Goal: Task Accomplishment & Management: Manage account settings

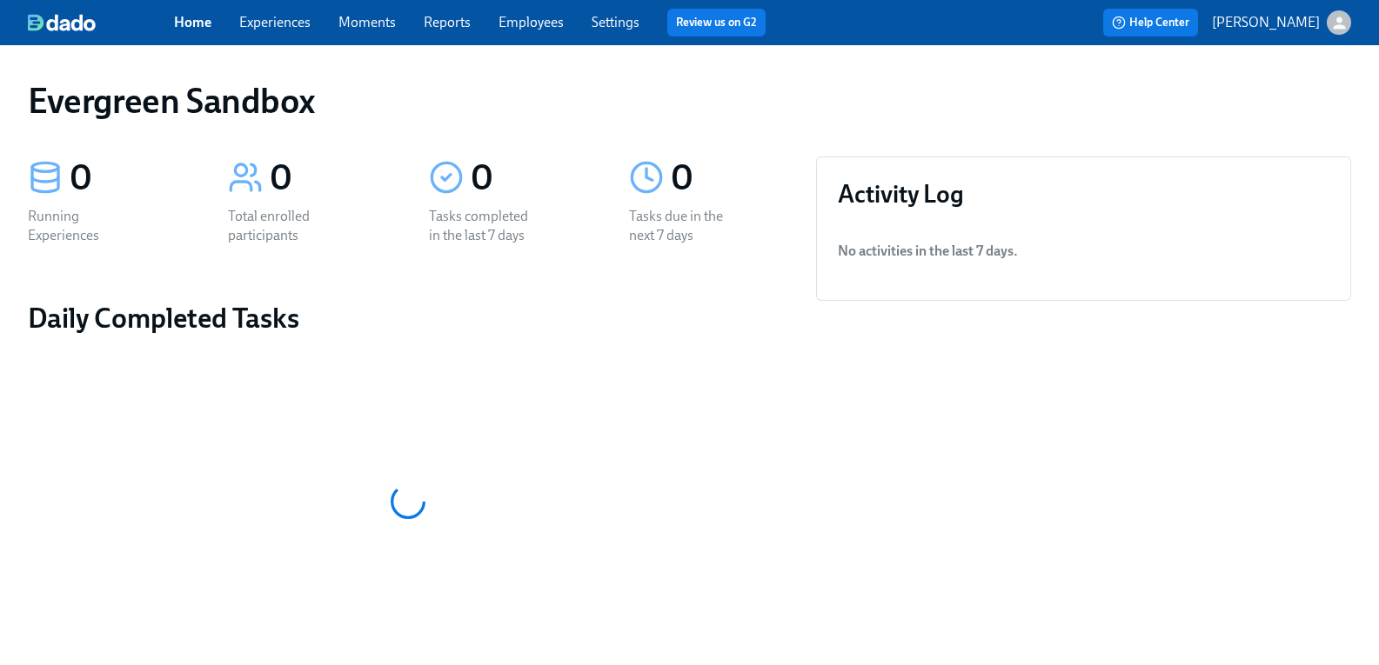
click at [1332, 22] on icon "button" at bounding box center [1338, 23] width 12 height 12
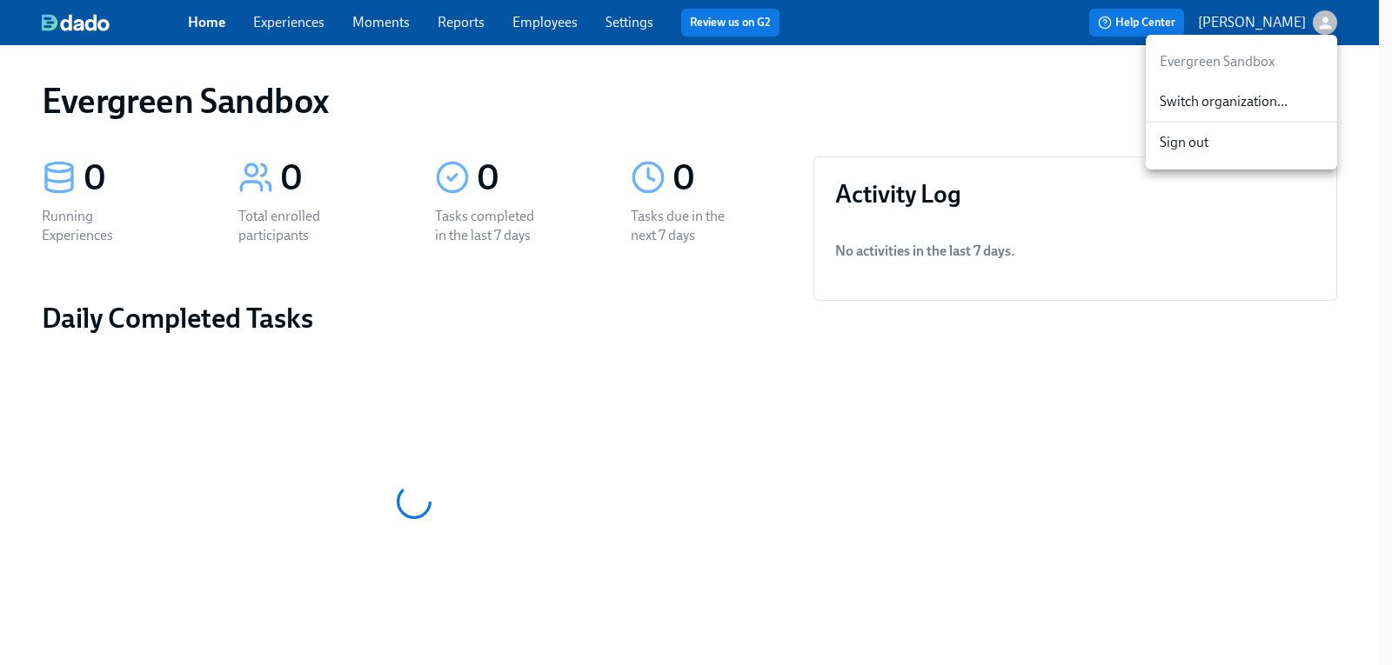
click at [1217, 98] on span "Switch organization..." at bounding box center [1241, 101] width 164 height 19
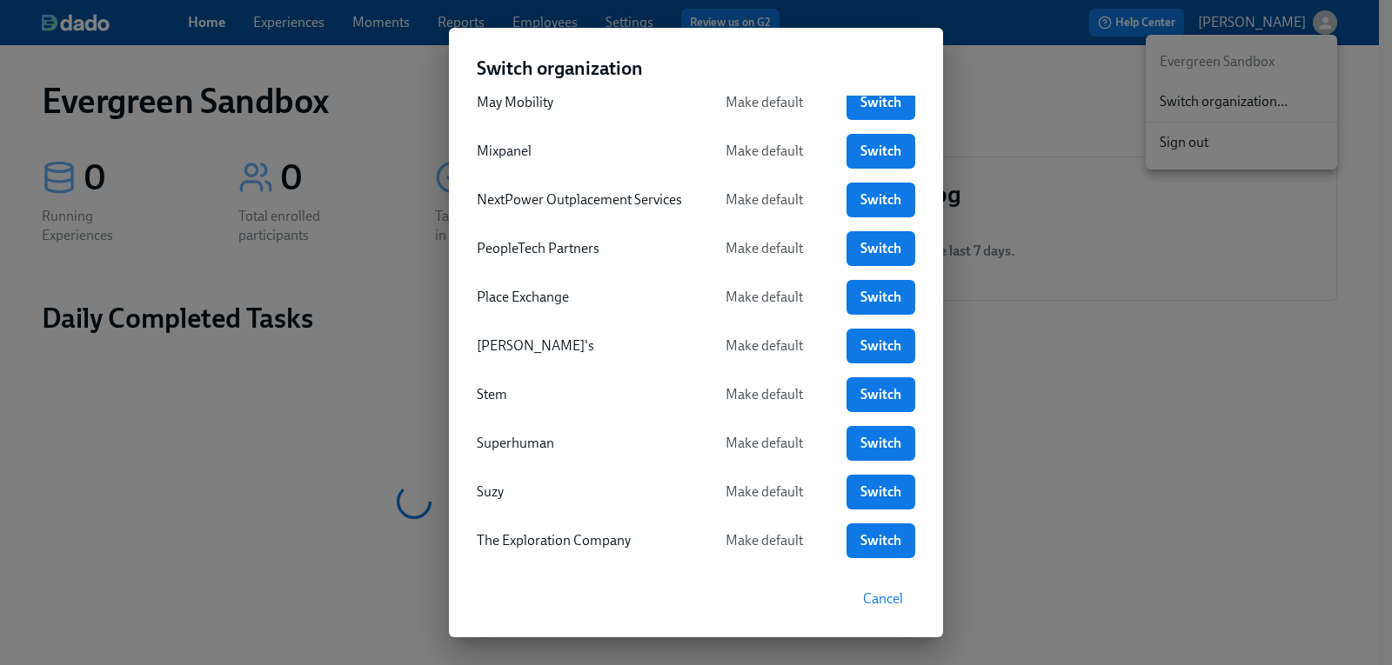
scroll to position [690, 0]
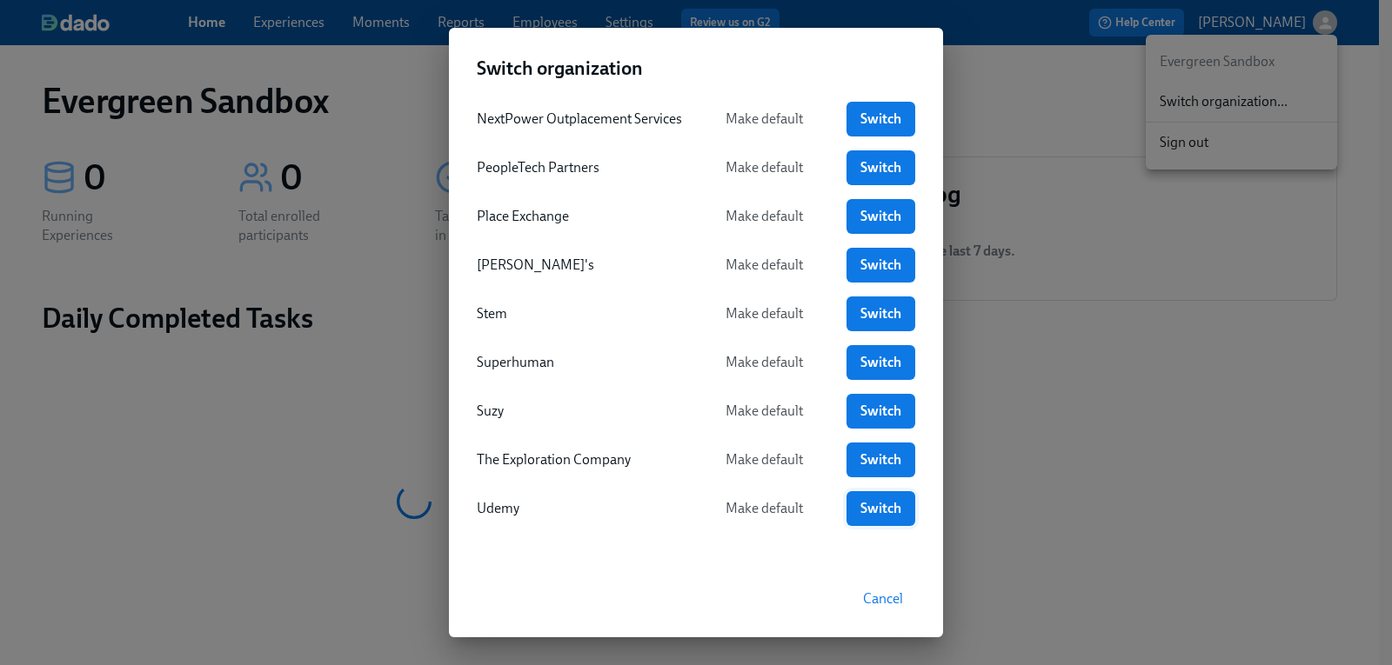
click at [881, 511] on span "Switch" at bounding box center [880, 508] width 44 height 17
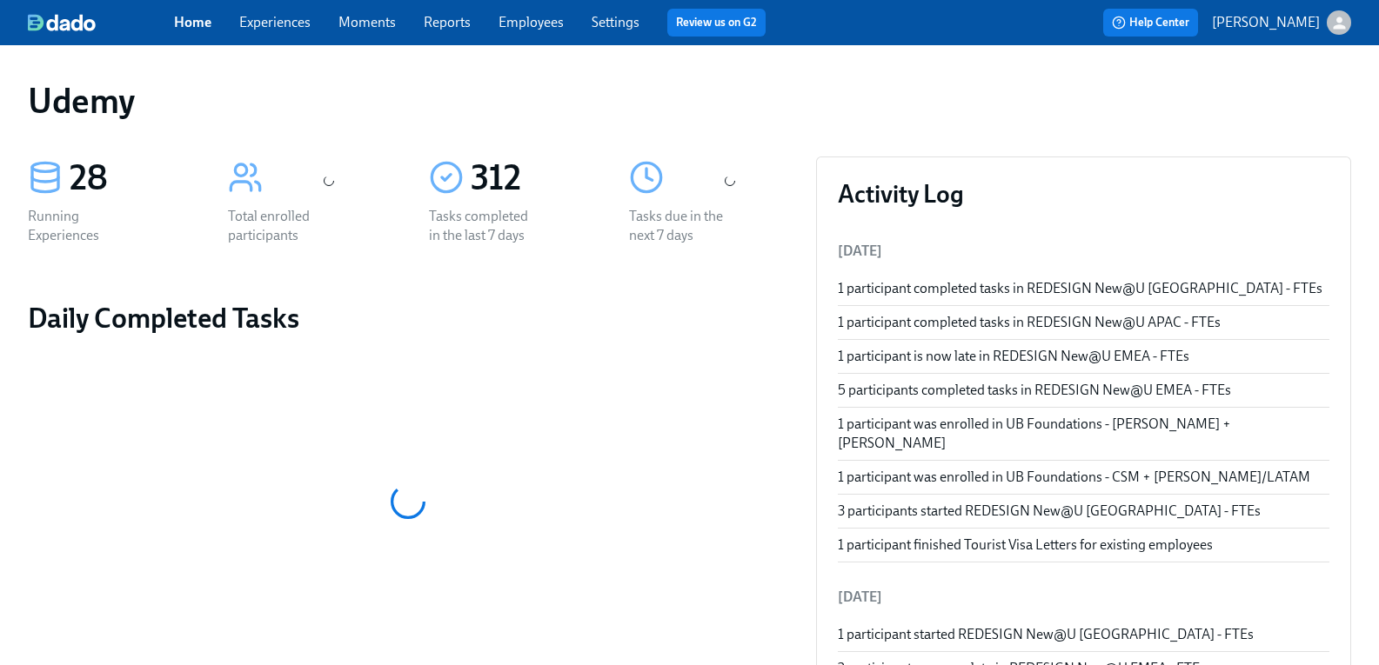
click at [547, 22] on link "Employees" at bounding box center [530, 22] width 65 height 17
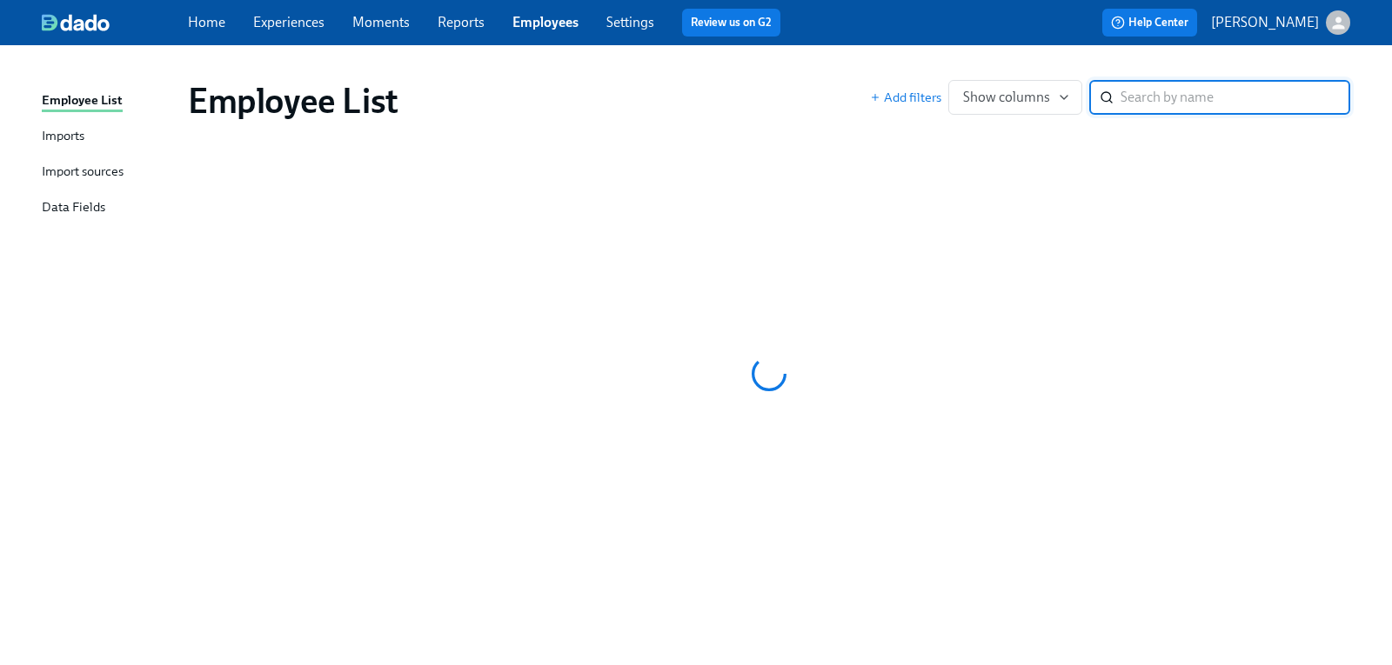
click at [1131, 106] on input "search" at bounding box center [1235, 97] width 230 height 35
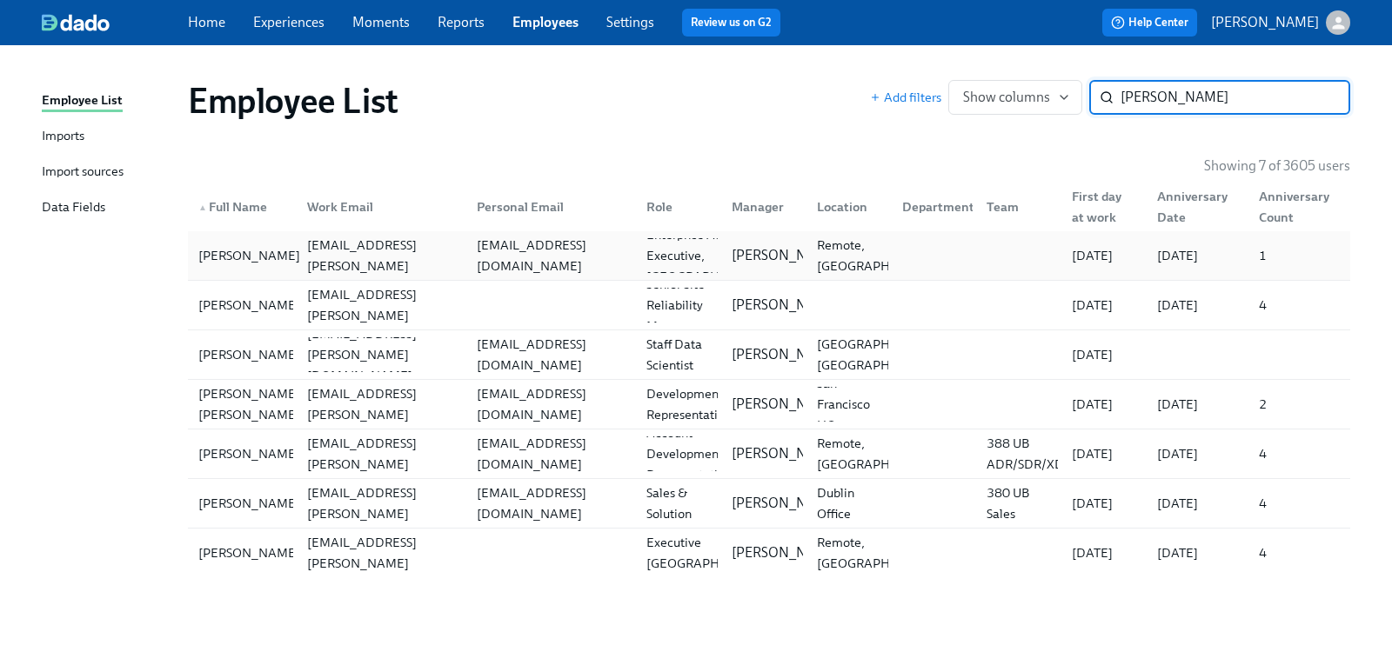
type input "christopher"
click at [217, 257] on div "Christopher Aschman" at bounding box center [249, 255] width 116 height 21
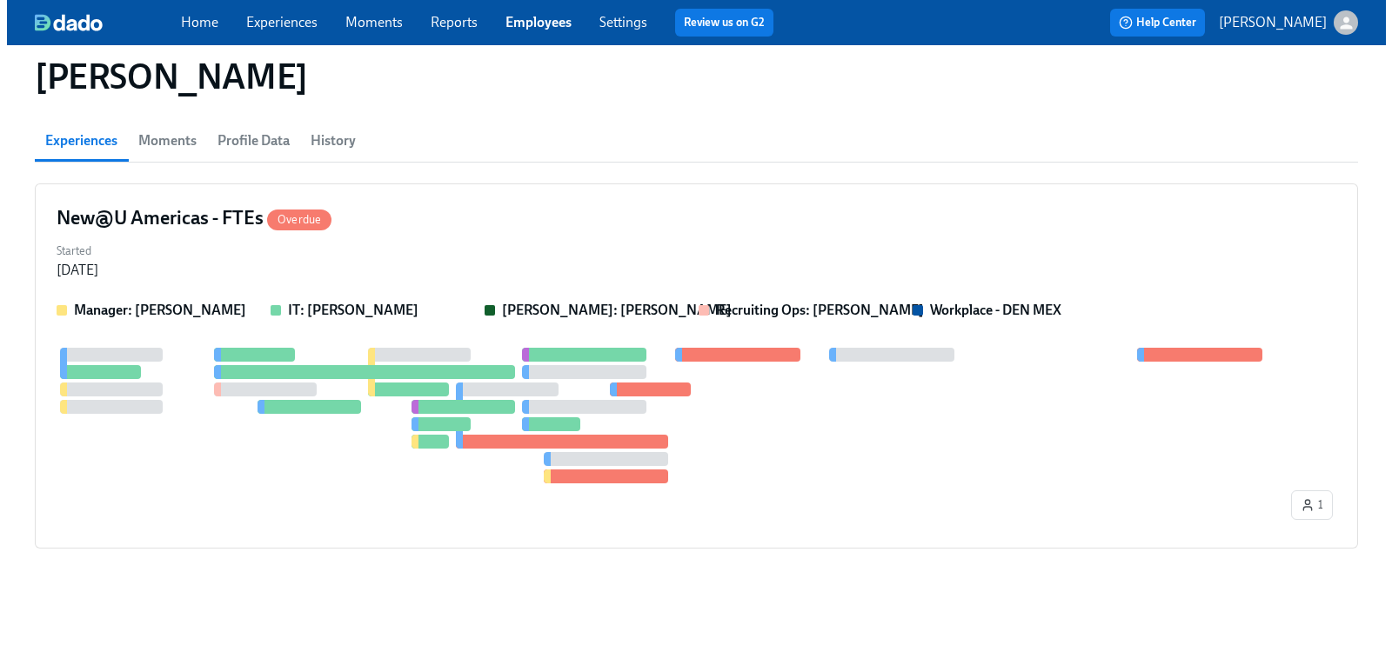
scroll to position [136, 0]
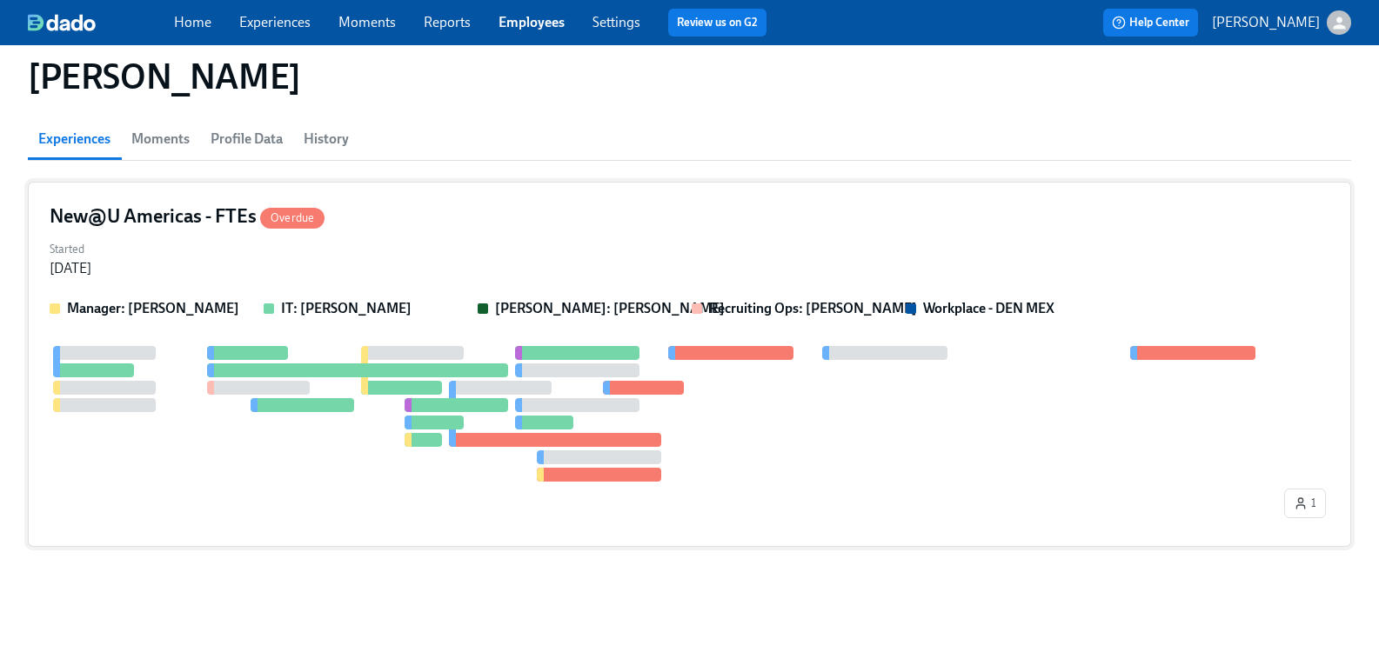
click at [212, 218] on h4 "New@U Americas - FTEs Overdue" at bounding box center [187, 217] width 275 height 26
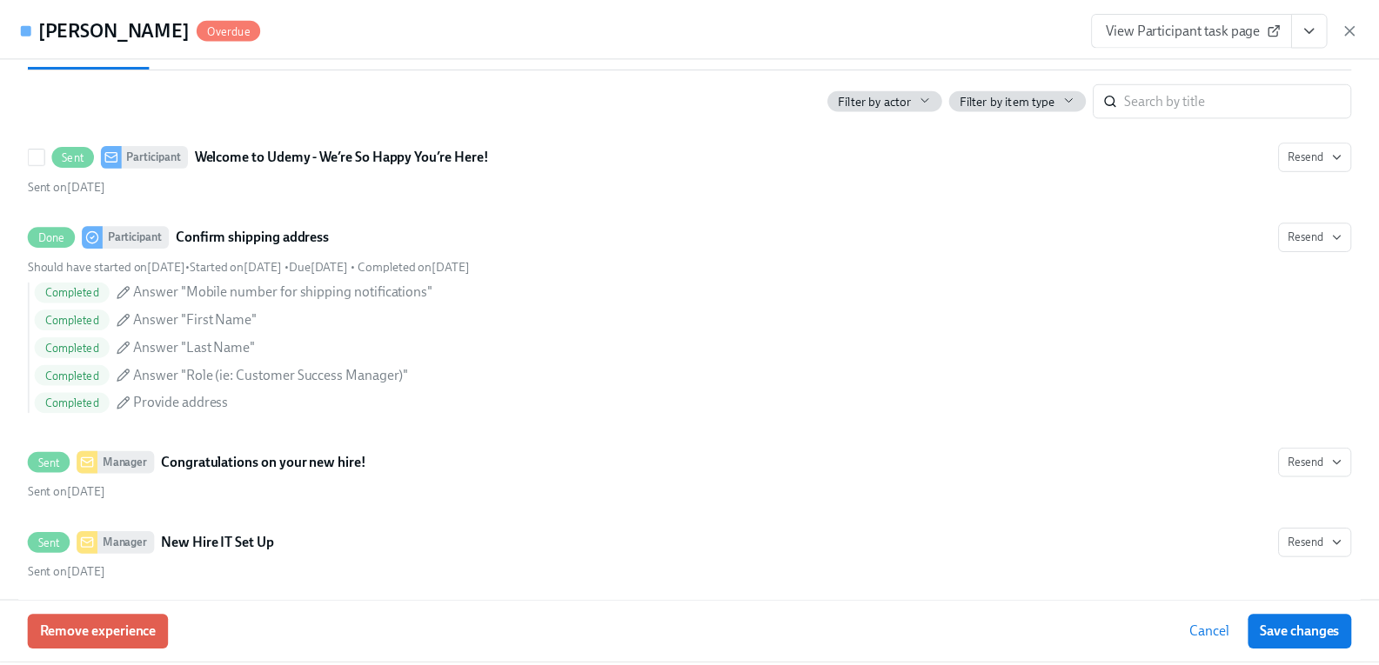
scroll to position [435, 0]
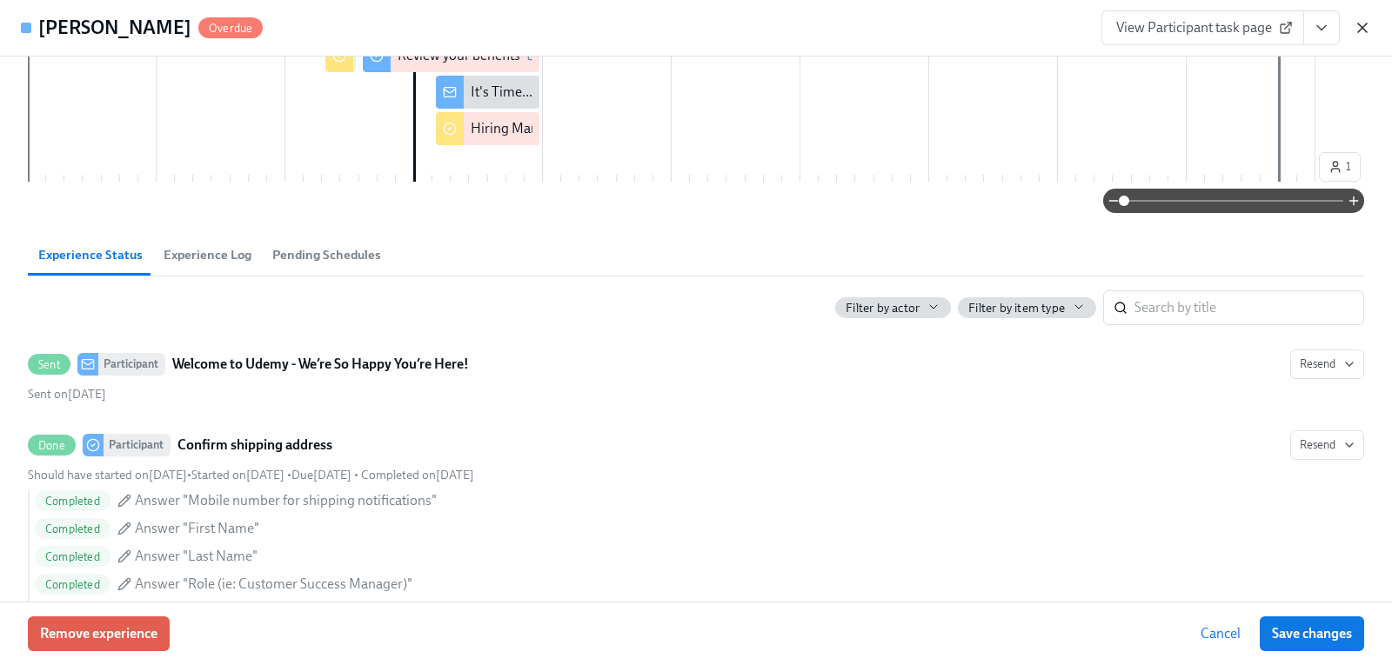
click at [1361, 26] on icon "button" at bounding box center [1362, 27] width 9 height 9
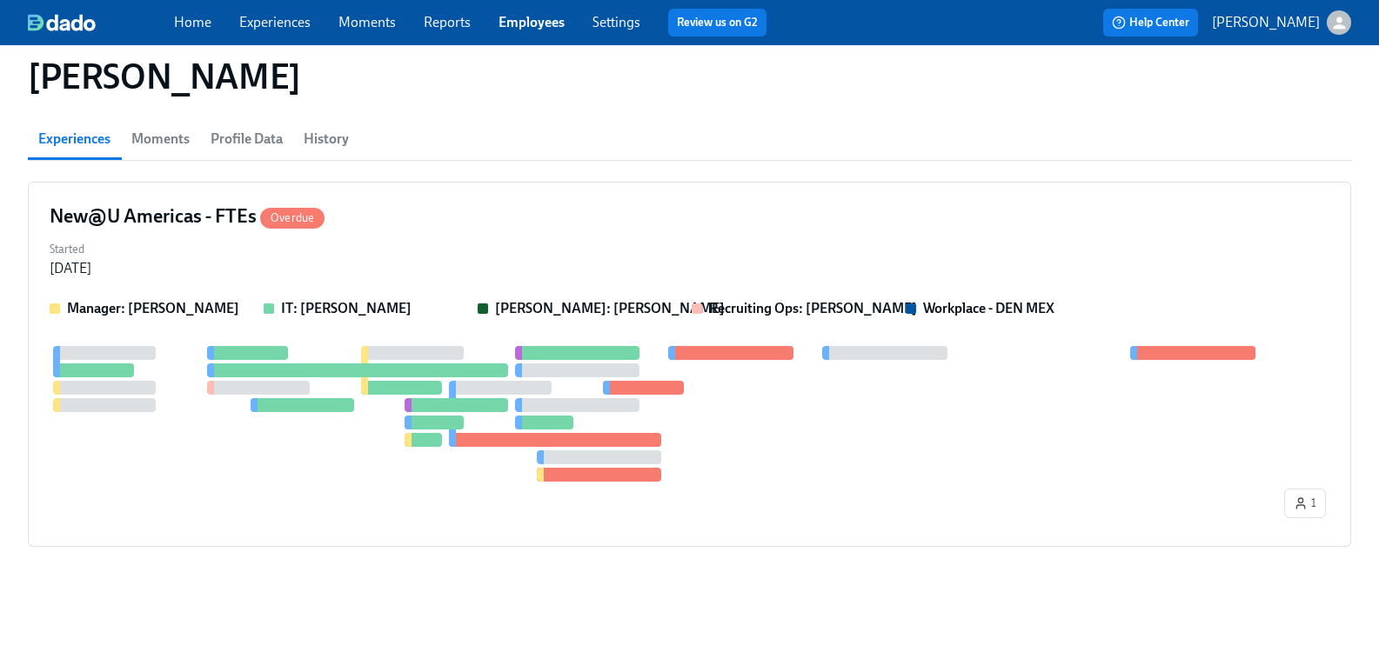
drag, startPoint x: 303, startPoint y: 21, endPoint x: 353, endPoint y: 32, distance: 51.7
click at [352, 30] on span "Moments" at bounding box center [366, 22] width 57 height 19
click at [295, 18] on link "Experiences" at bounding box center [274, 22] width 71 height 17
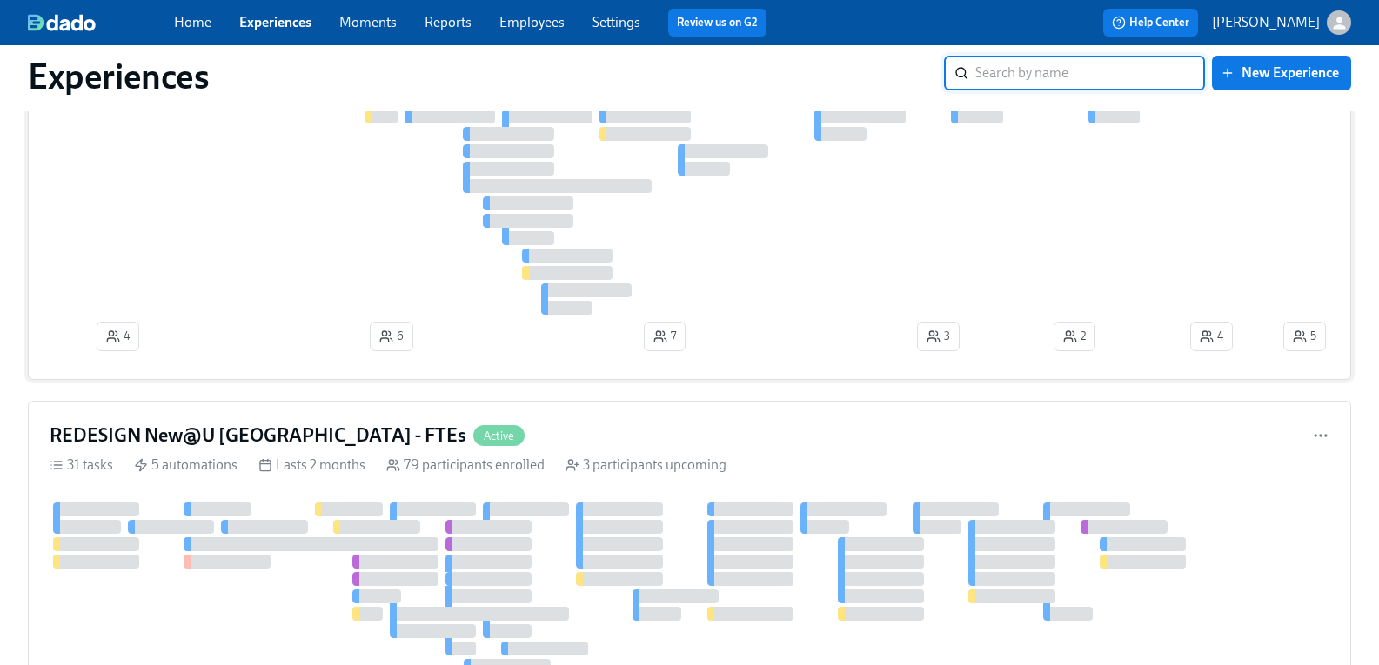
scroll to position [261, 0]
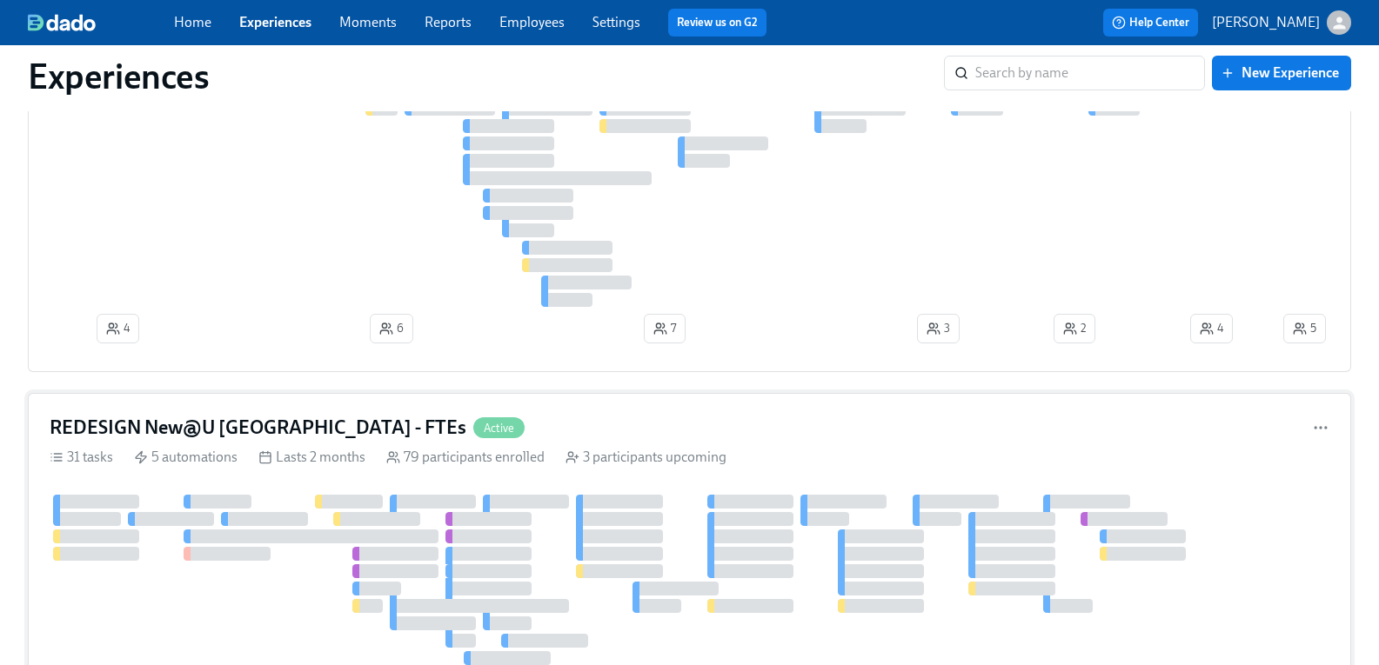
click at [312, 420] on h4 "REDESIGN New@U Americas - FTEs" at bounding box center [258, 428] width 417 height 26
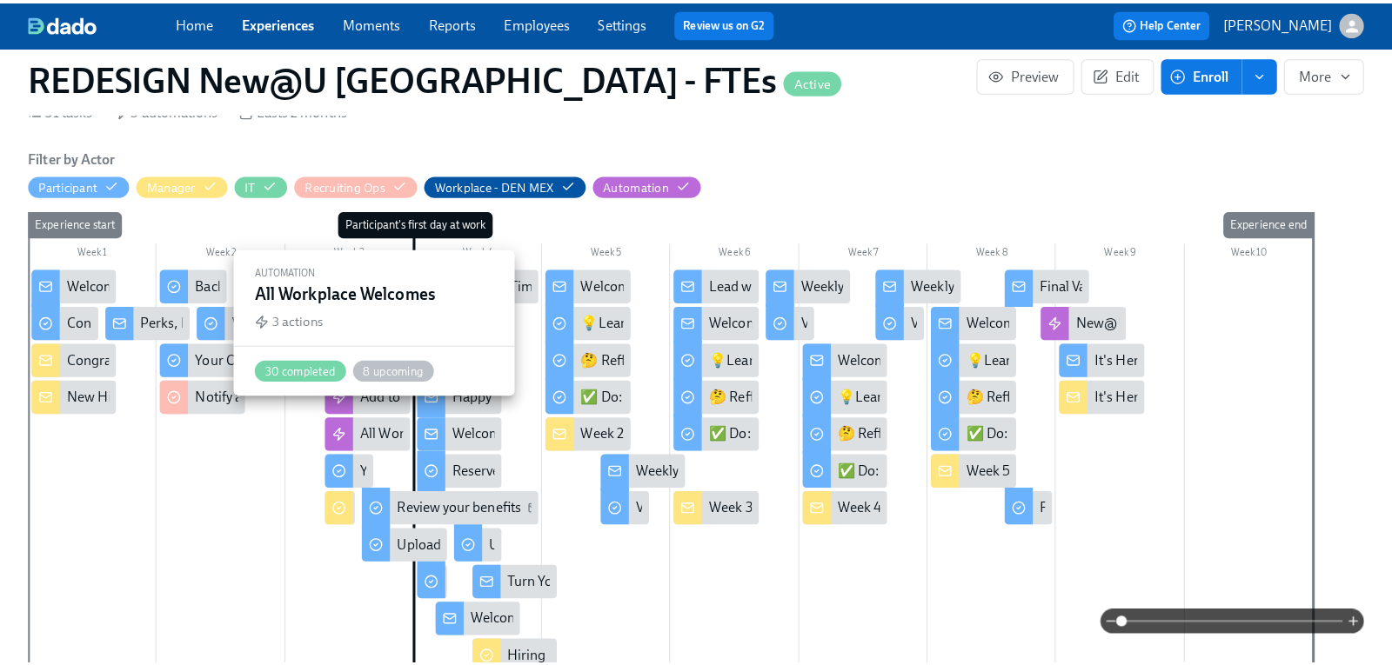
scroll to position [0, 15110]
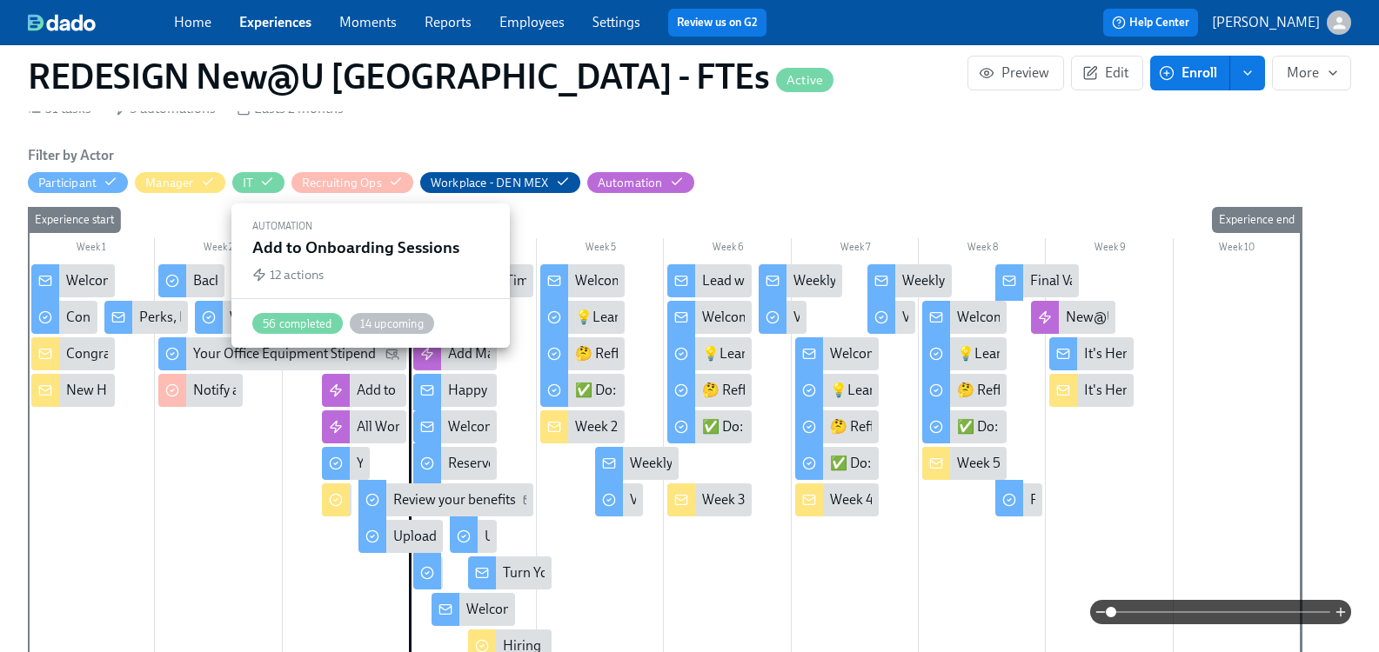
click at [391, 381] on div "Add to Onboarding Sessions" at bounding box center [441, 390] width 169 height 19
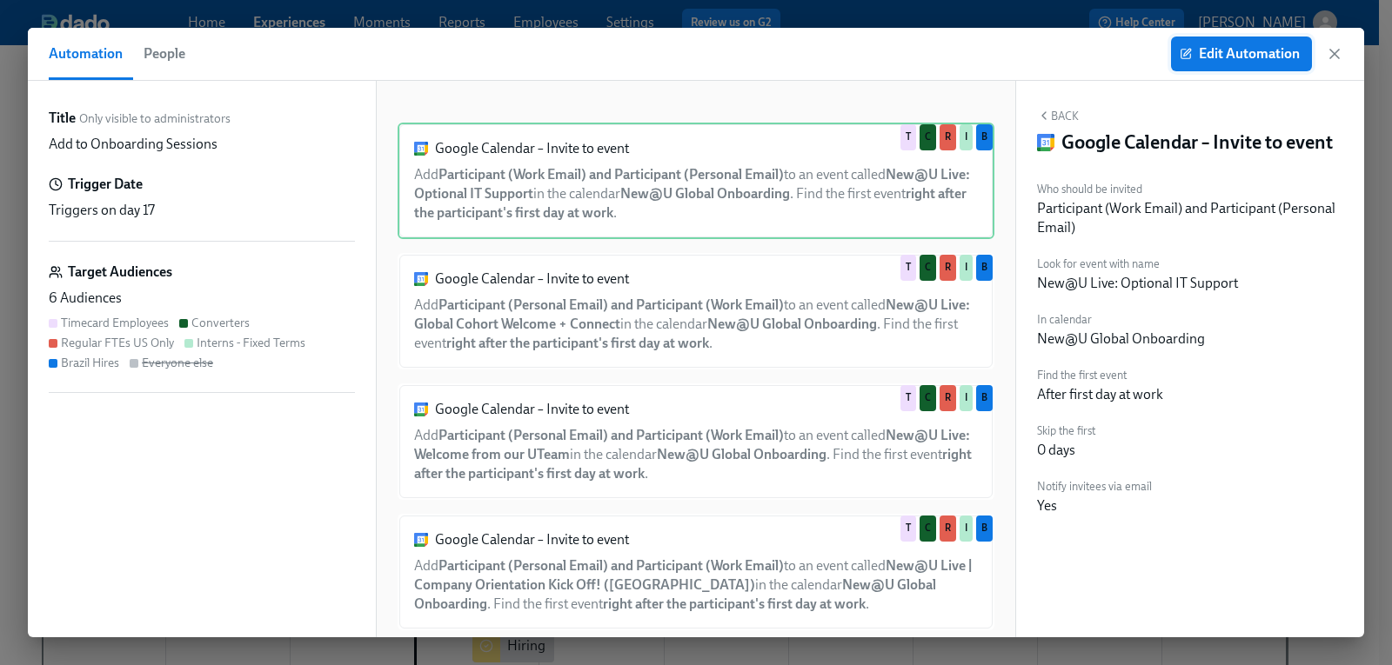
click at [1288, 58] on span "Edit Automation" at bounding box center [1241, 53] width 117 height 17
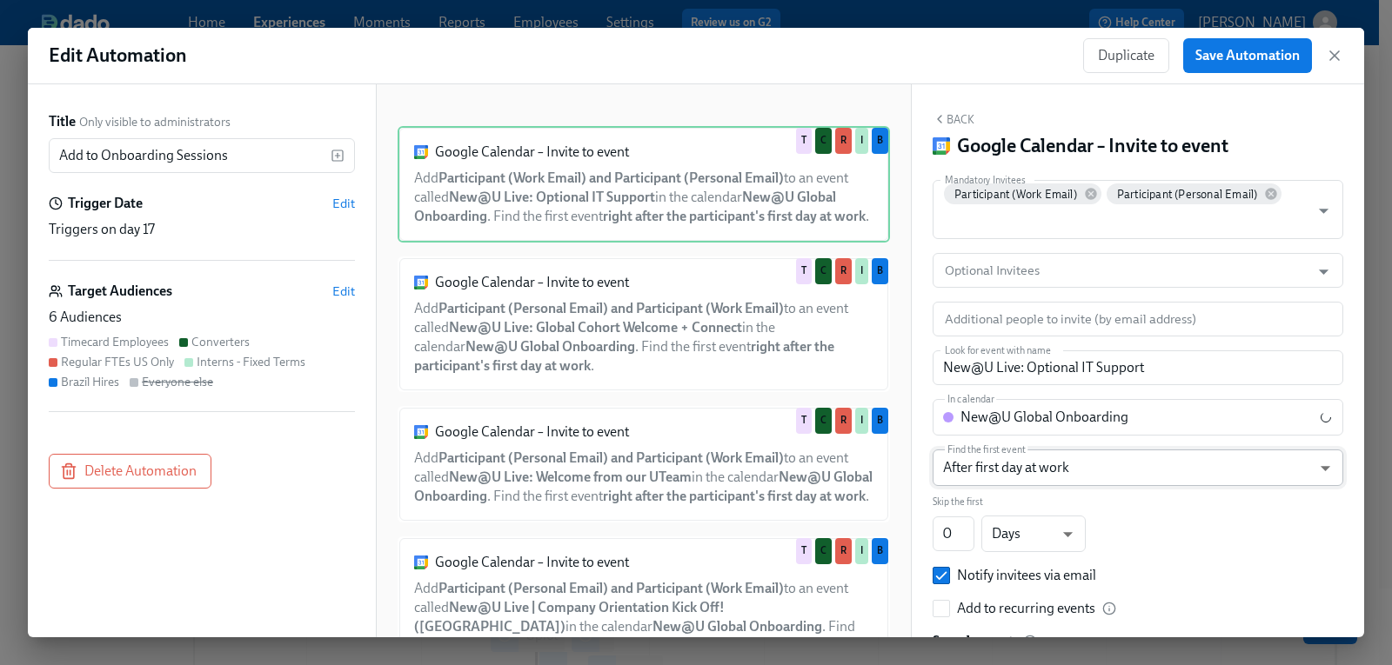
click at [1144, 464] on body "Home Experiences Moments Reports Employees Settings Review us on G2 Help Center…" at bounding box center [696, 501] width 1392 height 1002
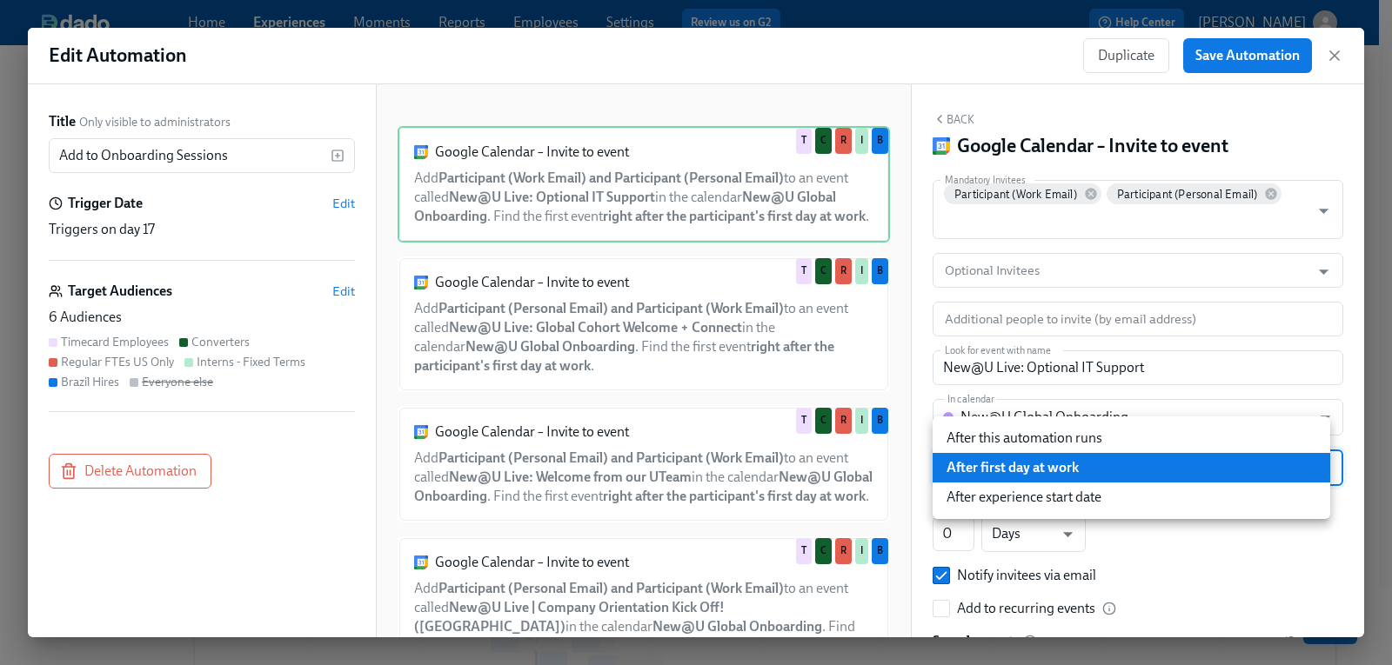
click at [750, 63] on div at bounding box center [696, 332] width 1392 height 665
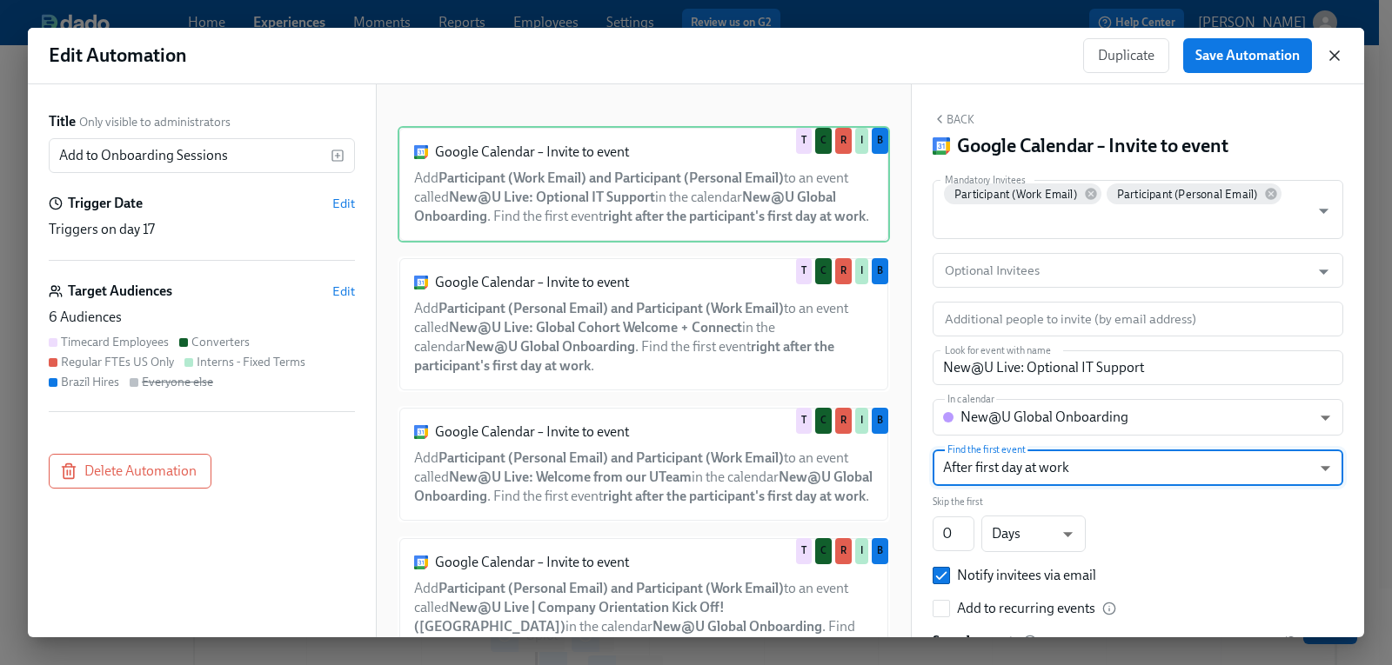
click at [1332, 58] on icon "button" at bounding box center [1334, 55] width 9 height 9
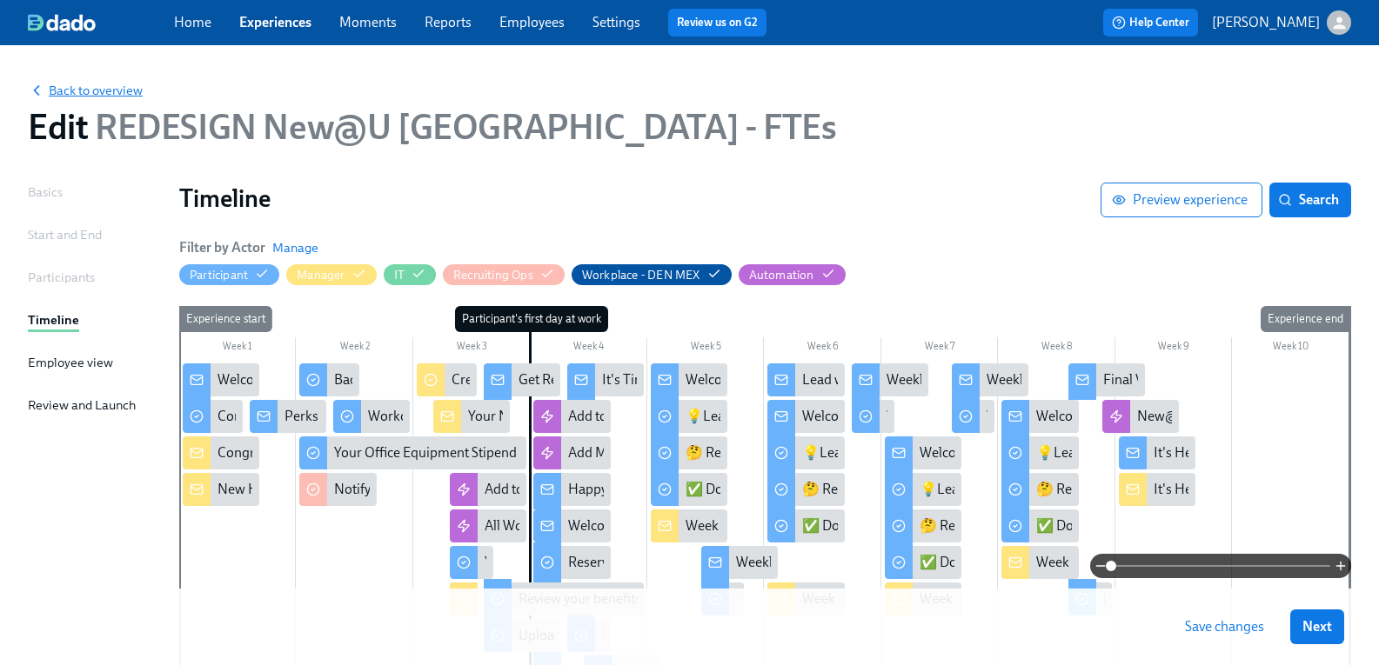
click at [104, 91] on span "Back to overview" at bounding box center [85, 90] width 115 height 17
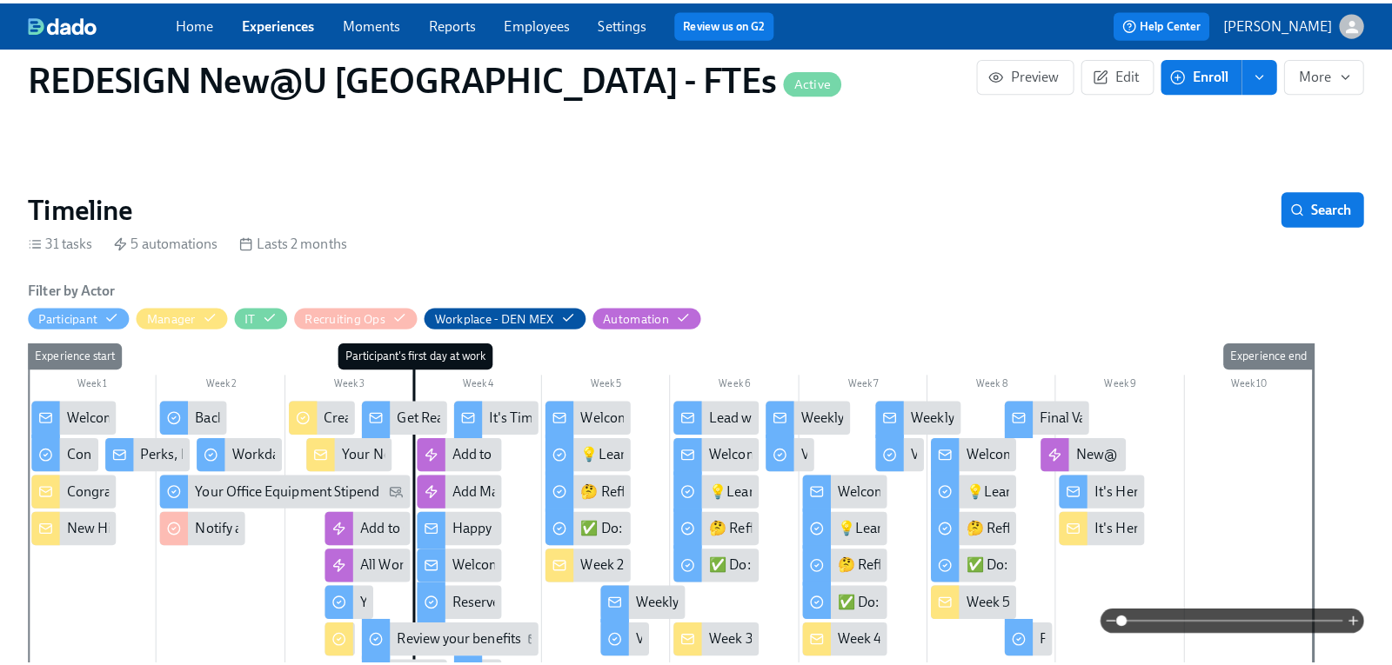
scroll to position [348, 0]
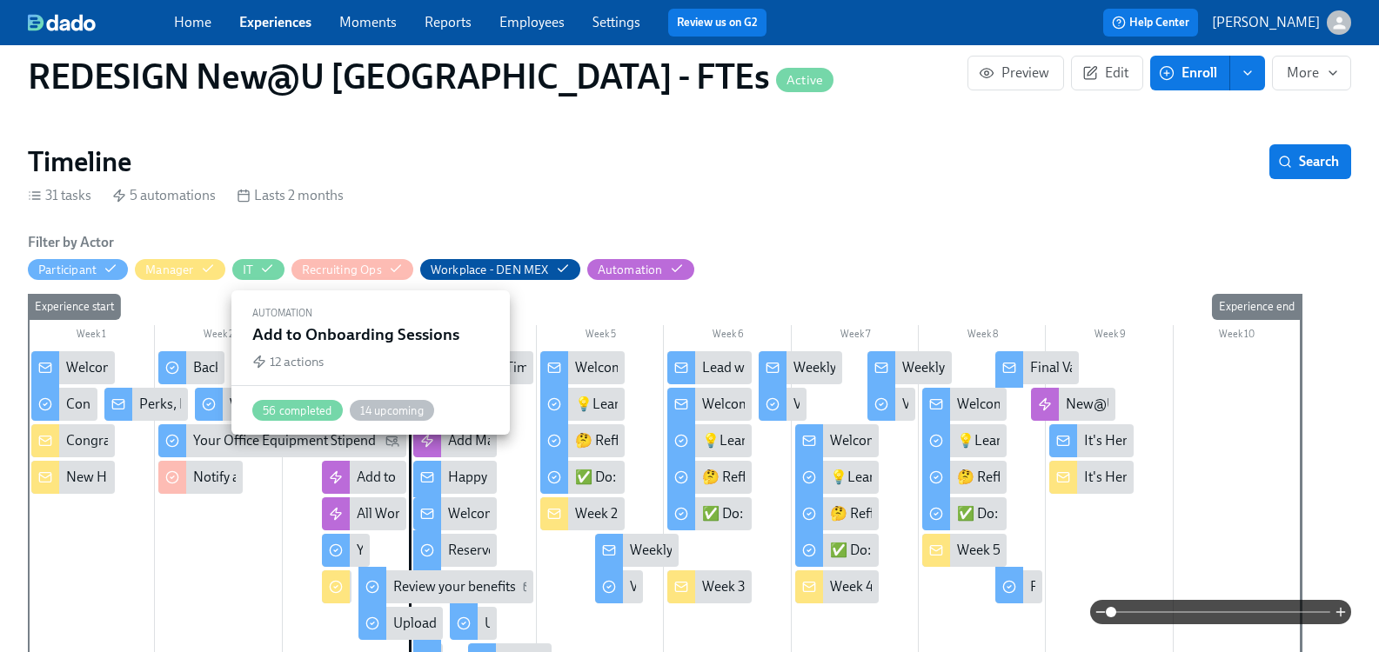
click at [377, 468] on div "Add to Onboarding Sessions" at bounding box center [441, 477] width 169 height 19
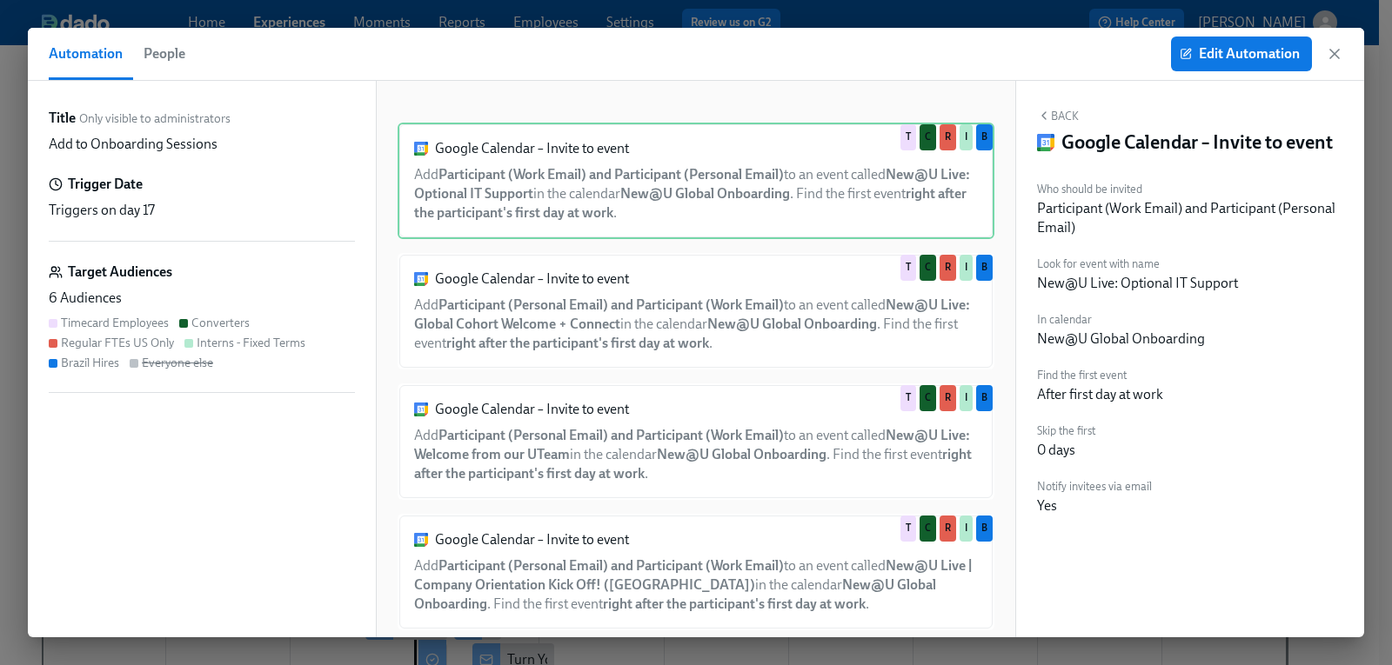
click at [163, 54] on span "People" at bounding box center [165, 54] width 42 height 24
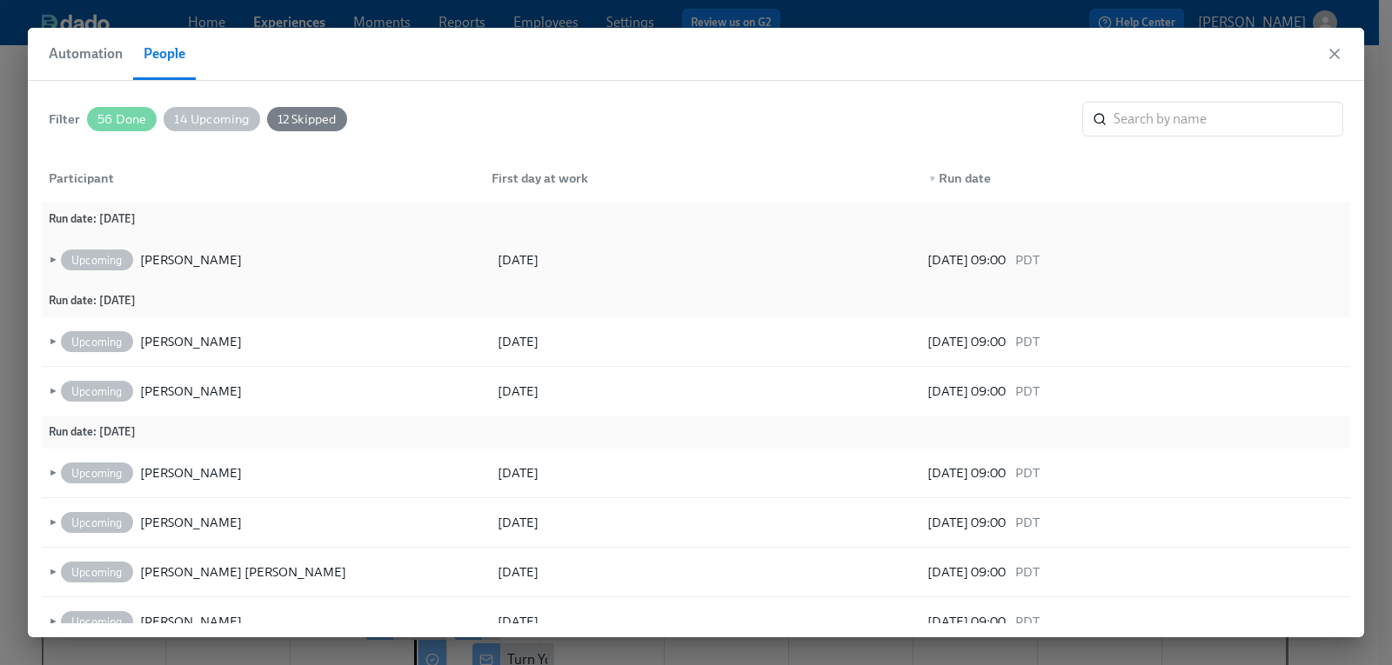
click at [53, 264] on span "►" at bounding box center [51, 259] width 12 height 19
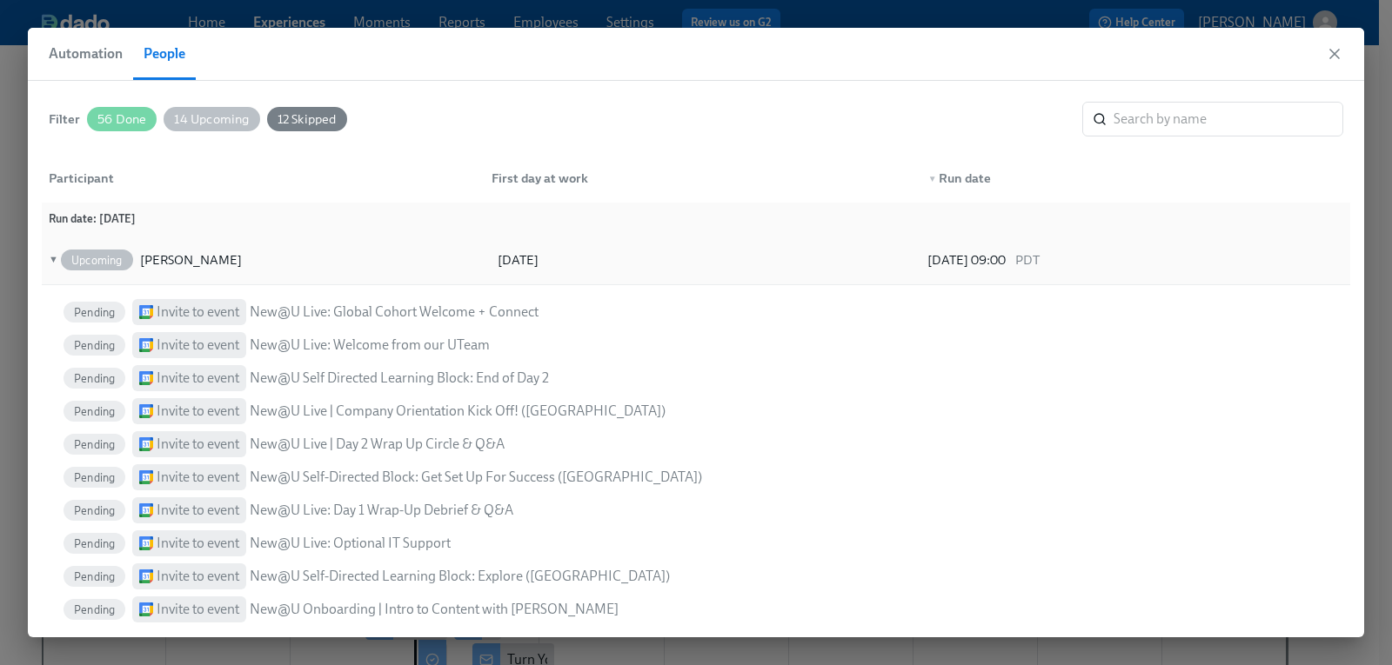
click at [54, 255] on span "▼" at bounding box center [51, 259] width 12 height 19
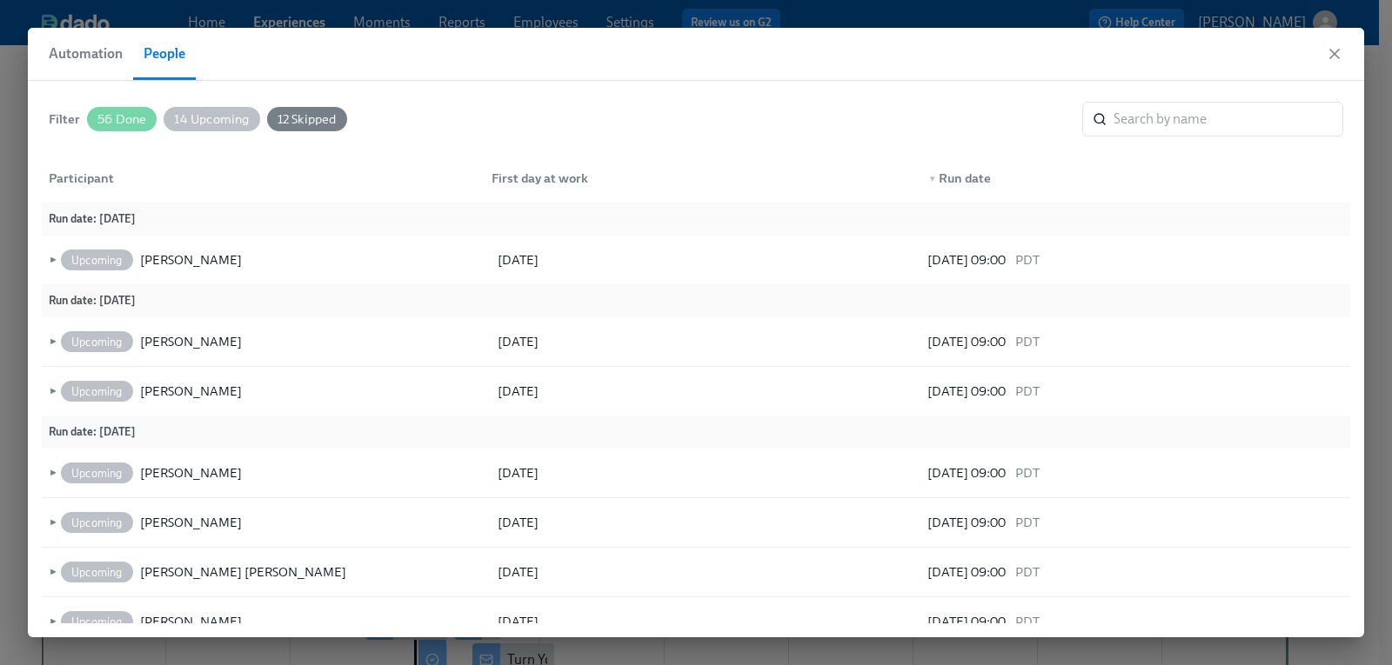
click at [72, 57] on span "Automation" at bounding box center [86, 54] width 74 height 24
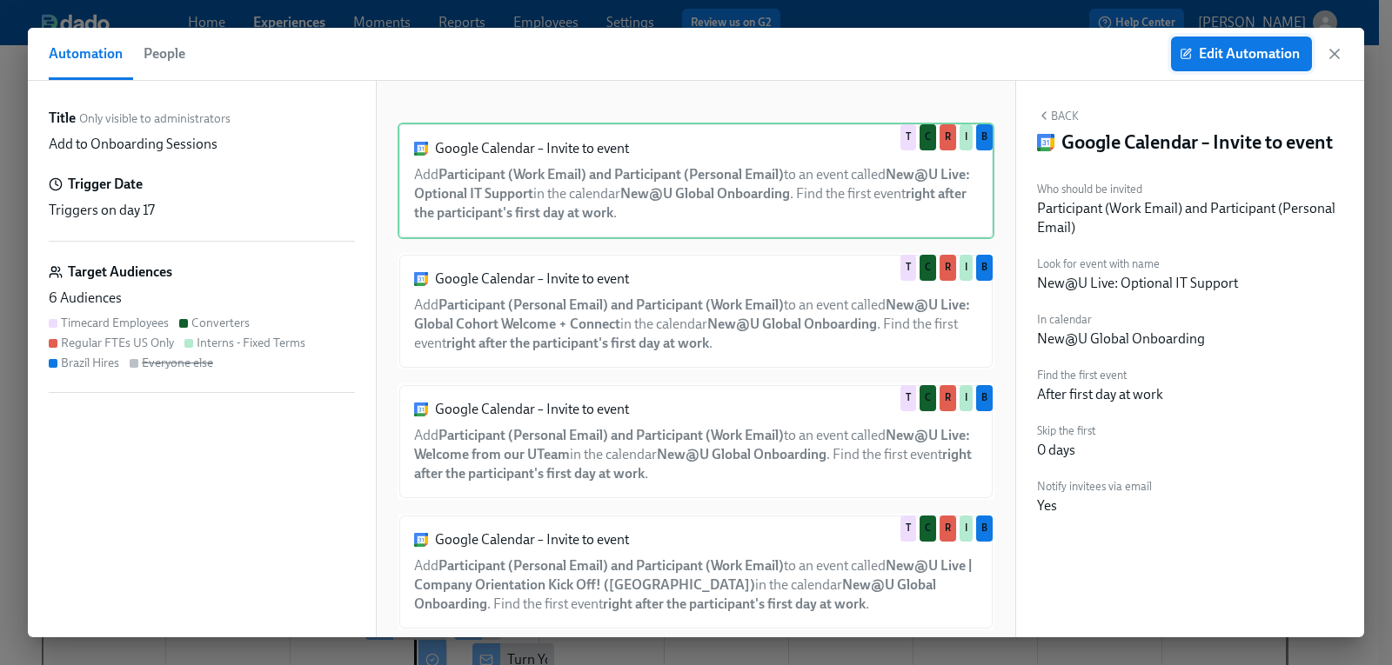
click at [1230, 53] on span "Edit Automation" at bounding box center [1241, 53] width 117 height 17
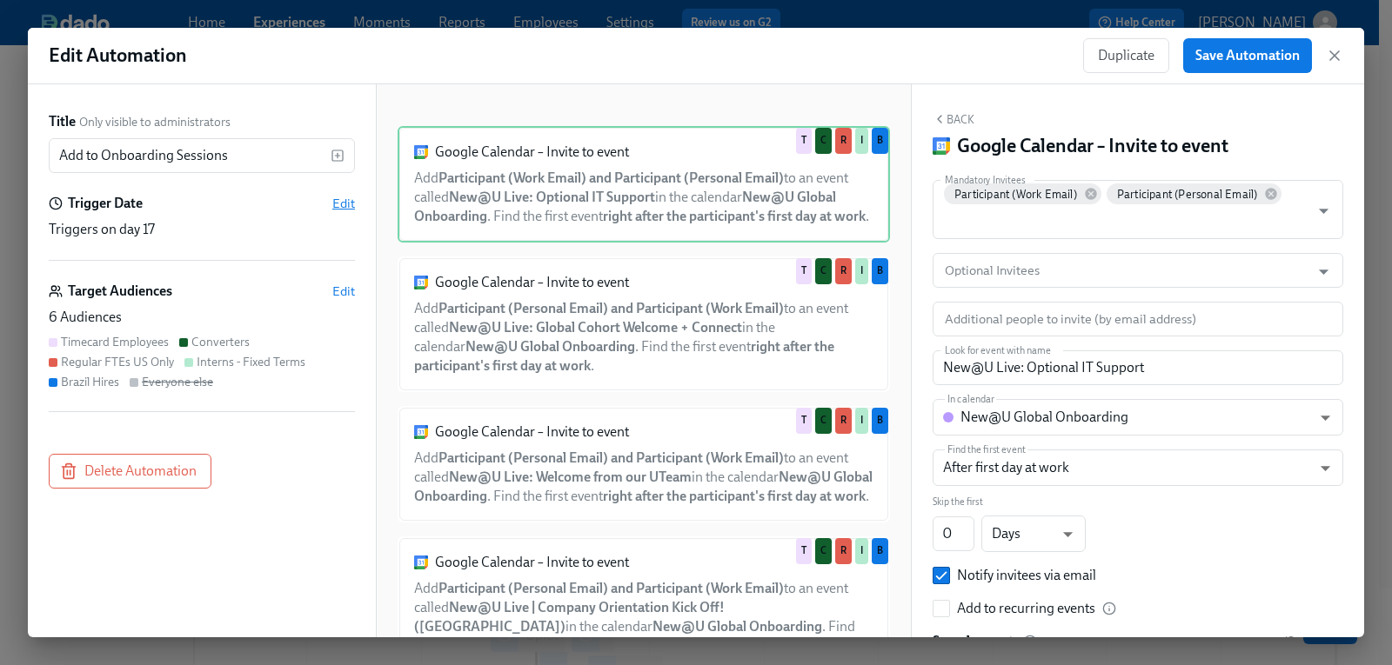
click at [346, 203] on span "Edit" at bounding box center [343, 203] width 23 height 17
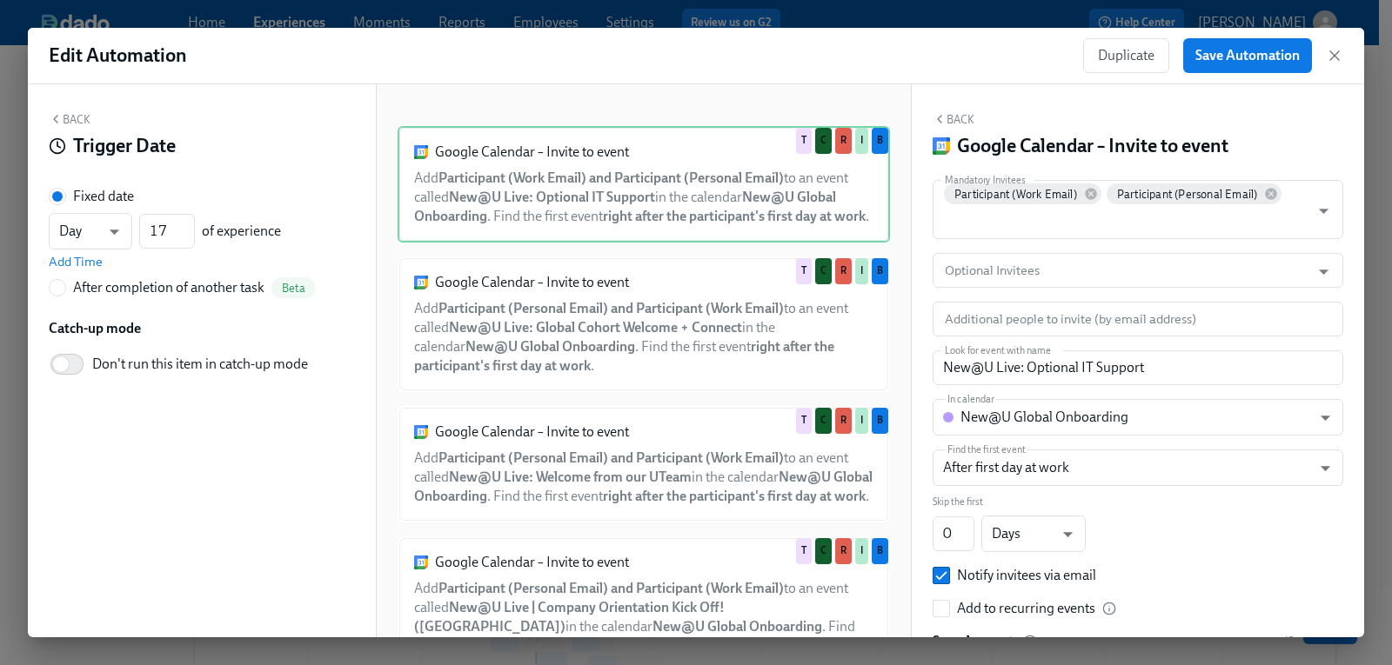
click at [85, 116] on button "Back" at bounding box center [70, 119] width 42 height 14
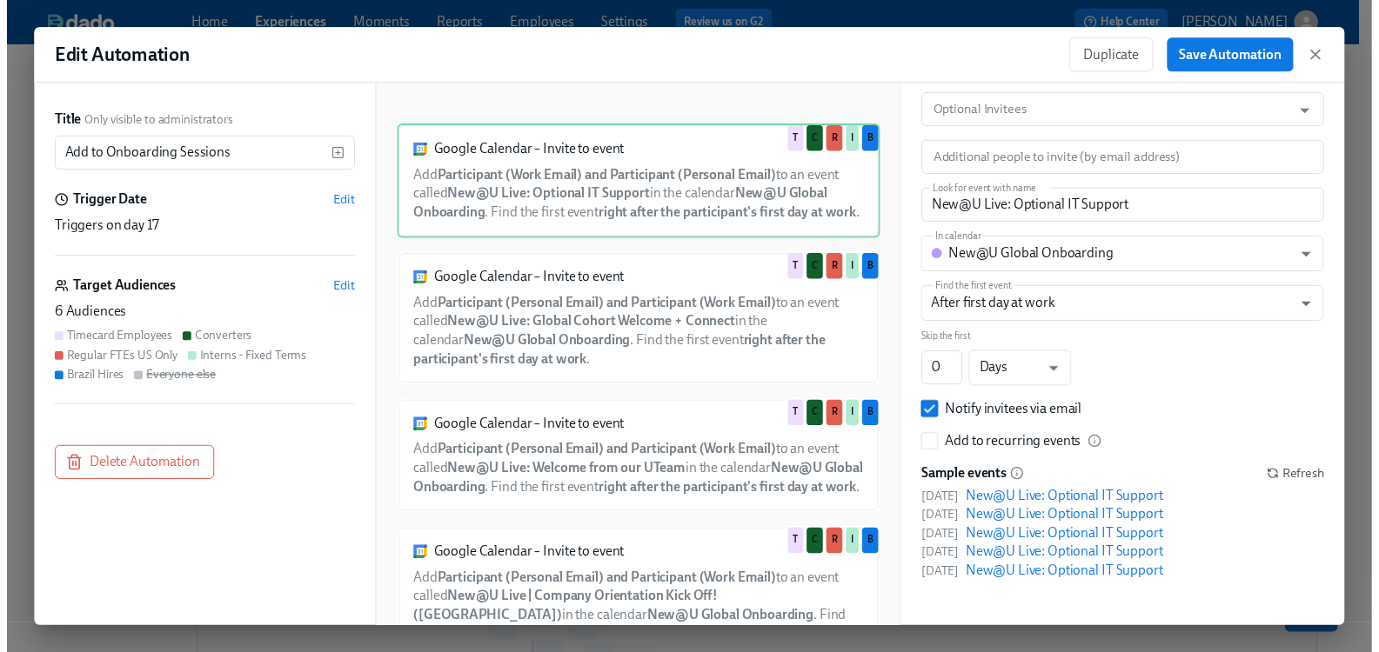
scroll to position [160, 0]
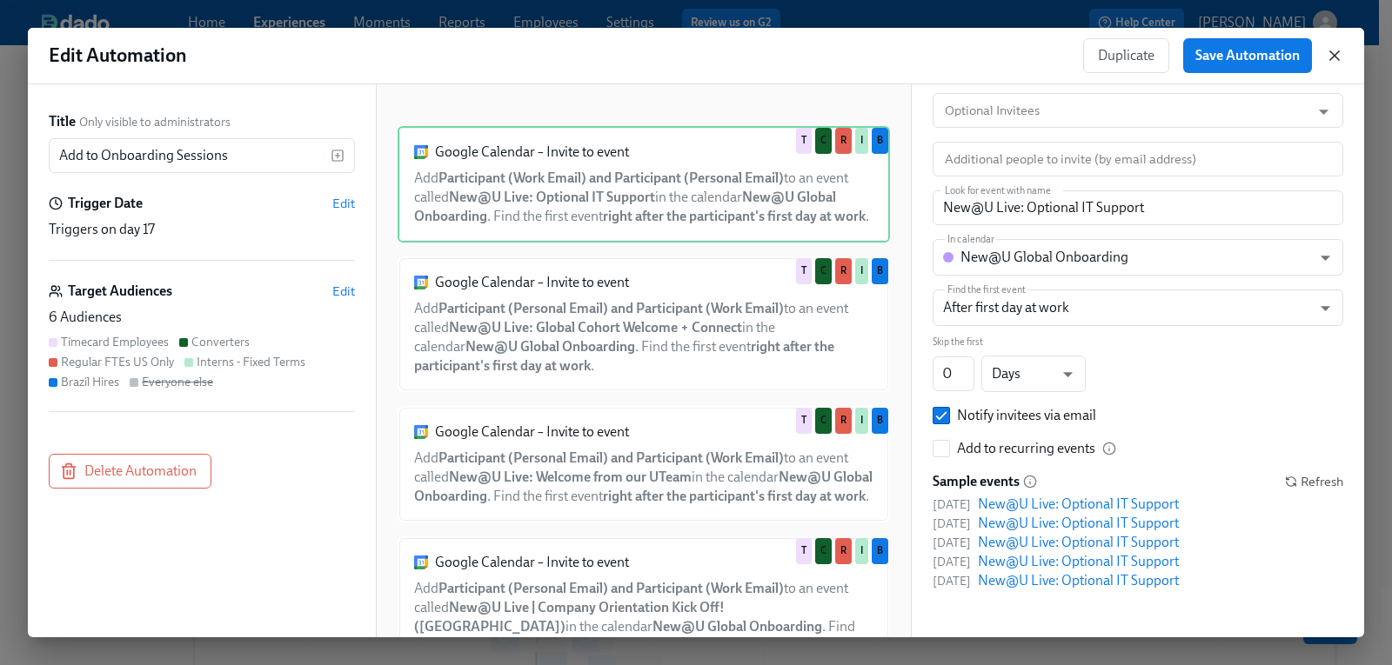
click at [1337, 58] on icon "button" at bounding box center [1334, 55] width 9 height 9
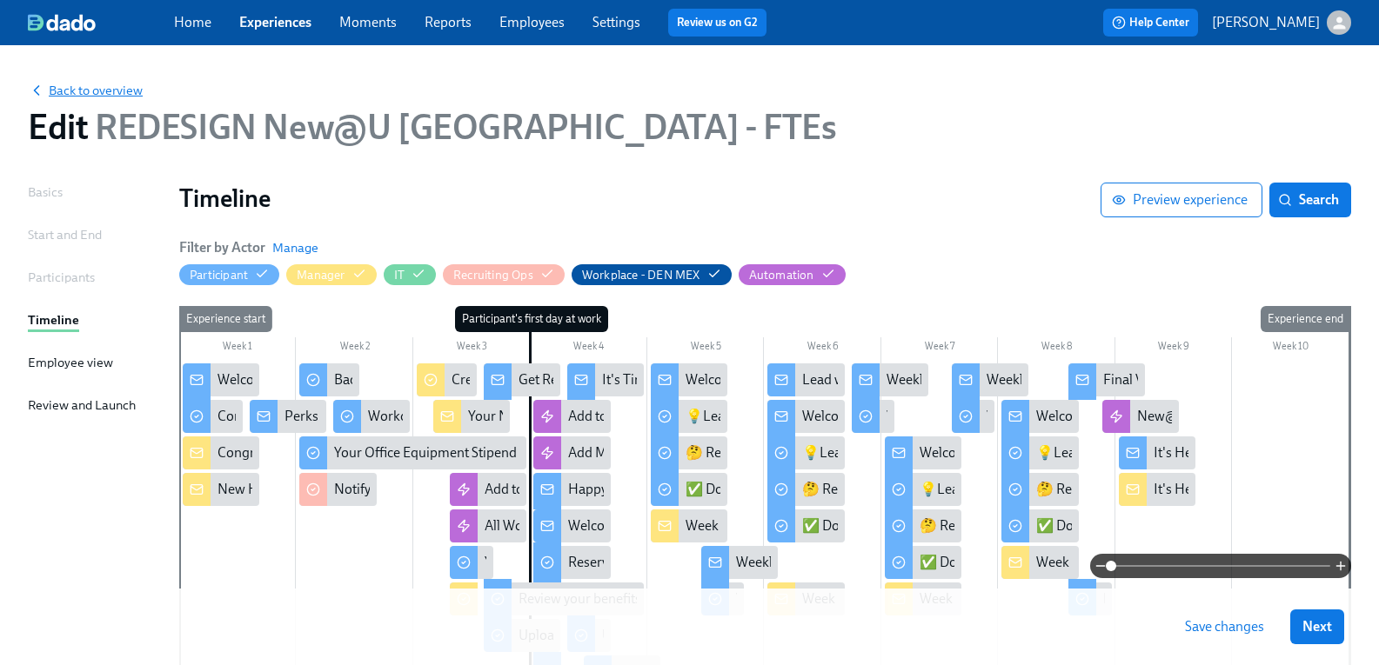
click at [137, 92] on span "Back to overview" at bounding box center [85, 90] width 115 height 17
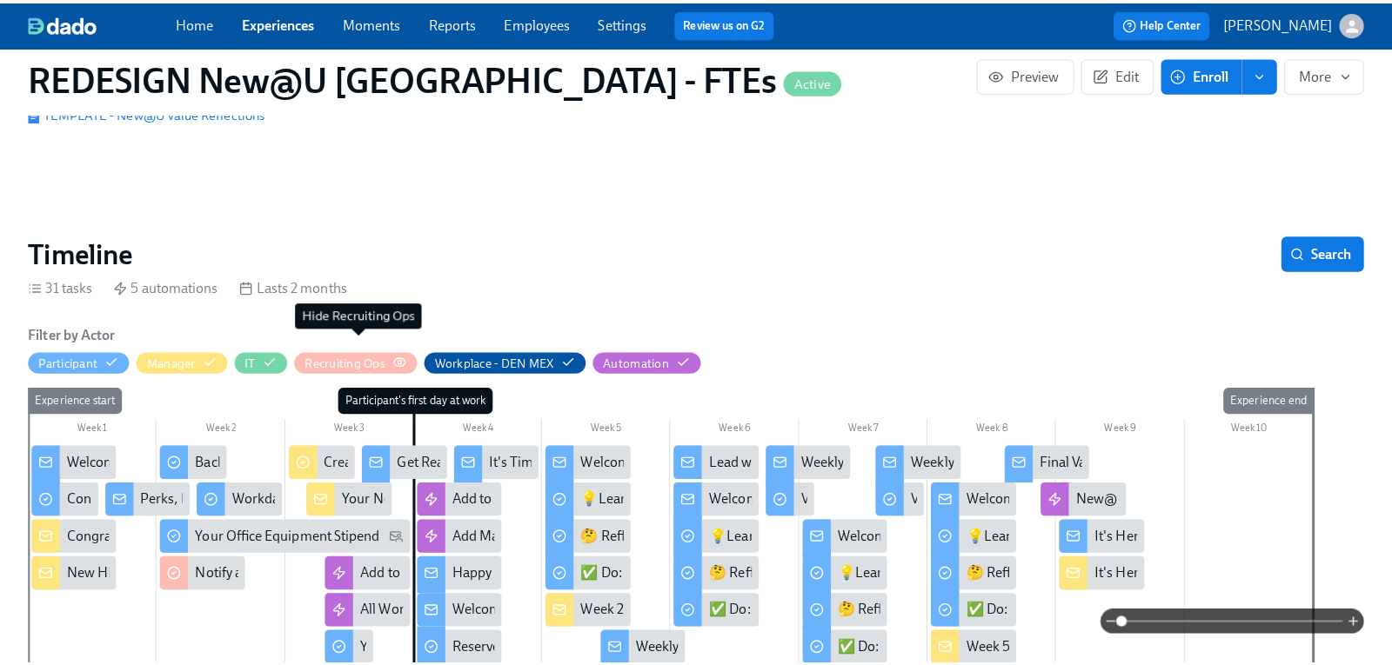
scroll to position [0, 15110]
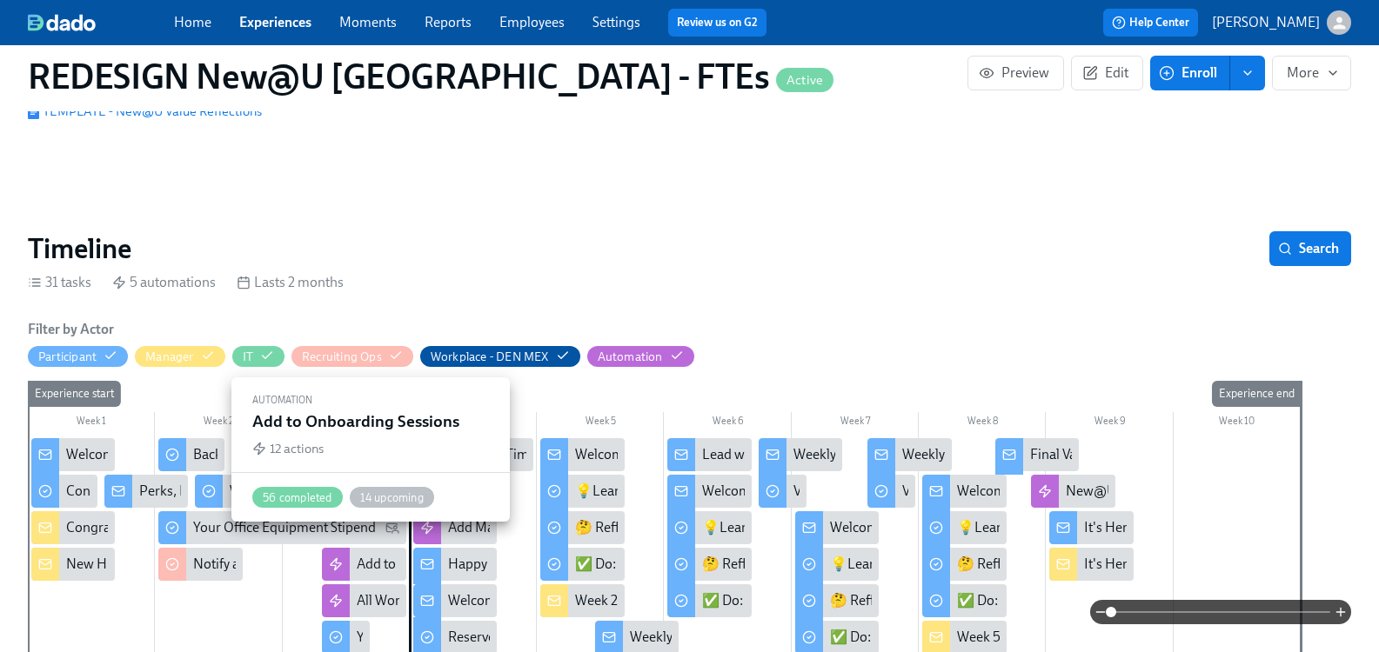
click at [378, 555] on div "Add to Onboarding Sessions" at bounding box center [441, 564] width 169 height 19
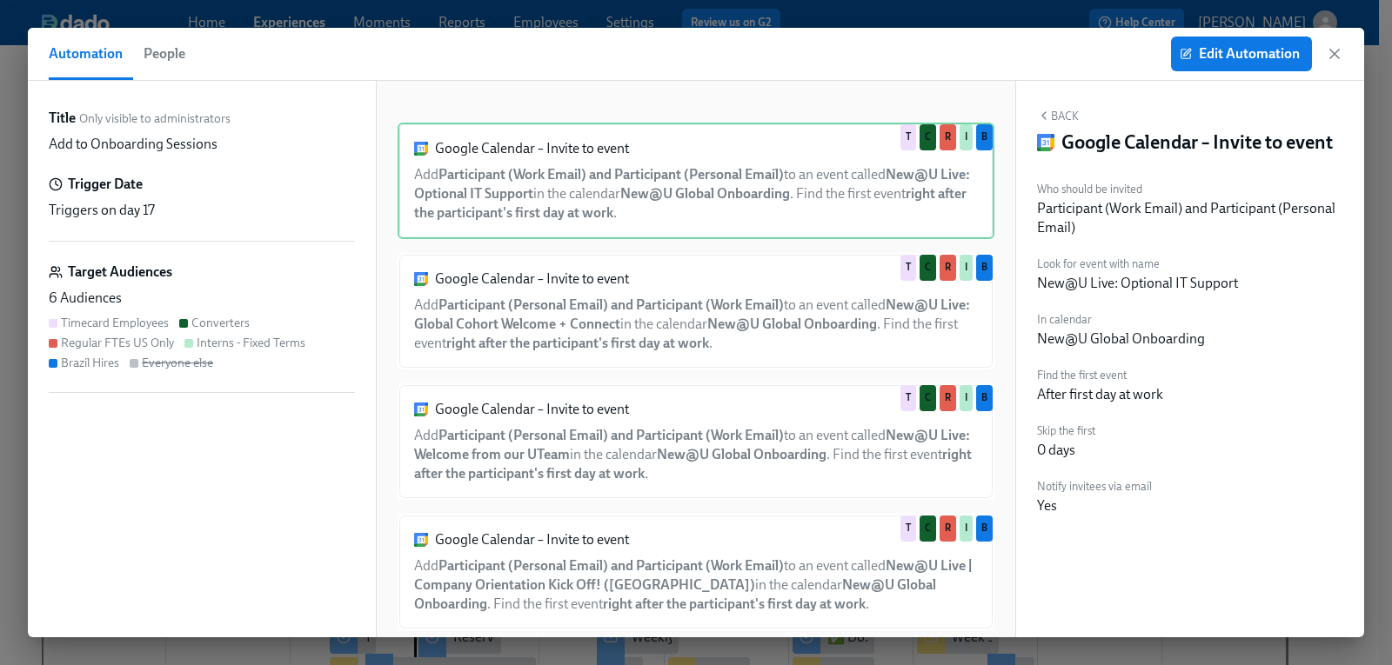
click at [160, 56] on span "People" at bounding box center [165, 54] width 42 height 24
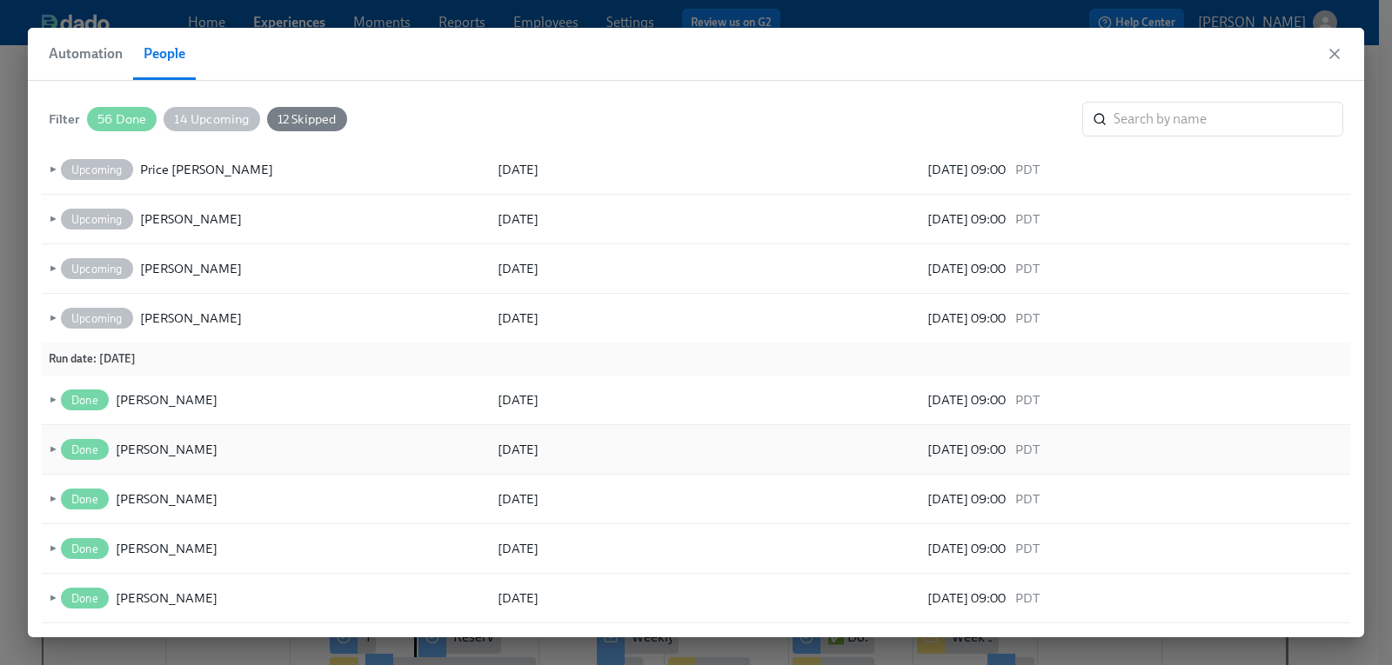
scroll to position [544, 0]
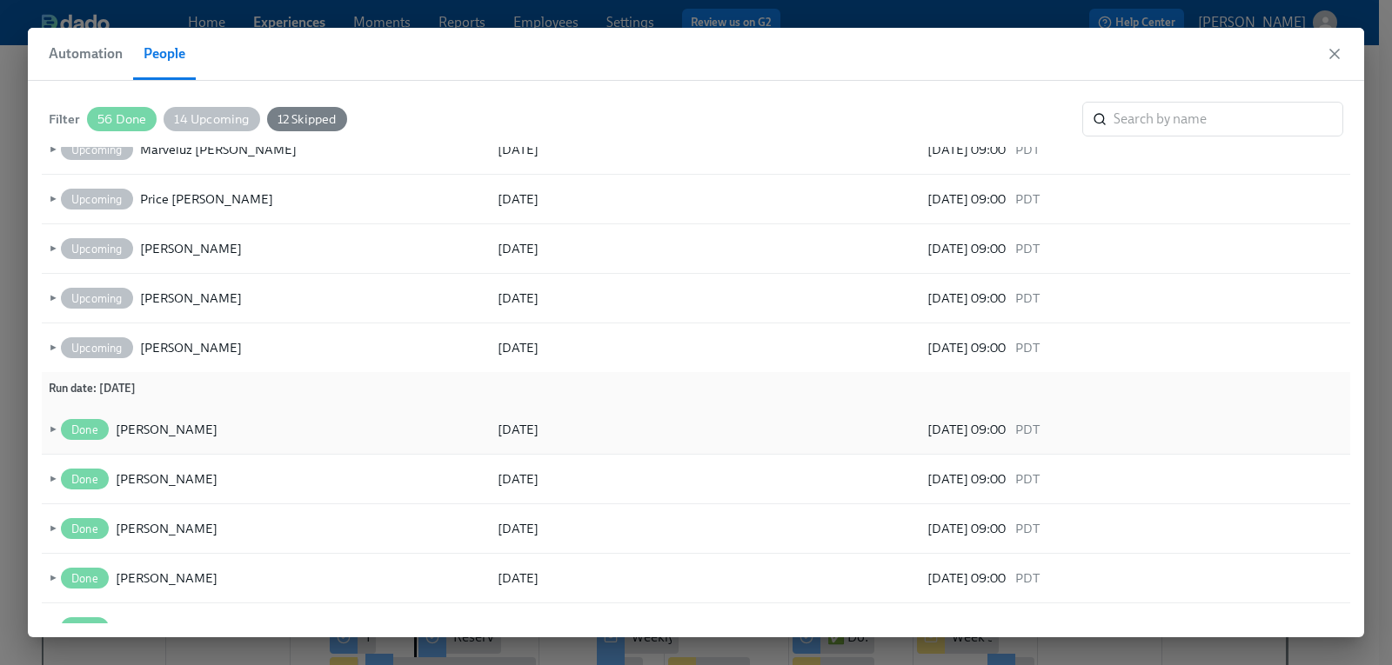
click at [51, 427] on span "►" at bounding box center [51, 429] width 12 height 19
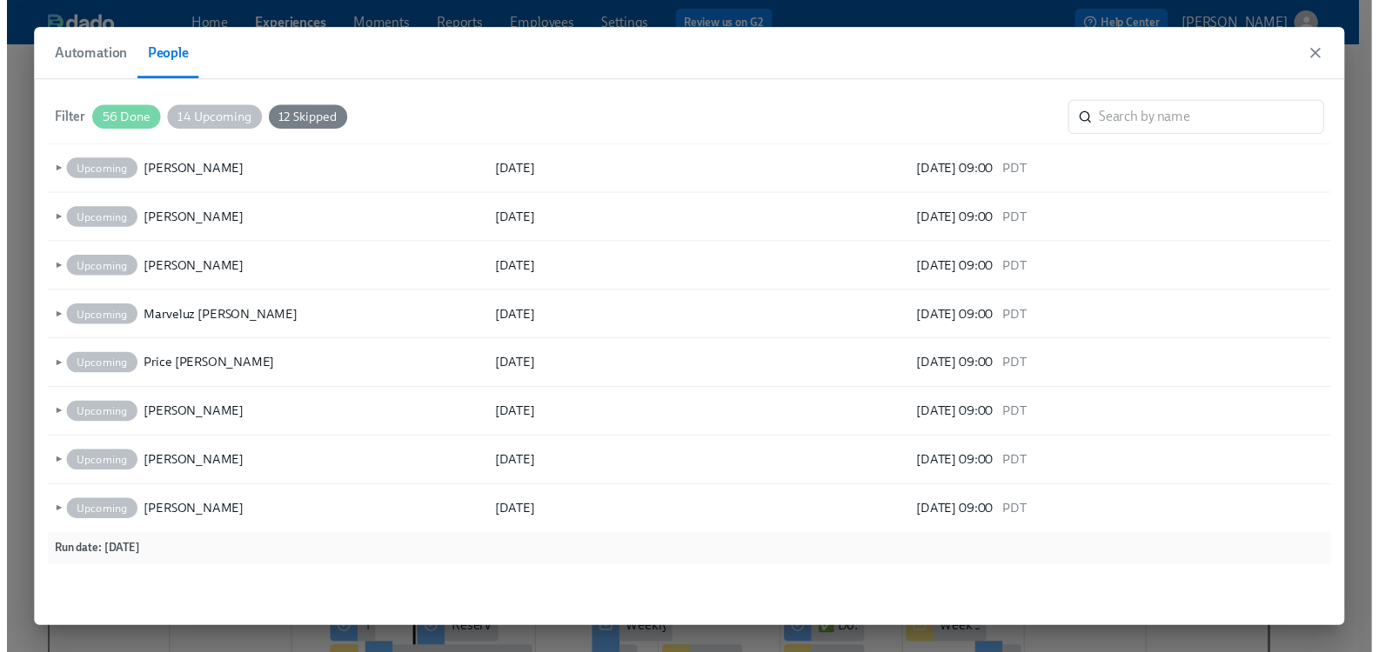
scroll to position [295, 0]
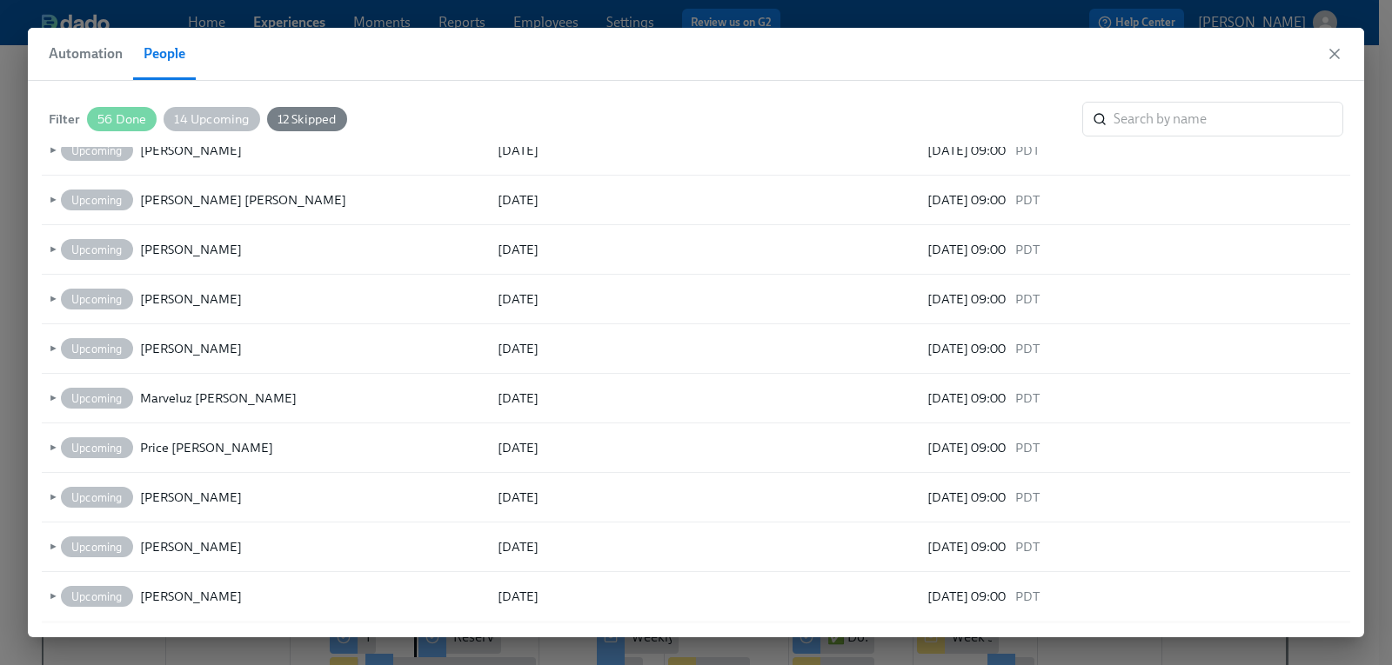
click at [83, 57] on span "Automation" at bounding box center [86, 54] width 74 height 24
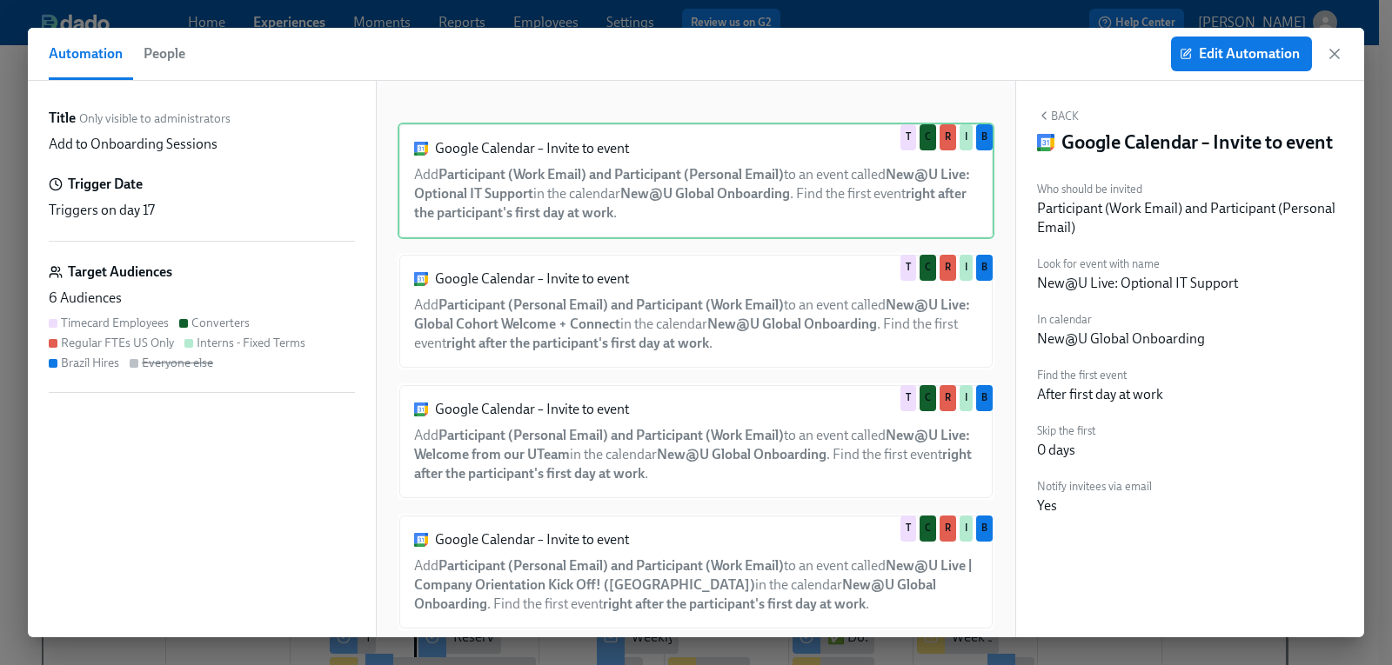
click at [1345, 63] on div "Automation People Edit Automation" at bounding box center [696, 54] width 1336 height 53
click at [1333, 54] on icon "button" at bounding box center [1334, 54] width 9 height 9
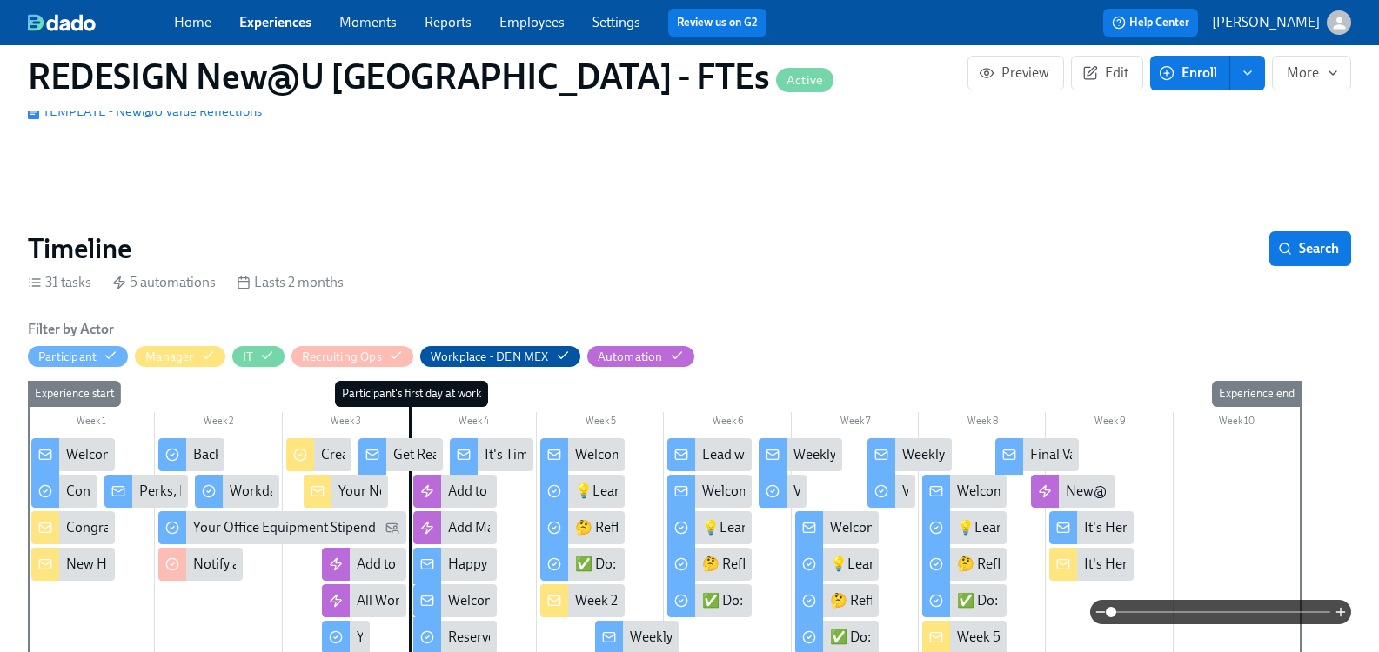
scroll to position [348, 0]
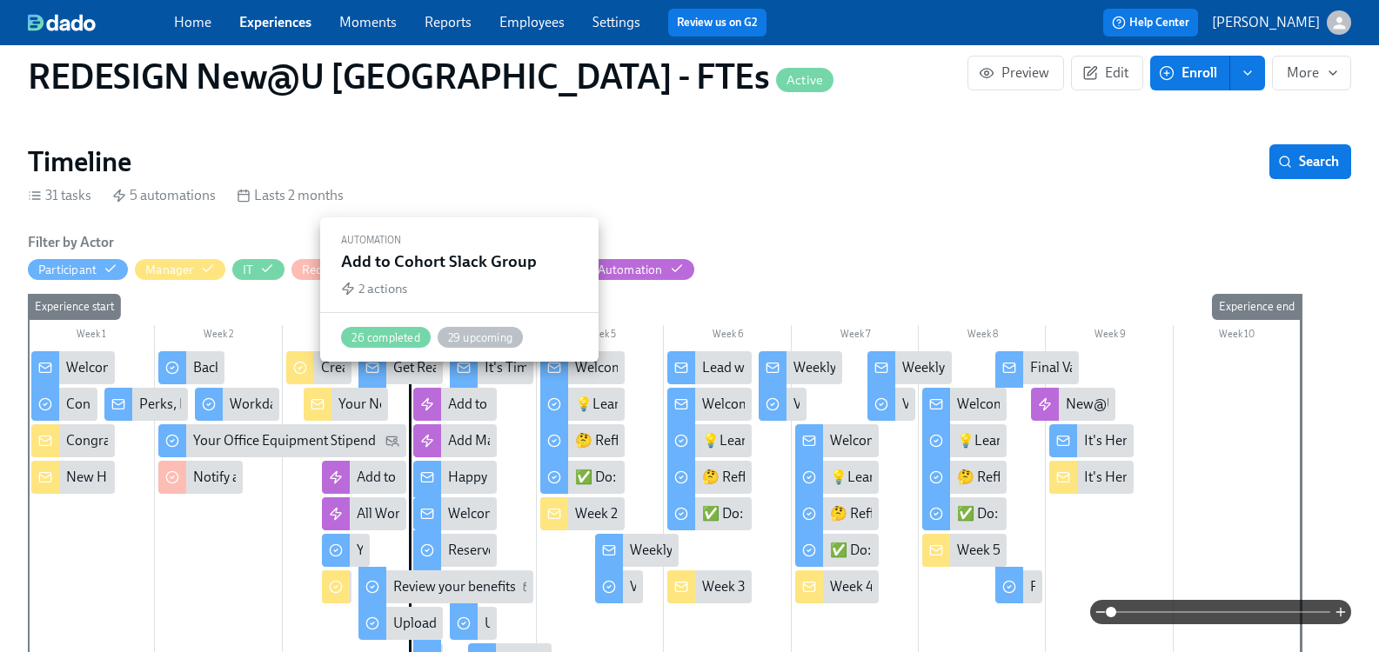
click at [457, 395] on div "Add to Cohort Slack Group" at bounding box center [526, 404] width 157 height 19
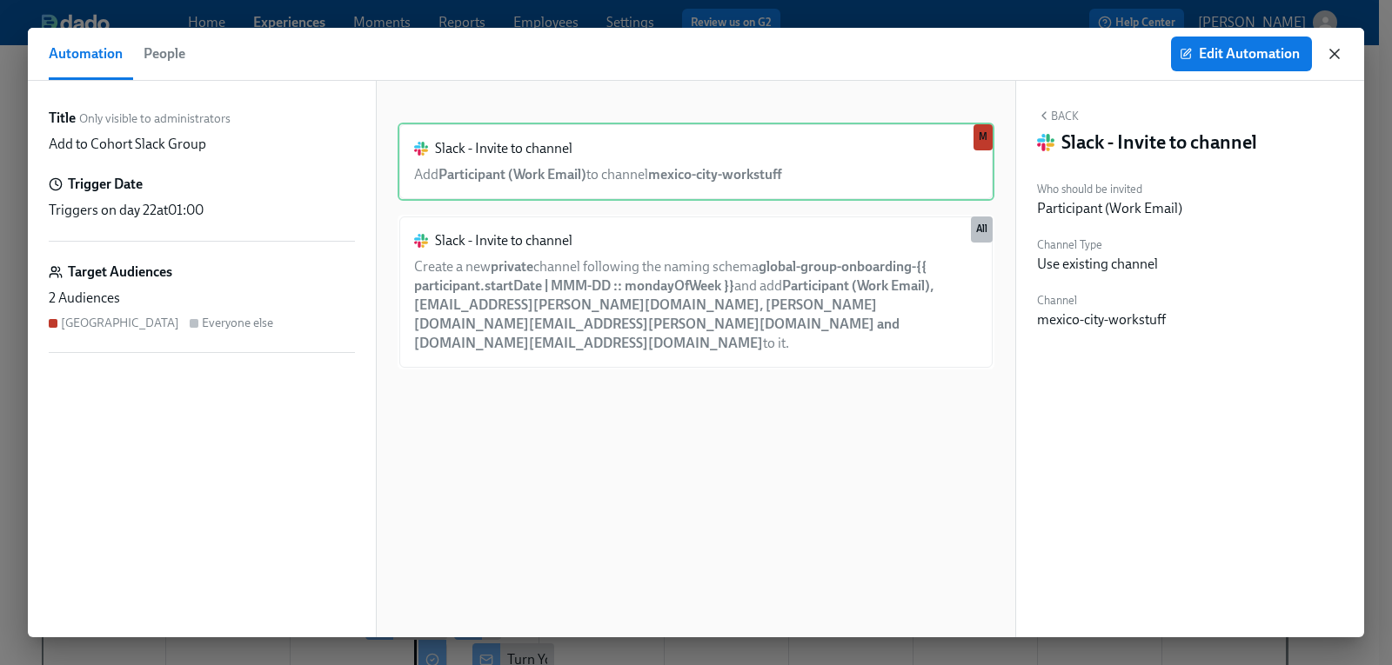
click at [1330, 56] on icon "button" at bounding box center [1334, 53] width 17 height 17
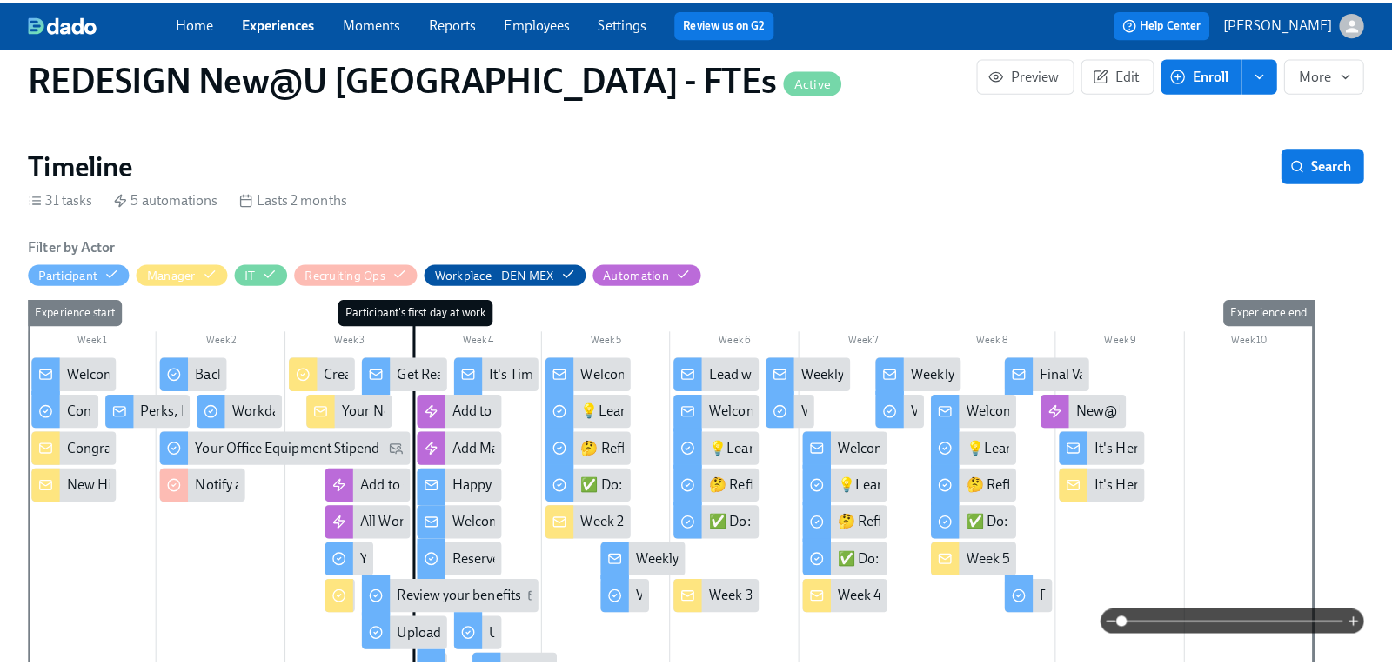
scroll to position [522, 0]
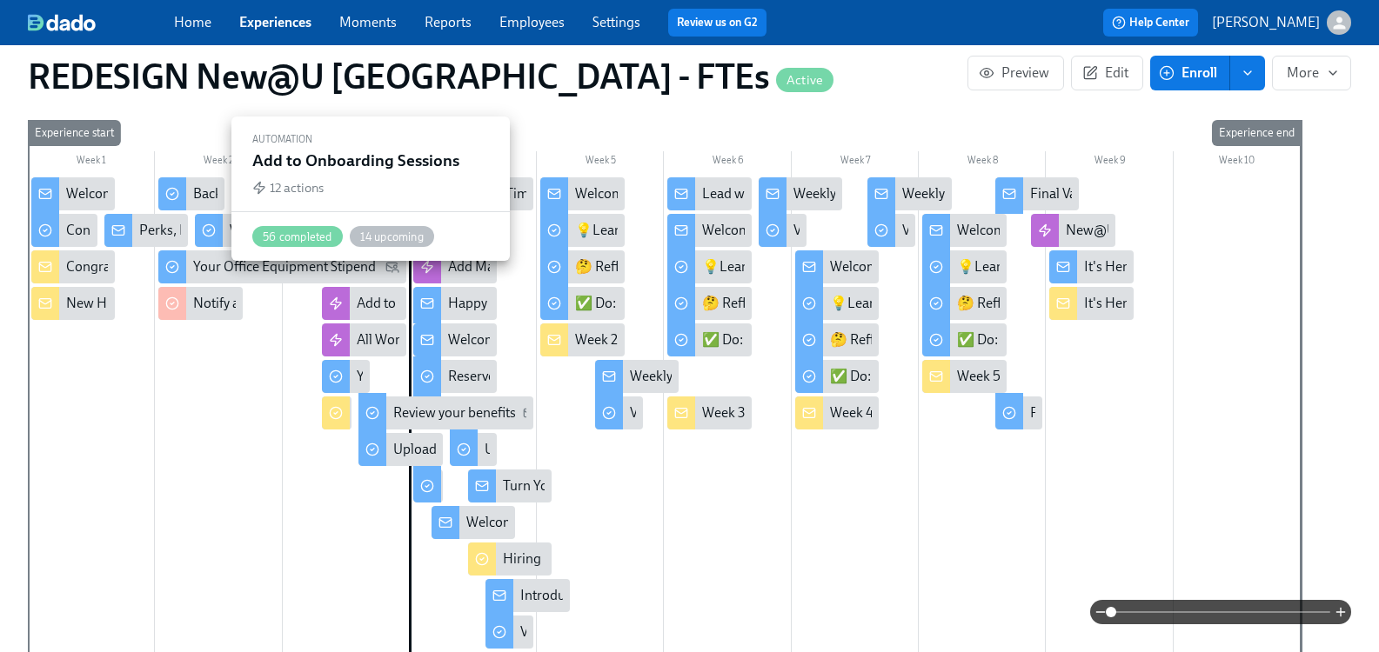
click at [384, 294] on div "Add to Onboarding Sessions" at bounding box center [441, 303] width 169 height 19
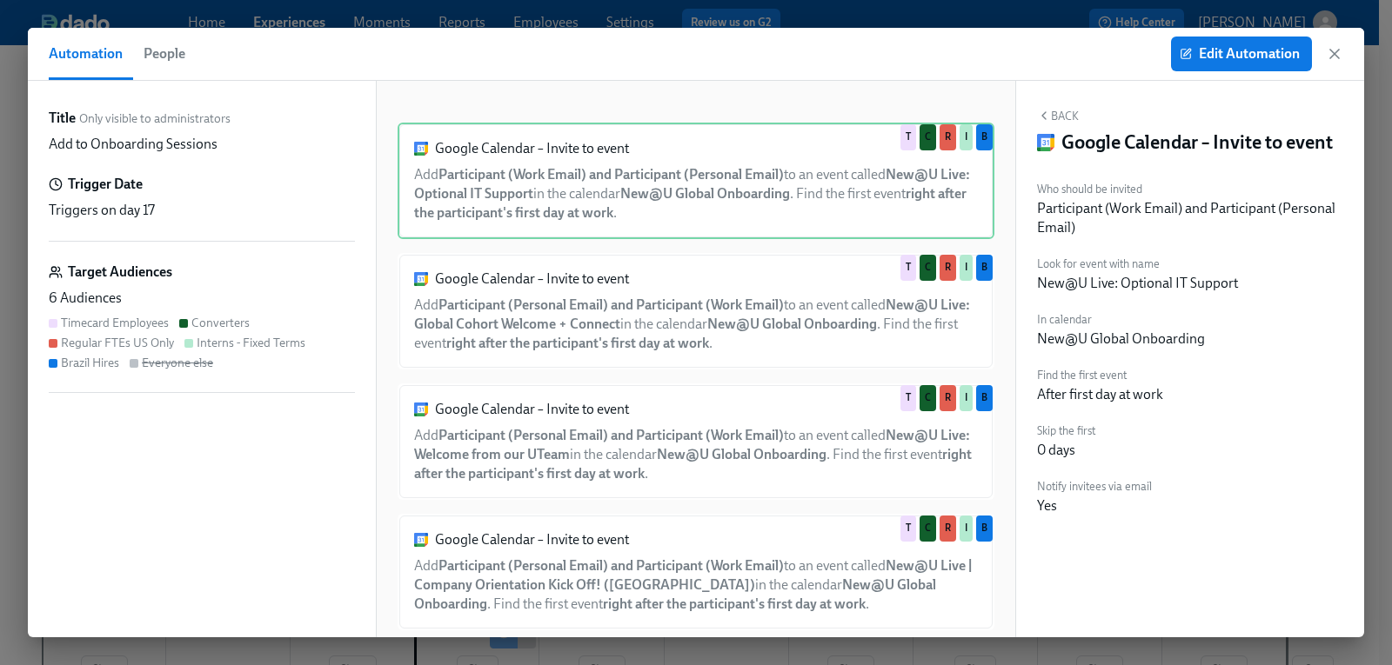
click at [182, 59] on span "People" at bounding box center [165, 54] width 42 height 24
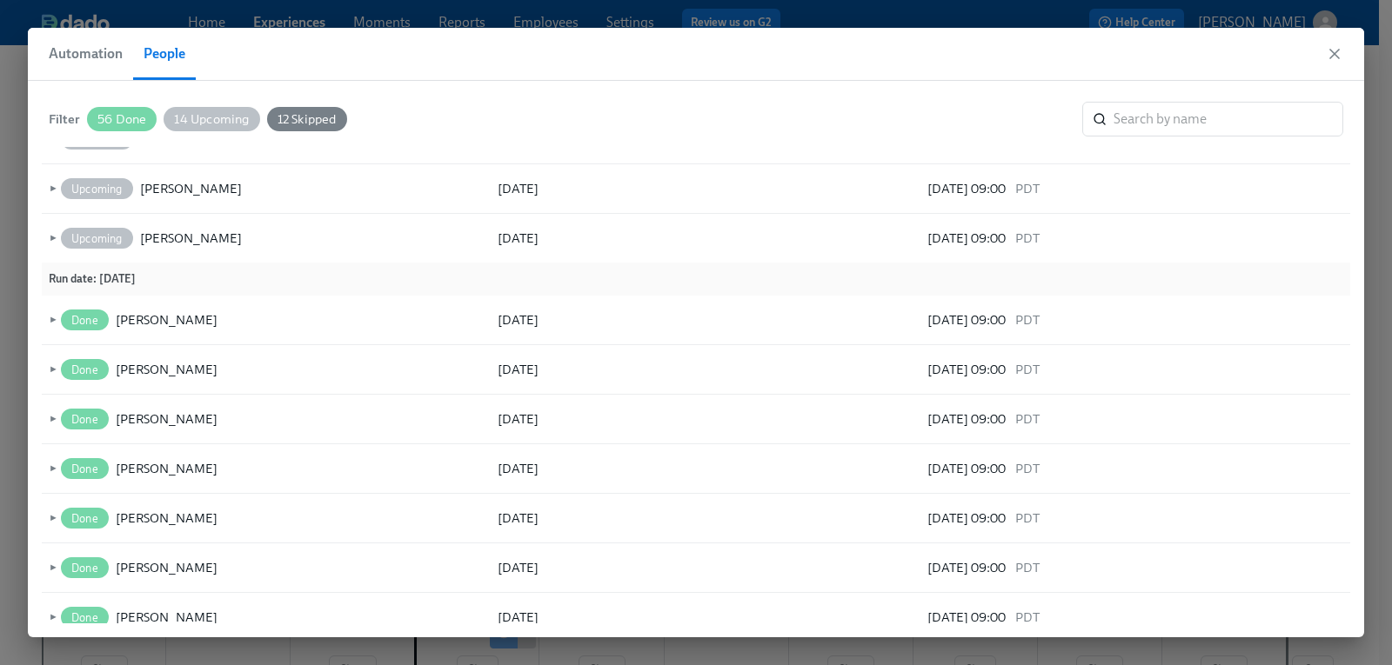
scroll to position [705, 0]
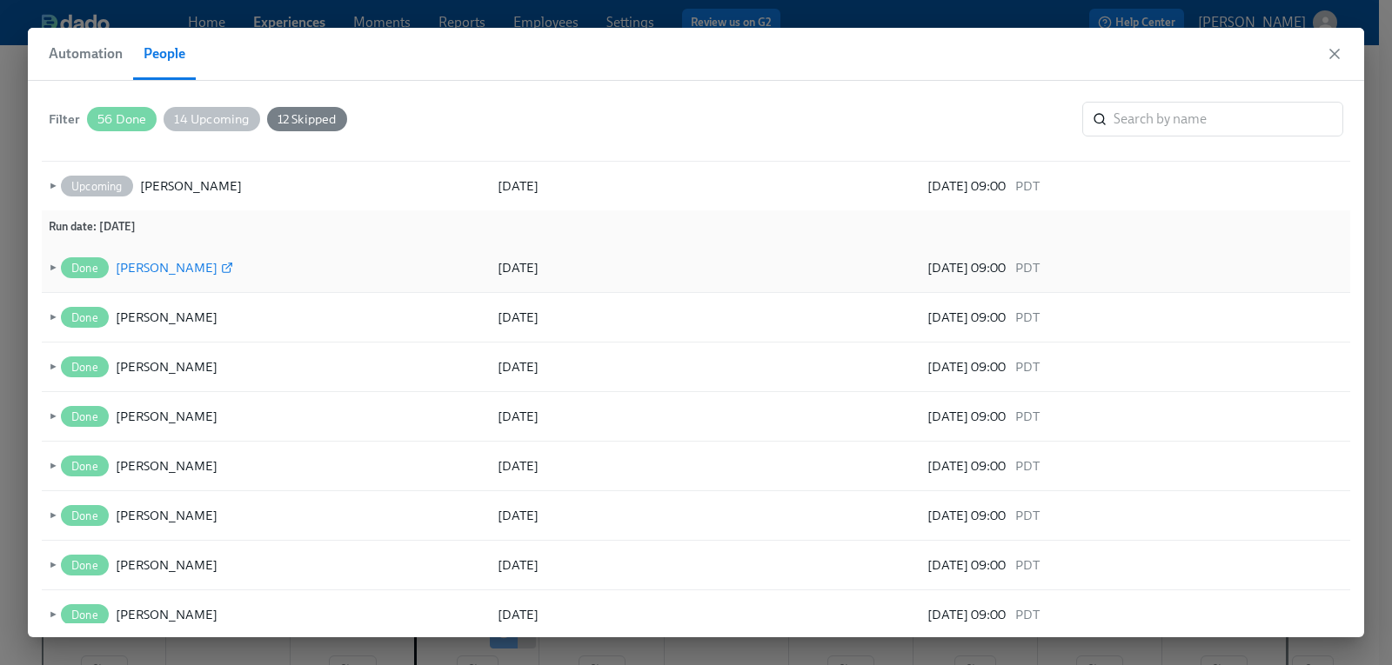
click at [226, 268] on icon at bounding box center [228, 266] width 5 height 5
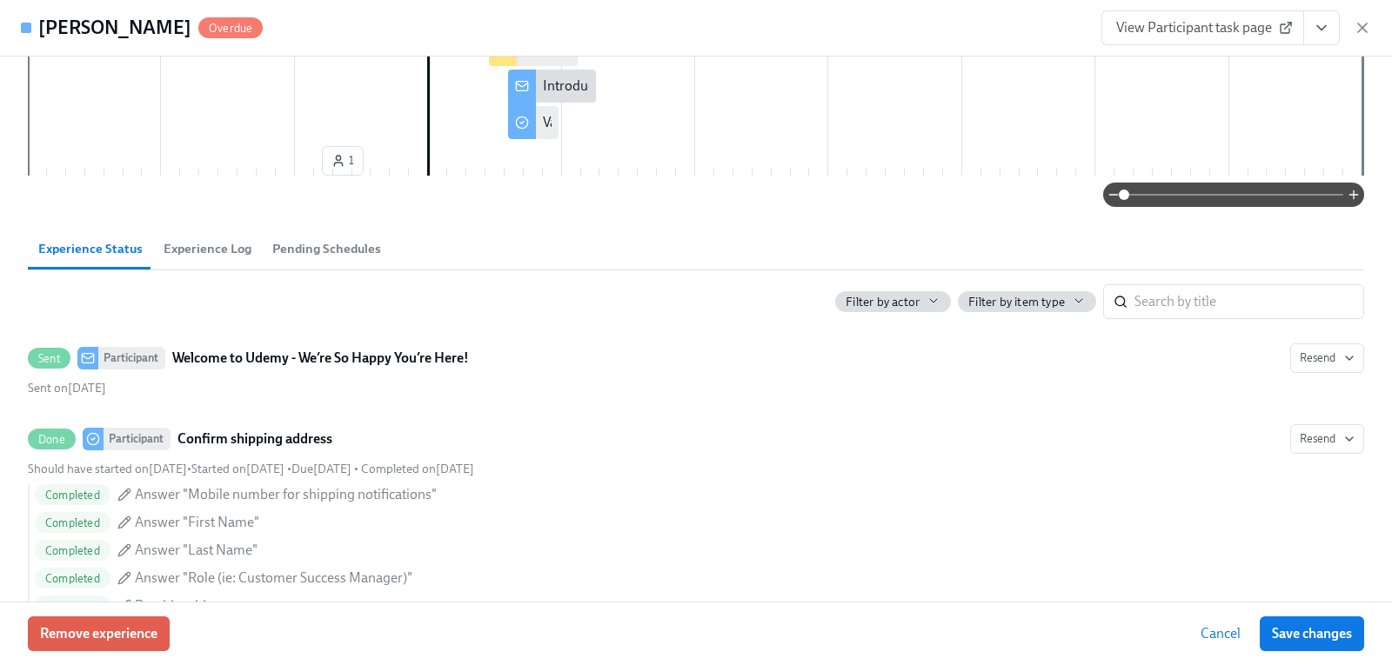
scroll to position [609, 0]
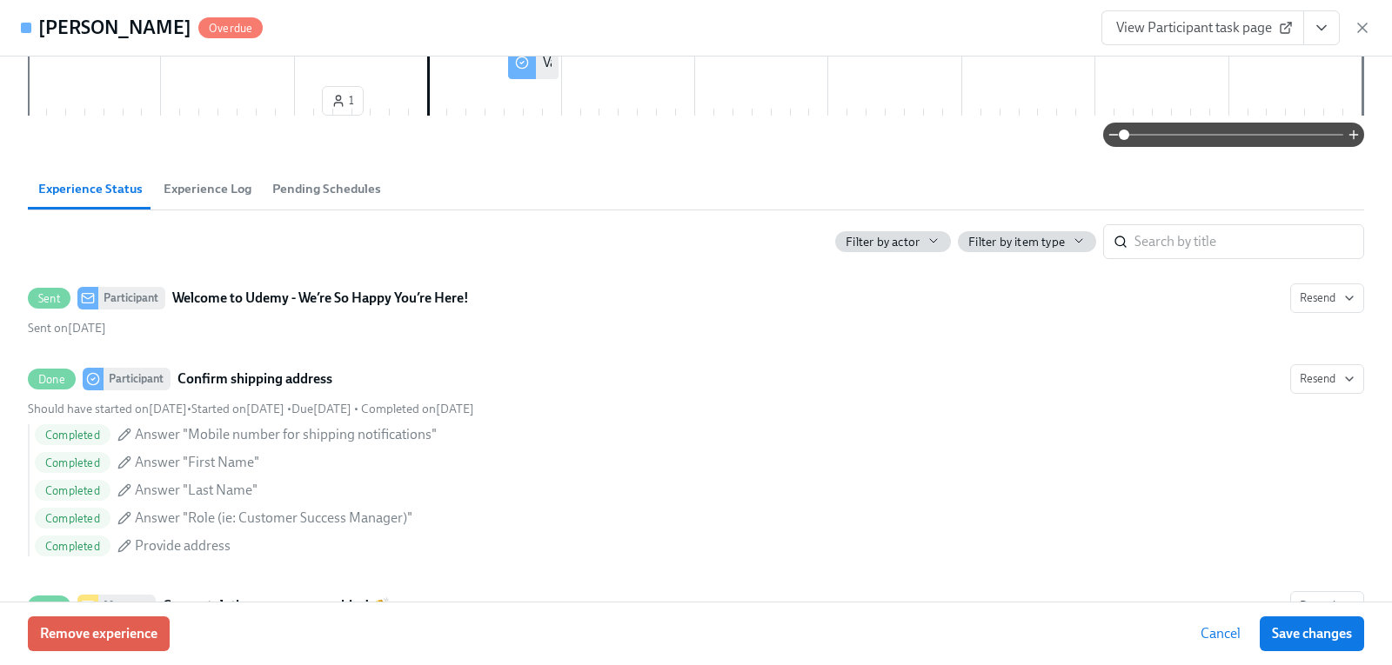
click at [192, 184] on span "Experience Log" at bounding box center [208, 189] width 88 height 20
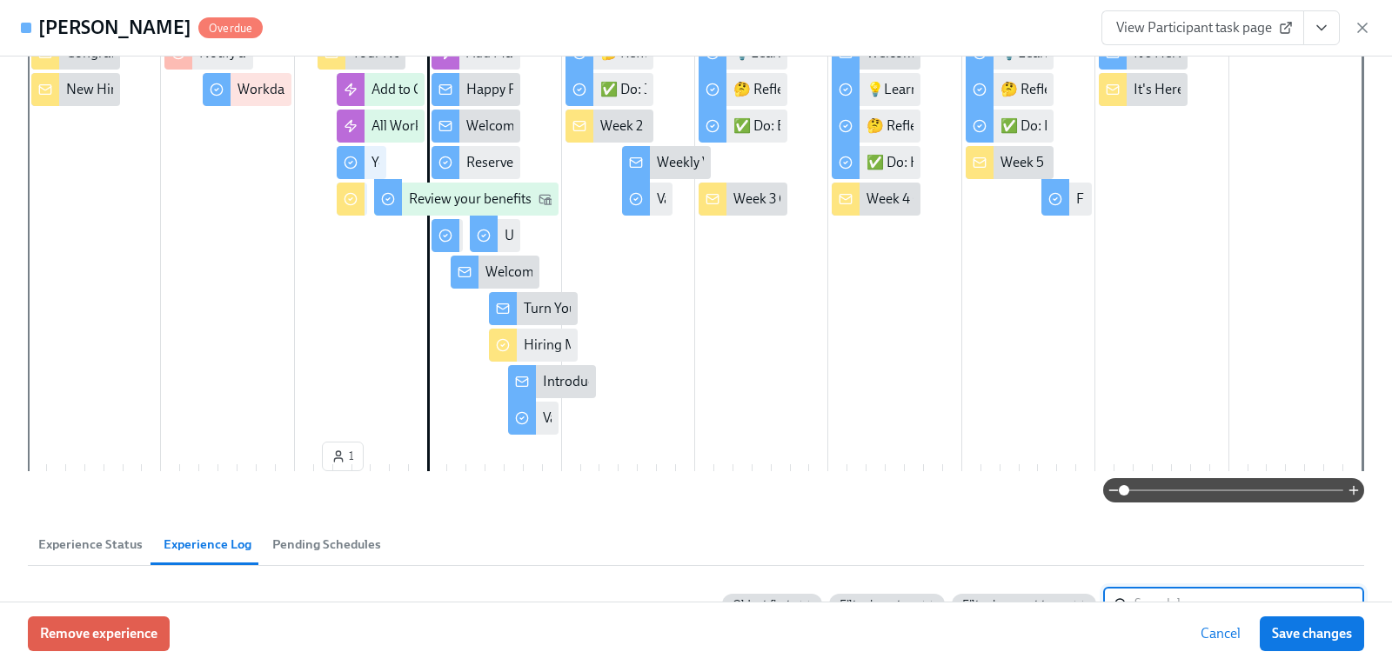
scroll to position [261, 0]
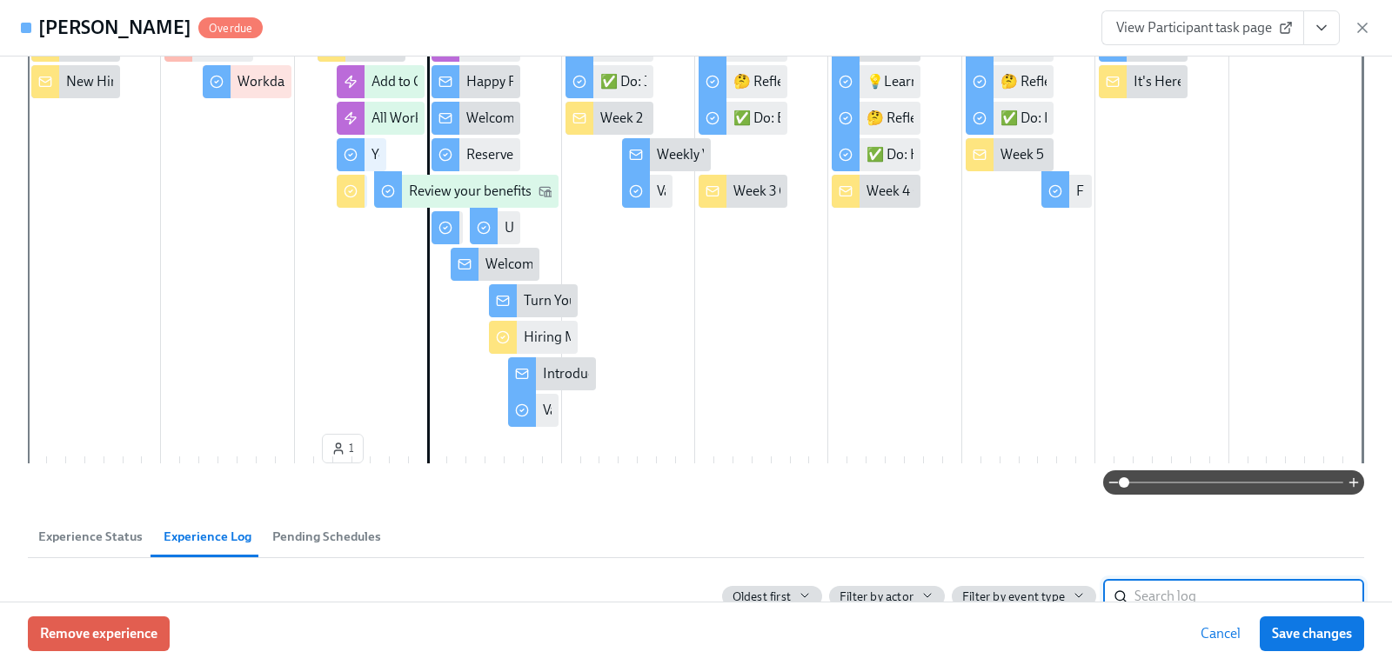
click at [108, 532] on span "Experience Status" at bounding box center [90, 537] width 104 height 20
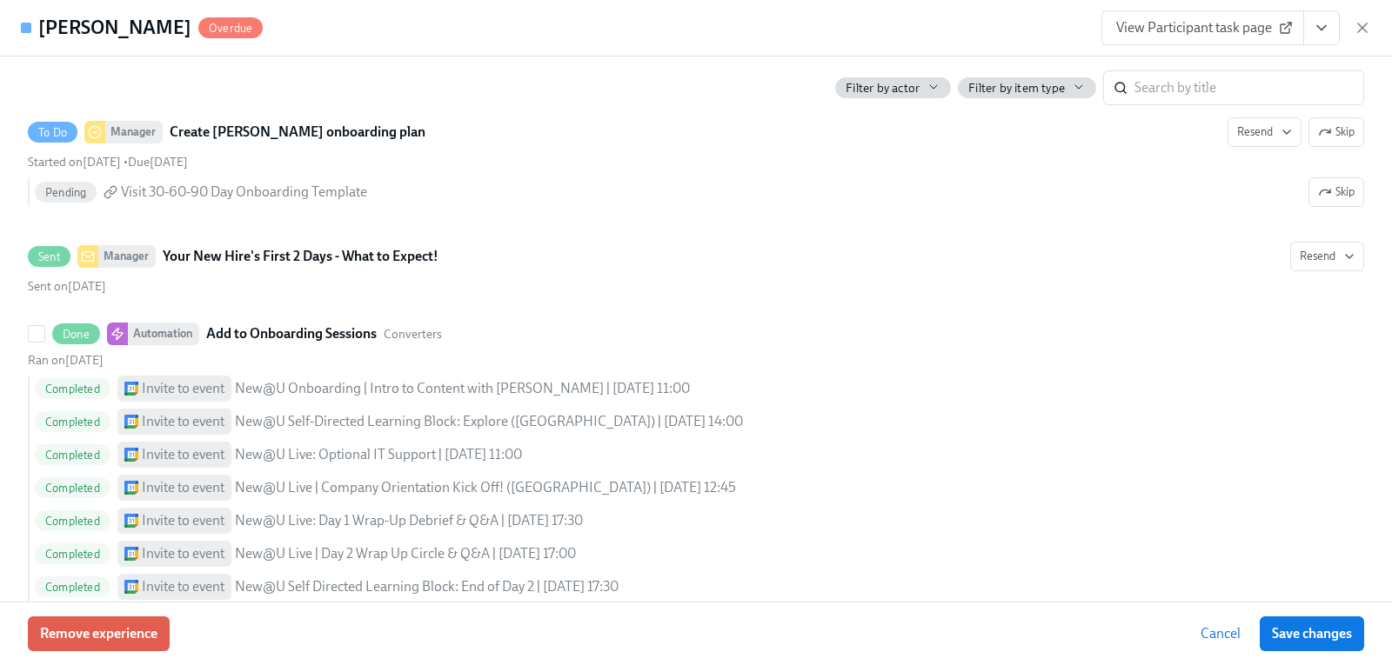
scroll to position [1740, 0]
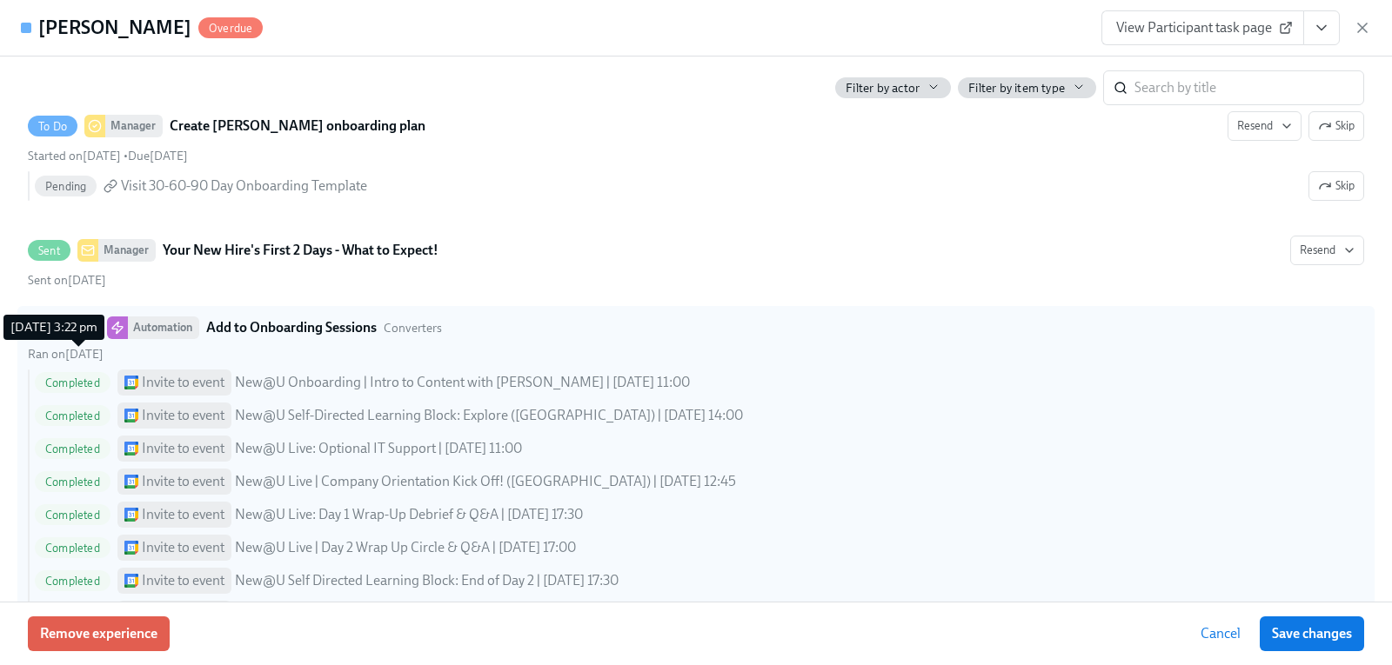
click at [104, 352] on span "Ran on August 20th" at bounding box center [66, 354] width 76 height 15
click at [44, 336] on input "Done Automation Add to Onboarding Sessions Converters Ran on August 20th Comple…" at bounding box center [37, 328] width 16 height 16
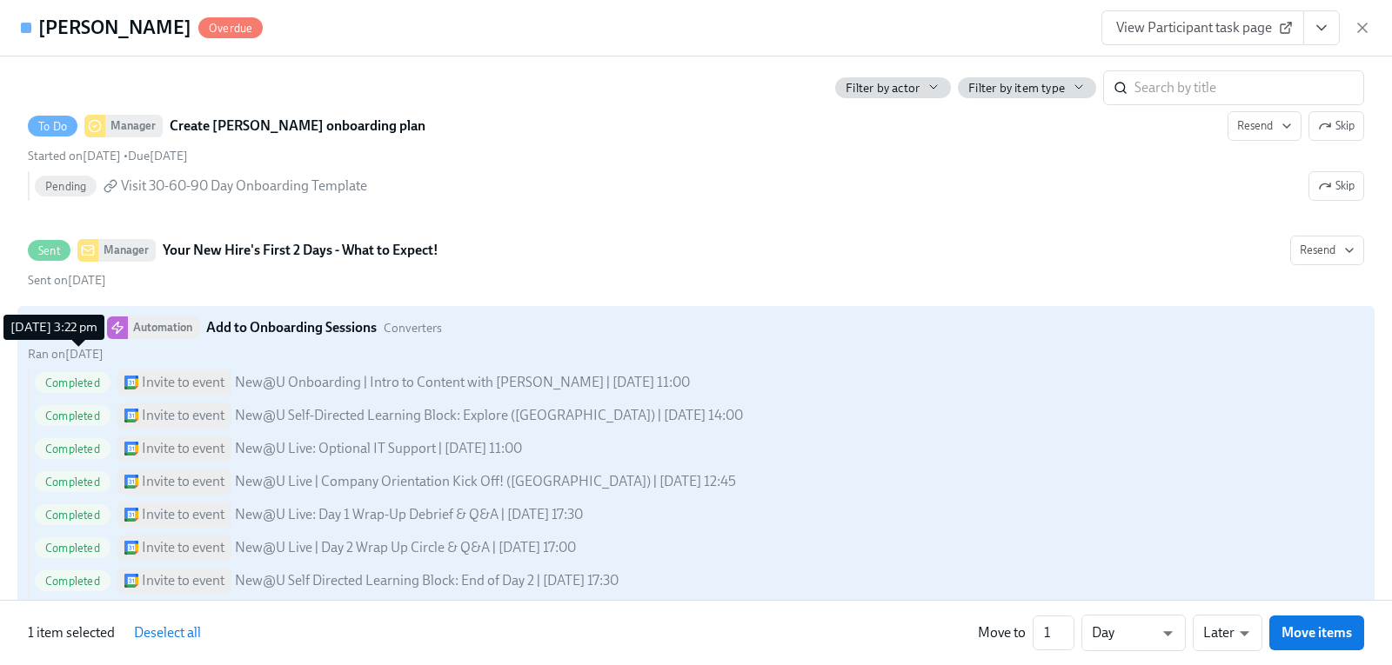
click at [104, 352] on span "Ran on August 20th" at bounding box center [66, 354] width 76 height 15
click at [44, 336] on input "Done Automation Add to Onboarding Sessions Converters Ran on August 20th Comple…" at bounding box center [37, 328] width 16 height 16
checkbox input "false"
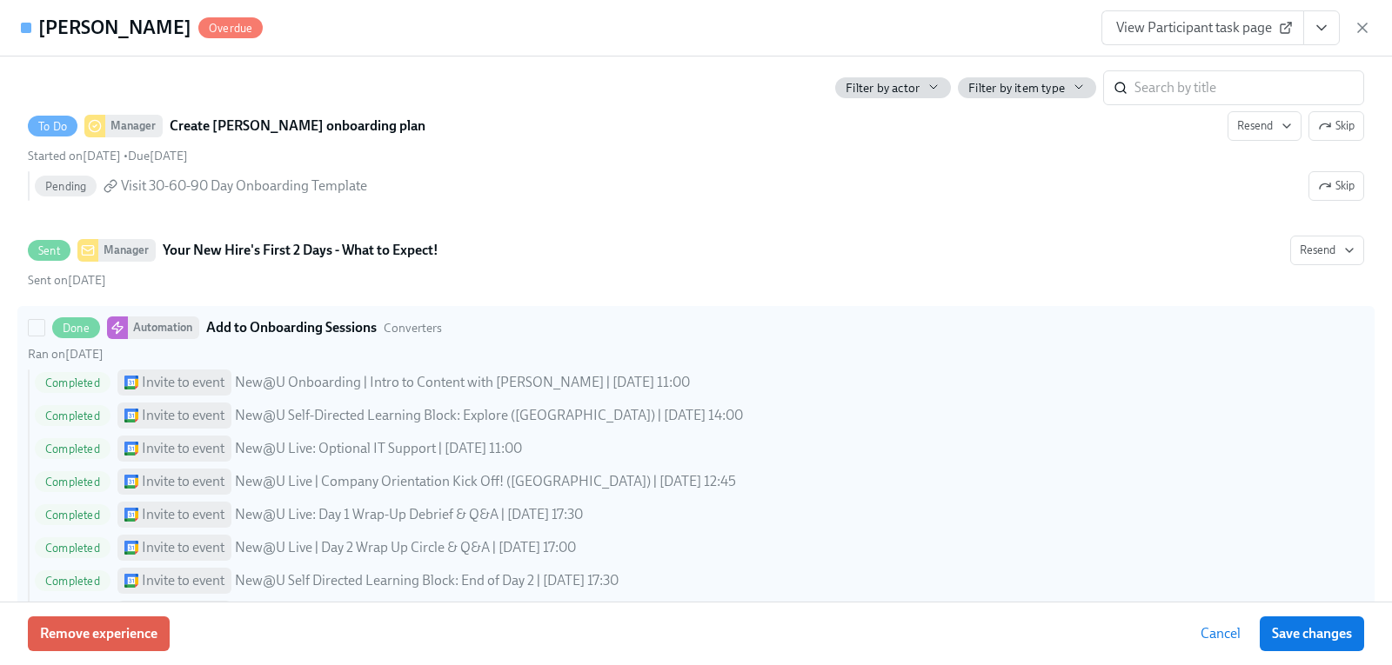
scroll to position [1653, 0]
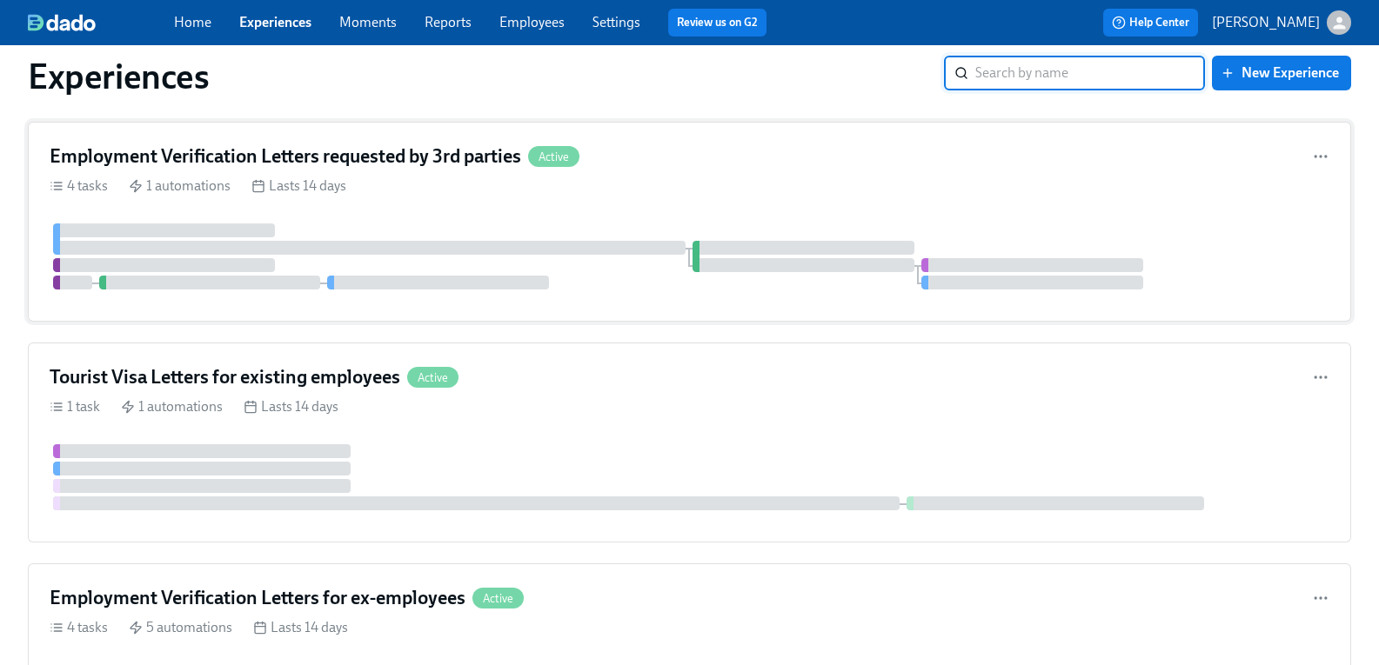
scroll to position [1392, 0]
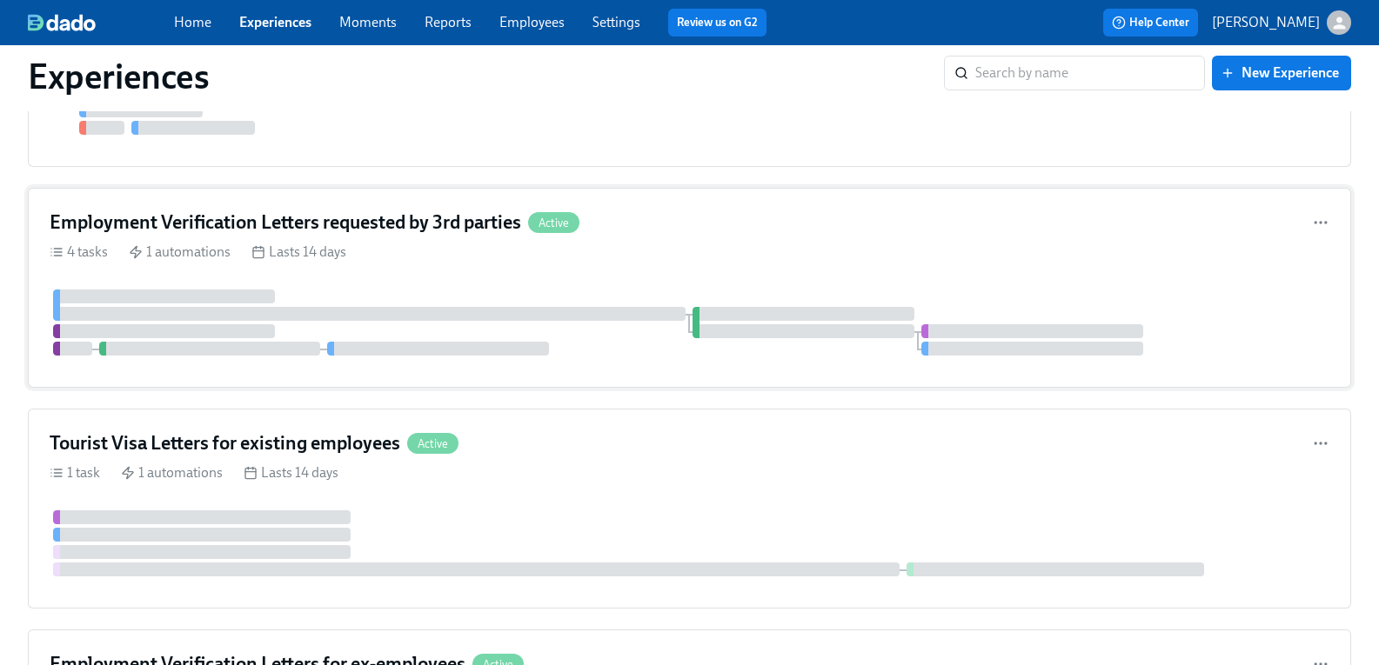
click at [283, 221] on h4 "Employment Verification Letters requested by 3rd parties" at bounding box center [285, 223] width 471 height 26
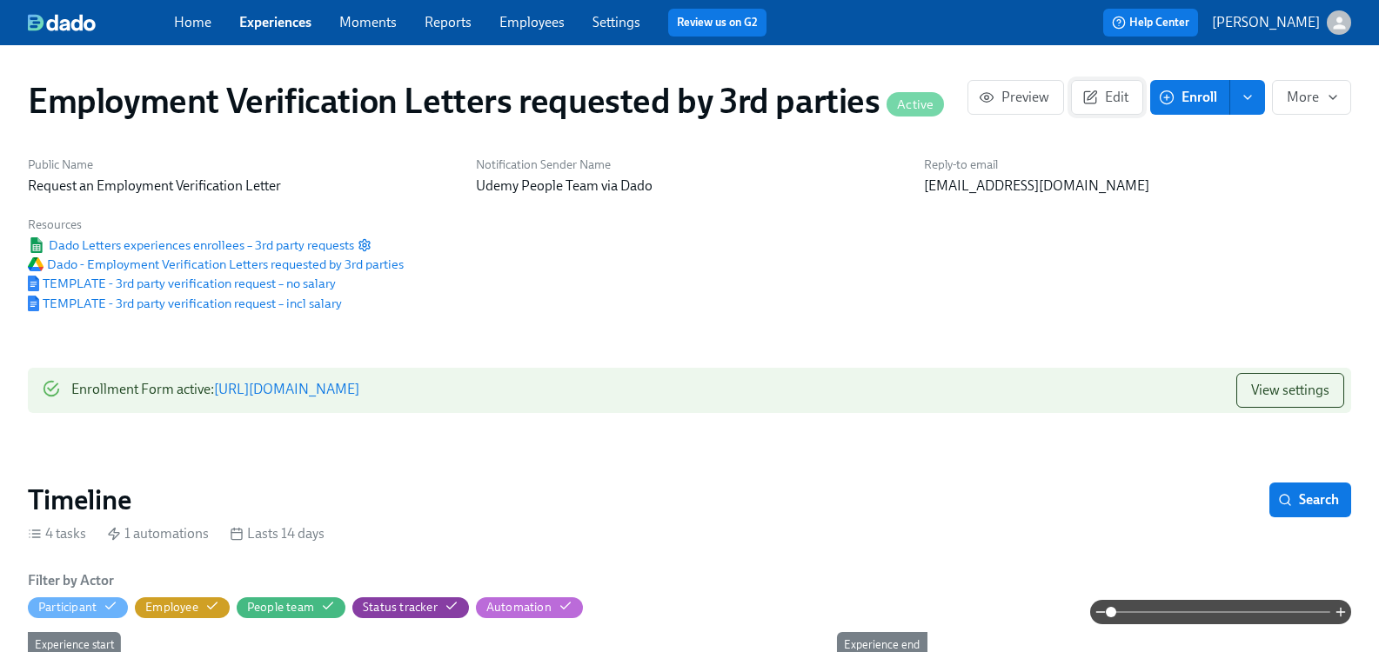
click at [1091, 103] on span "Edit" at bounding box center [1106, 97] width 43 height 17
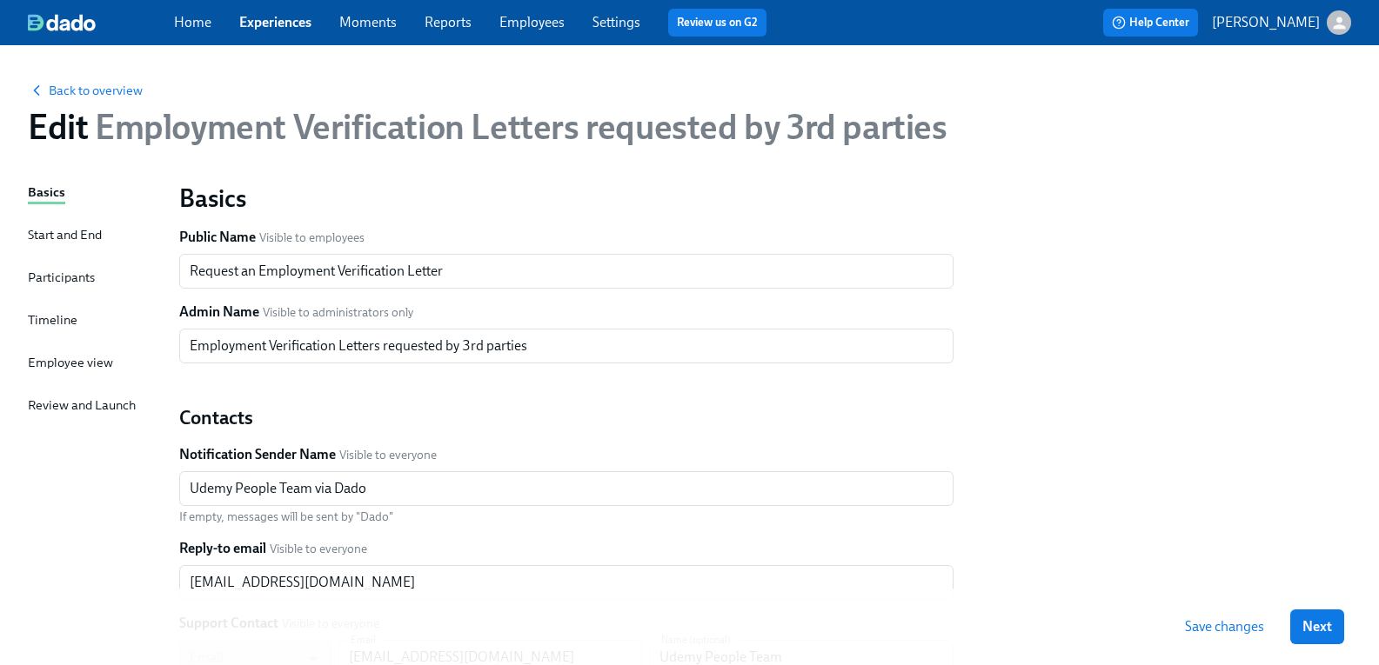
click at [84, 229] on div "Start and End" at bounding box center [65, 234] width 74 height 19
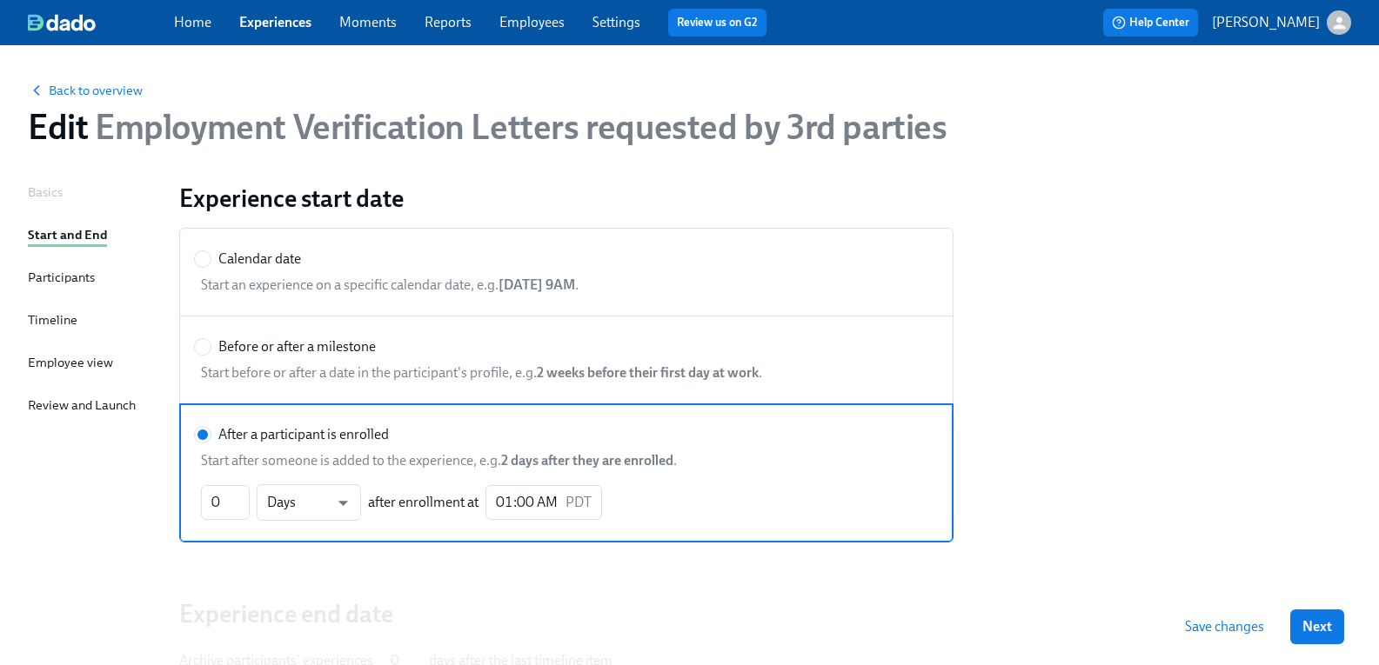
click at [85, 279] on div "Participants" at bounding box center [61, 277] width 67 height 19
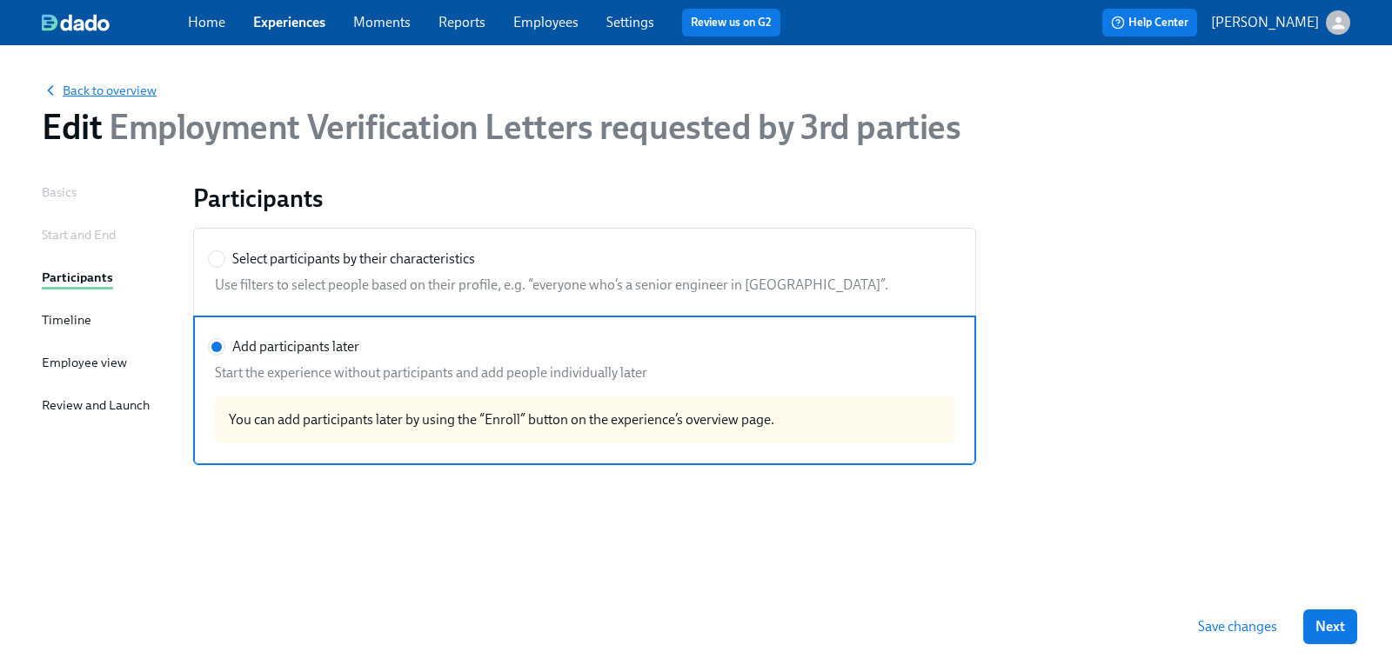
click at [145, 94] on span "Back to overview" at bounding box center [99, 90] width 115 height 17
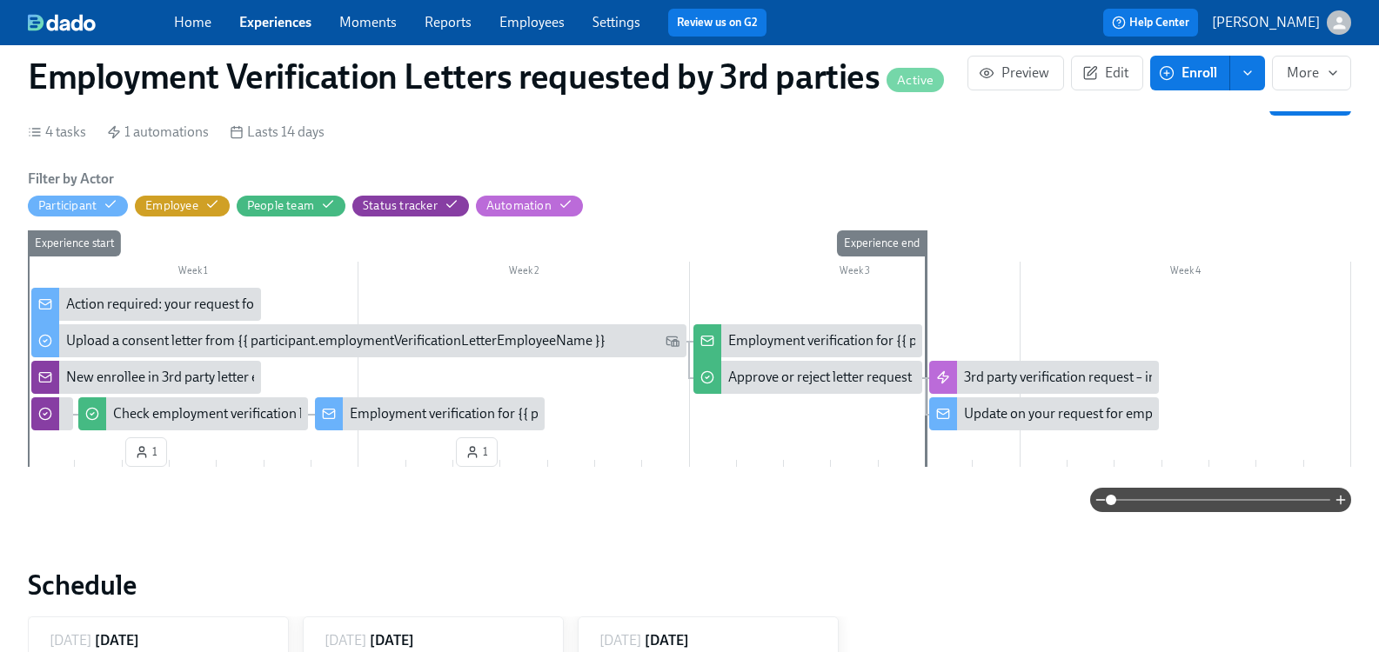
scroll to position [348, 0]
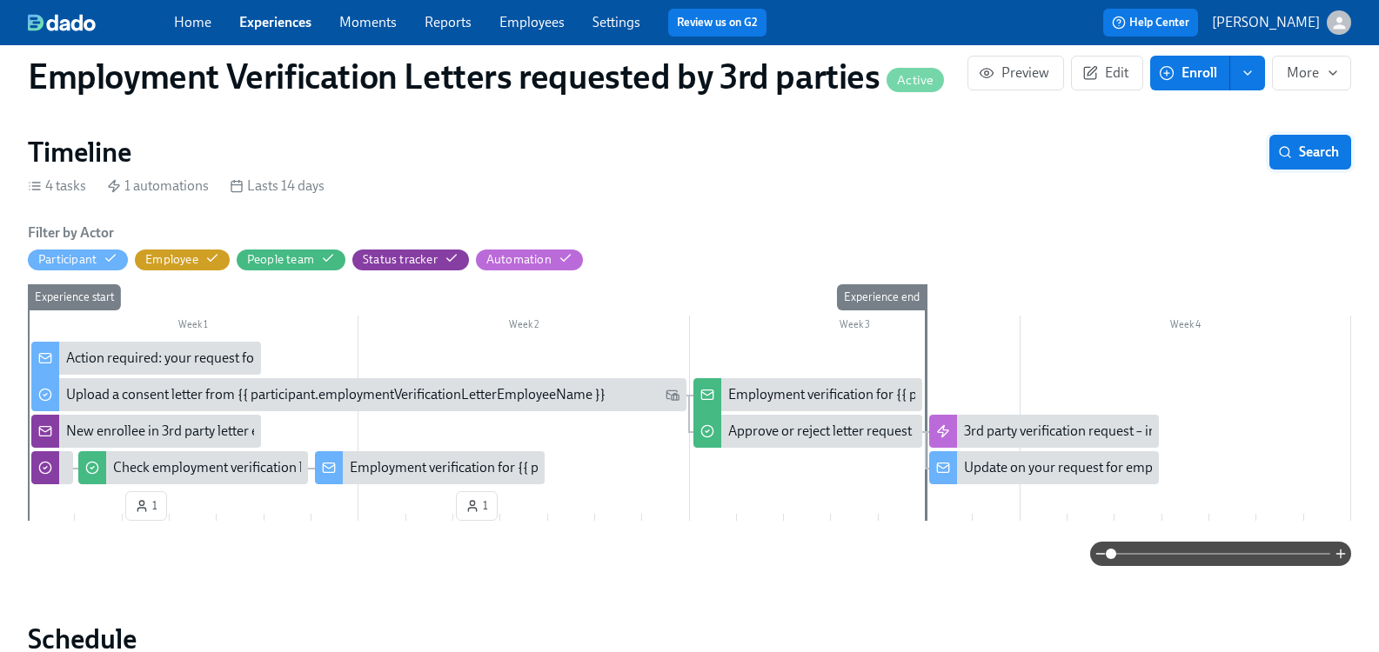
click at [1293, 159] on span "Search" at bounding box center [1309, 152] width 57 height 17
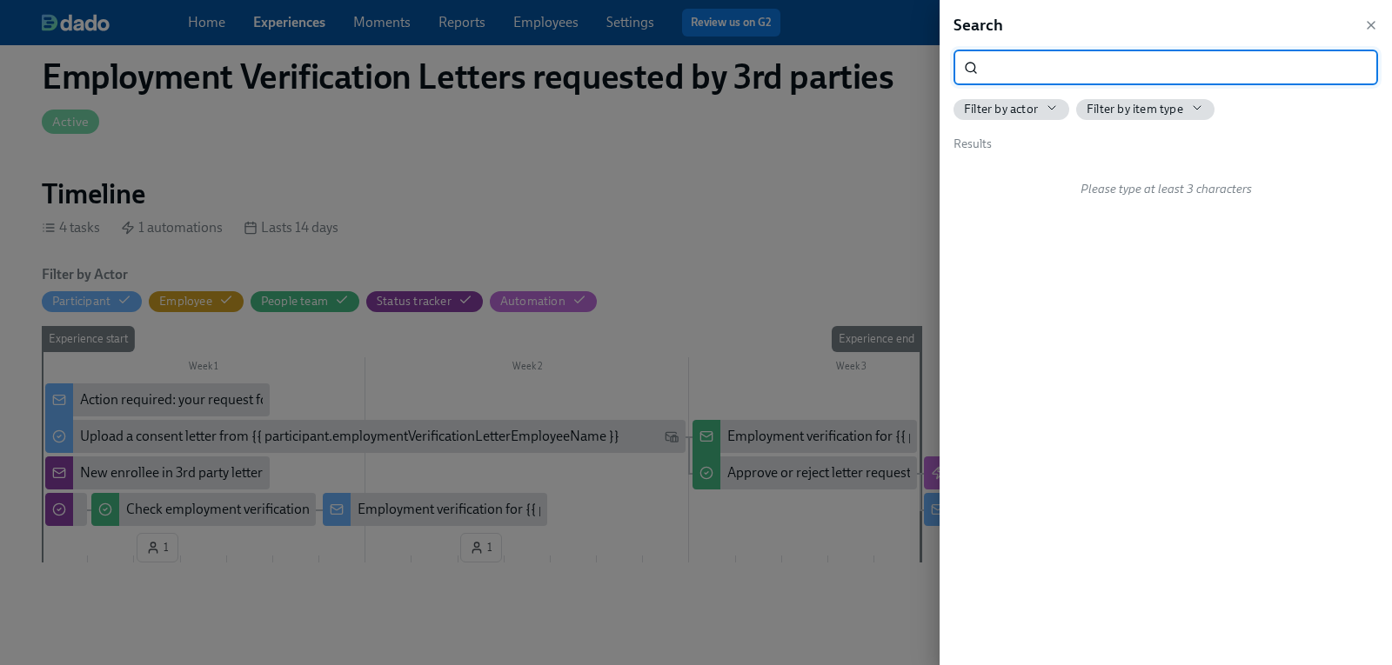
click at [1101, 67] on input "search" at bounding box center [1181, 67] width 393 height 35
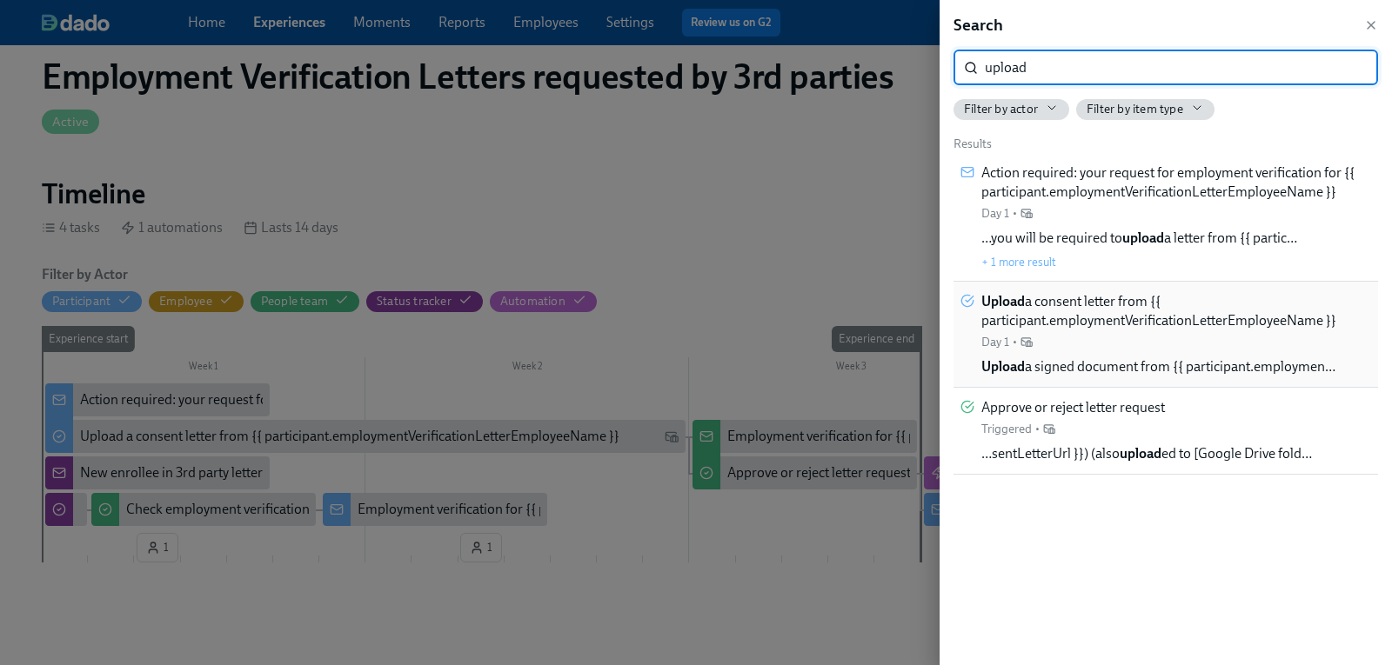
type input "upload"
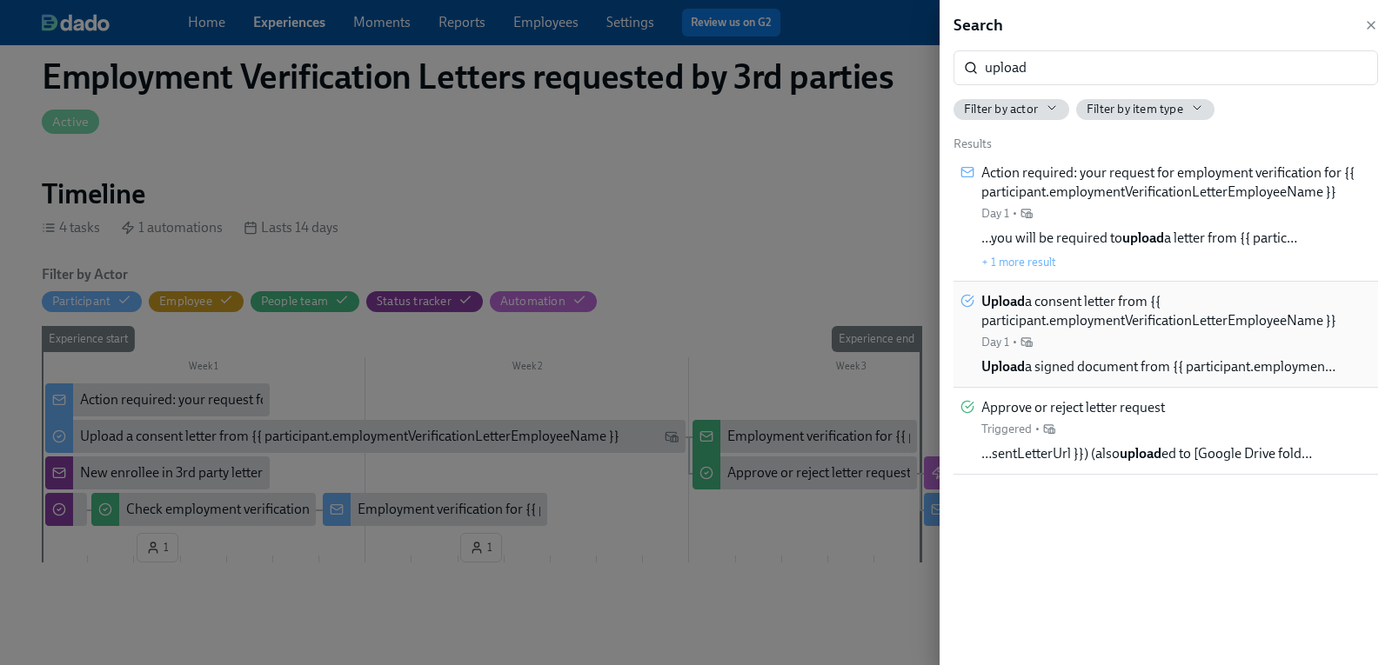
click at [1064, 303] on span "Upload a consent letter from {{ participant.employmentVerificationLetterEmploye…" at bounding box center [1176, 311] width 390 height 38
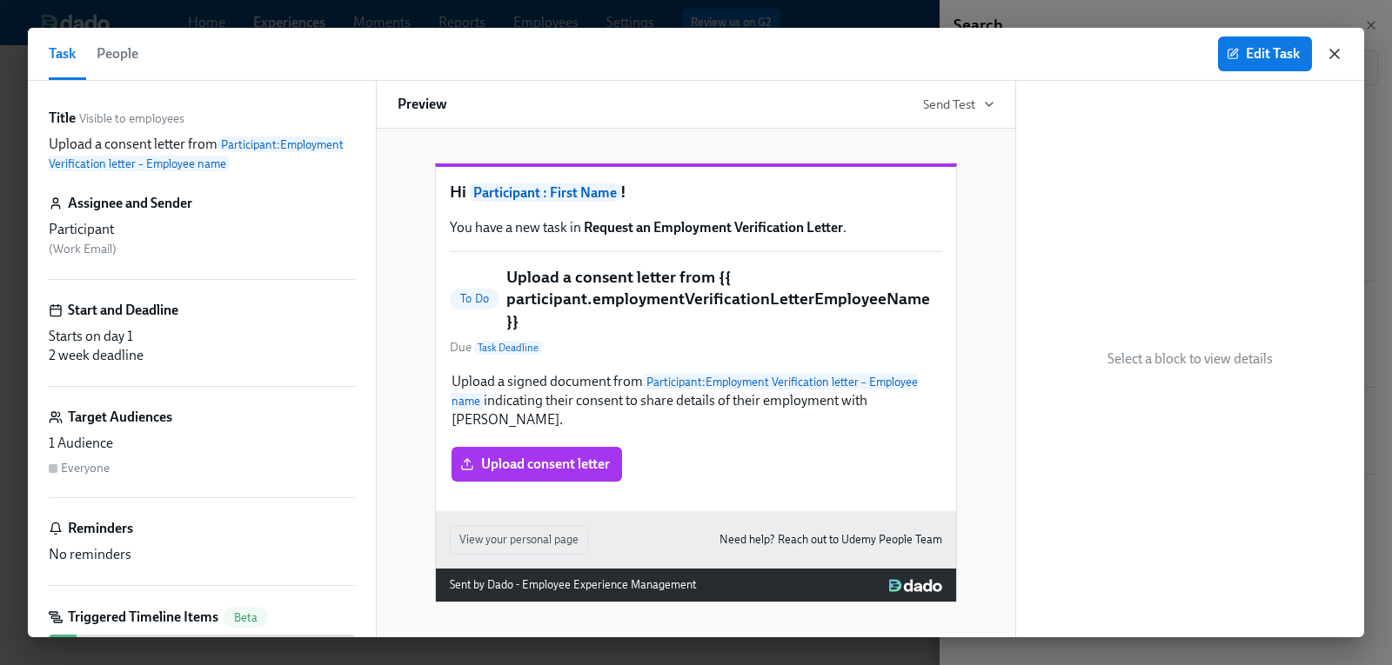
click at [1328, 56] on icon "button" at bounding box center [1334, 53] width 17 height 17
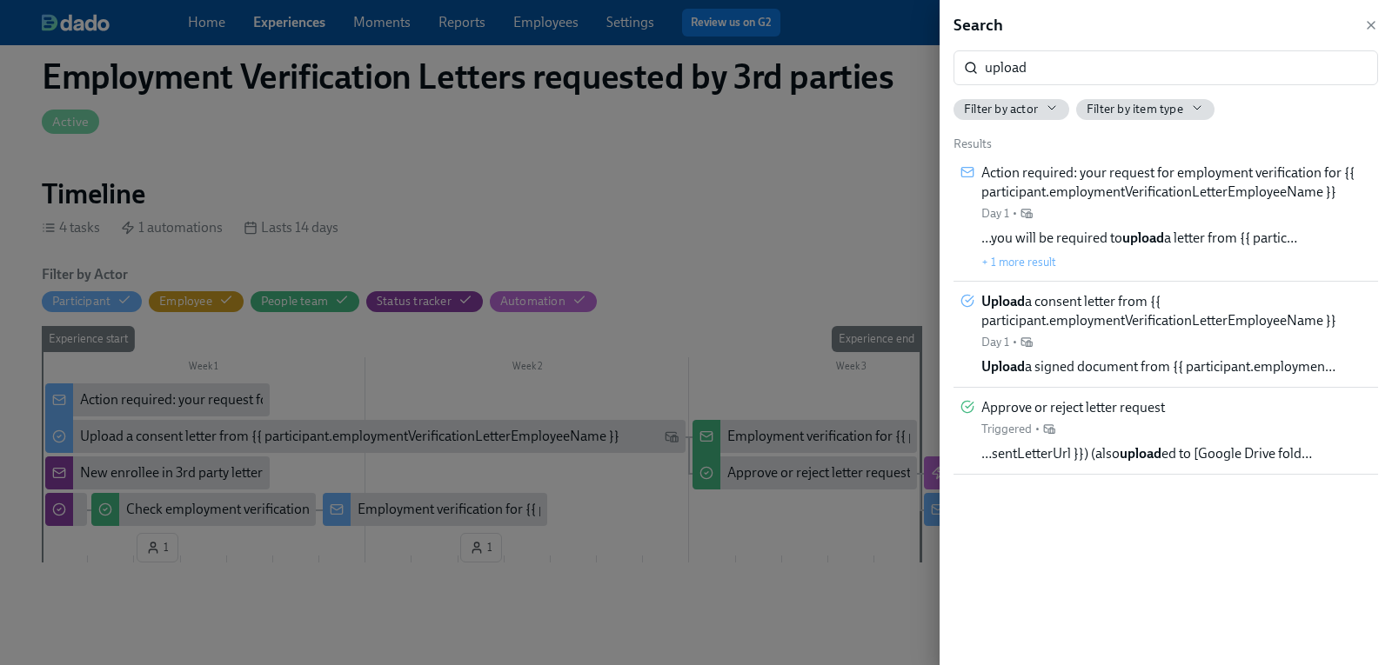
click at [616, 128] on div at bounding box center [696, 332] width 1392 height 665
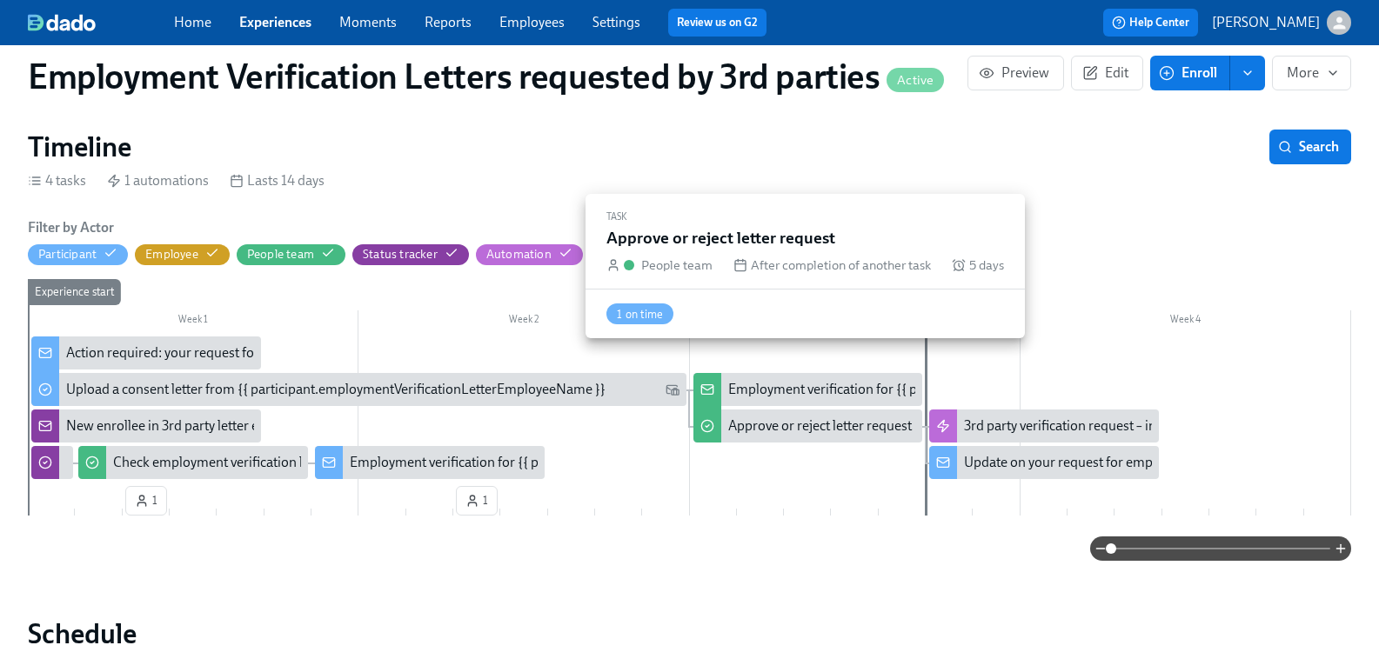
scroll to position [348, 0]
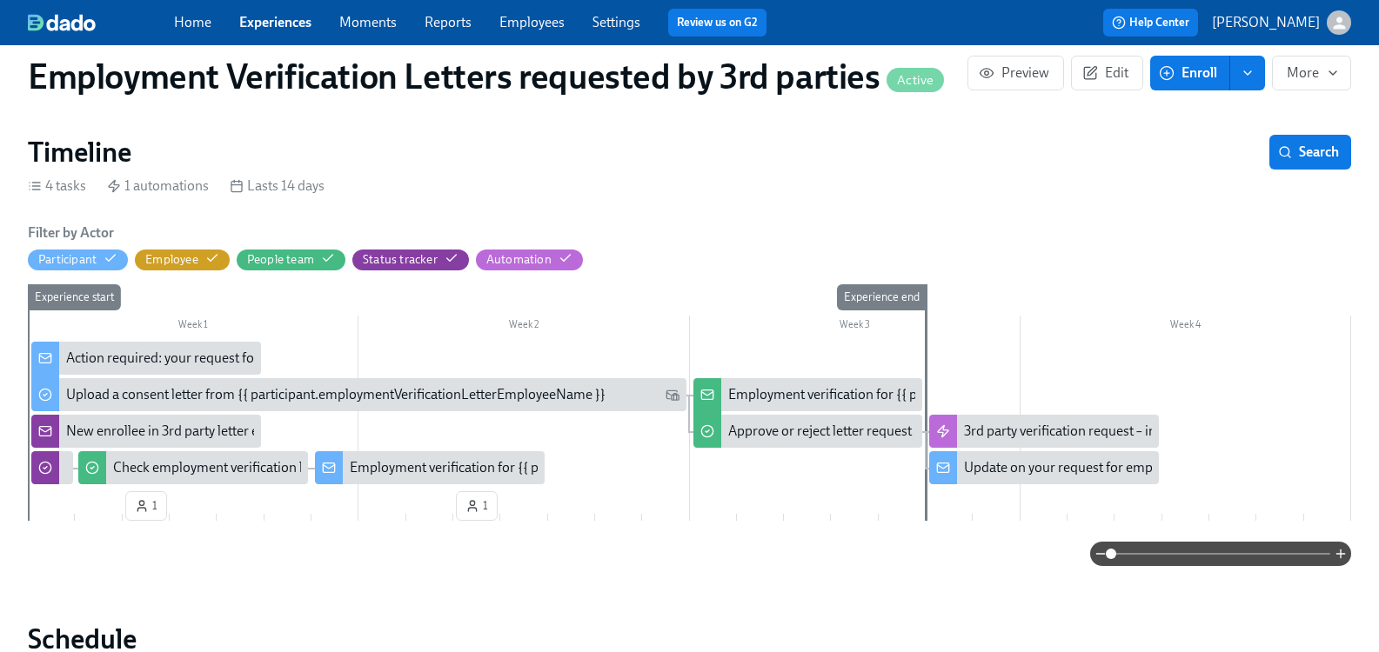
click at [187, 354] on div "Action required: your request for employment verification for {{ participant.em…" at bounding box center [431, 358] width 731 height 19
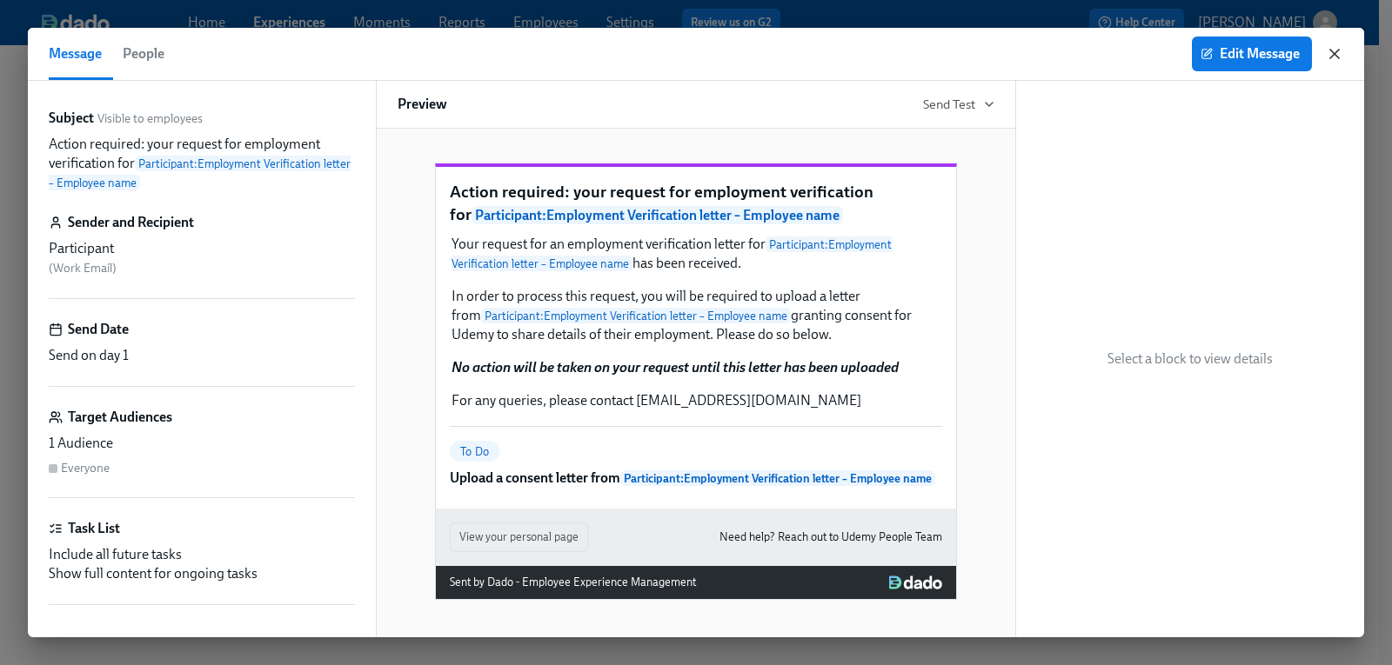
click at [1332, 55] on icon "button" at bounding box center [1334, 53] width 17 height 17
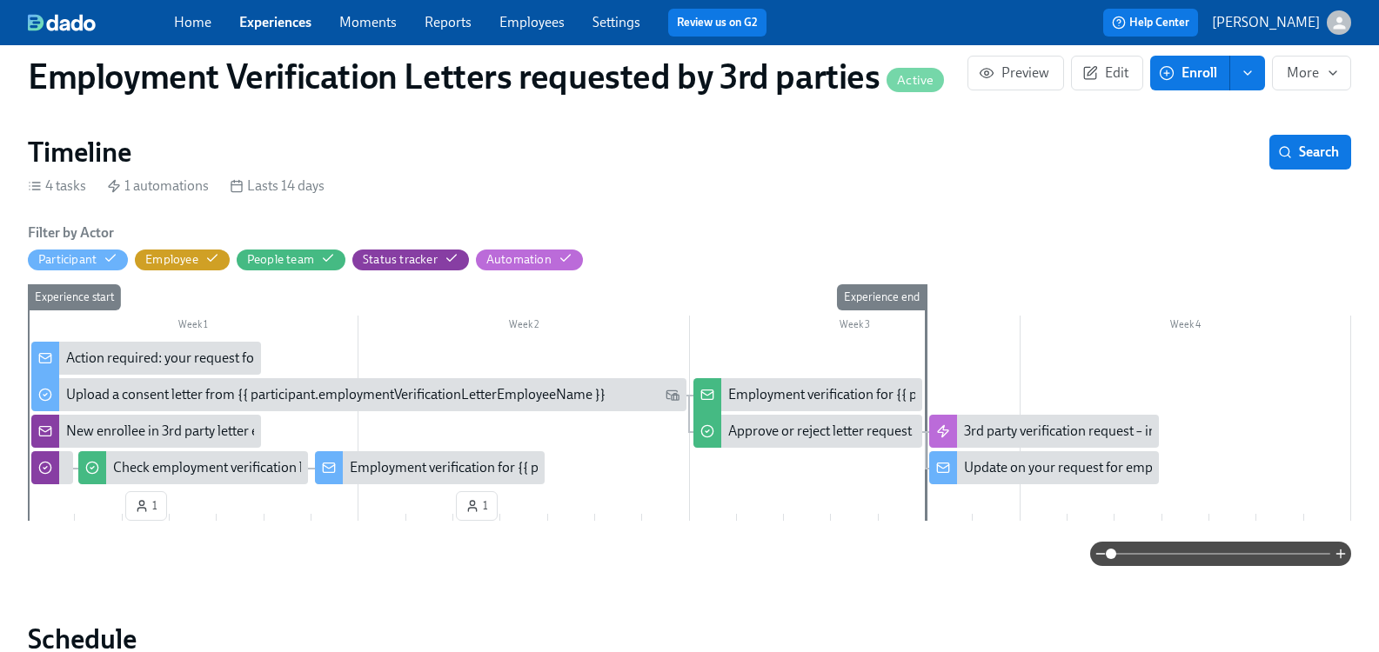
click at [687, 78] on h1 "Employment Verification Letters requested by 3rd parties Active" at bounding box center [486, 77] width 916 height 42
click at [689, 79] on h1 "Employment Verification Letters requested by 3rd parties Active" at bounding box center [486, 77] width 916 height 42
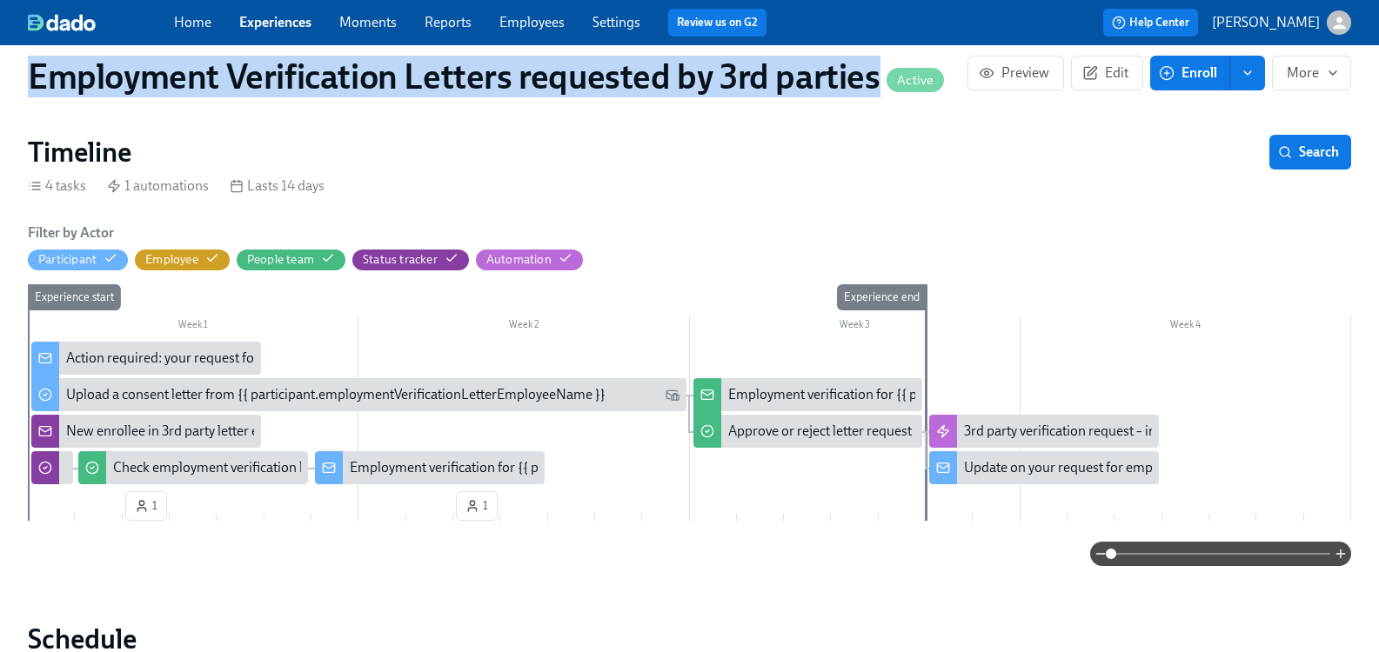
drag, startPoint x: 37, startPoint y: 77, endPoint x: 885, endPoint y: 93, distance: 849.0
click at [885, 93] on div "Employment Verification Letters requested by 3rd parties Active Preview Edit En…" at bounding box center [689, 77] width 1351 height 70
copy h1 "Employment Verification Letters requested by 3rd parties"
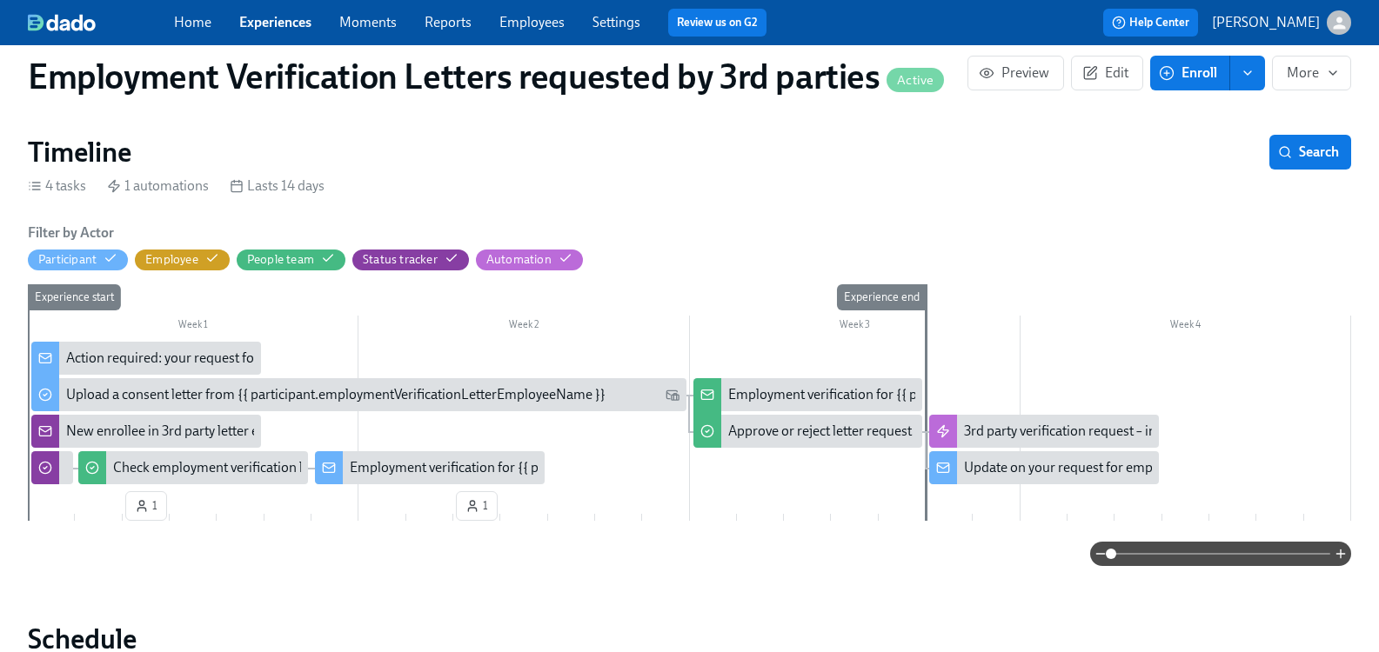
click at [144, 362] on div "Action required: your request for employment verification for {{ participant.em…" at bounding box center [431, 358] width 731 height 19
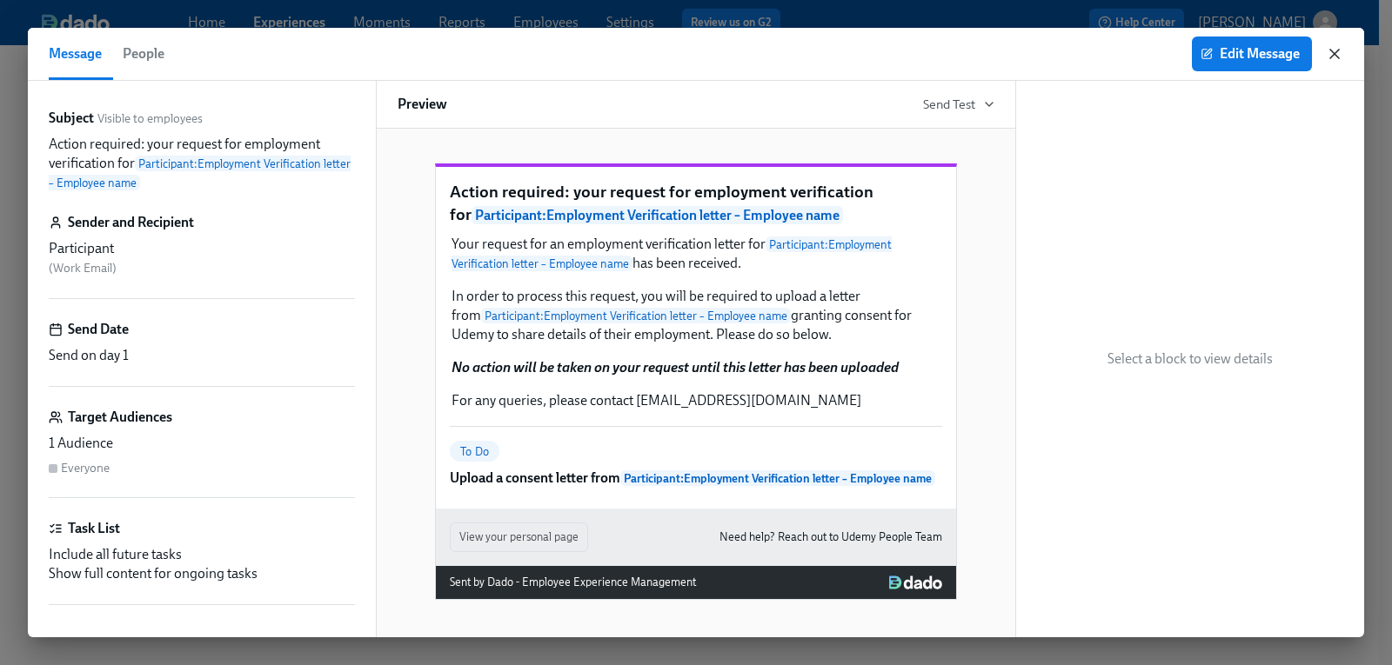
click at [1339, 54] on icon "button" at bounding box center [1334, 53] width 17 height 17
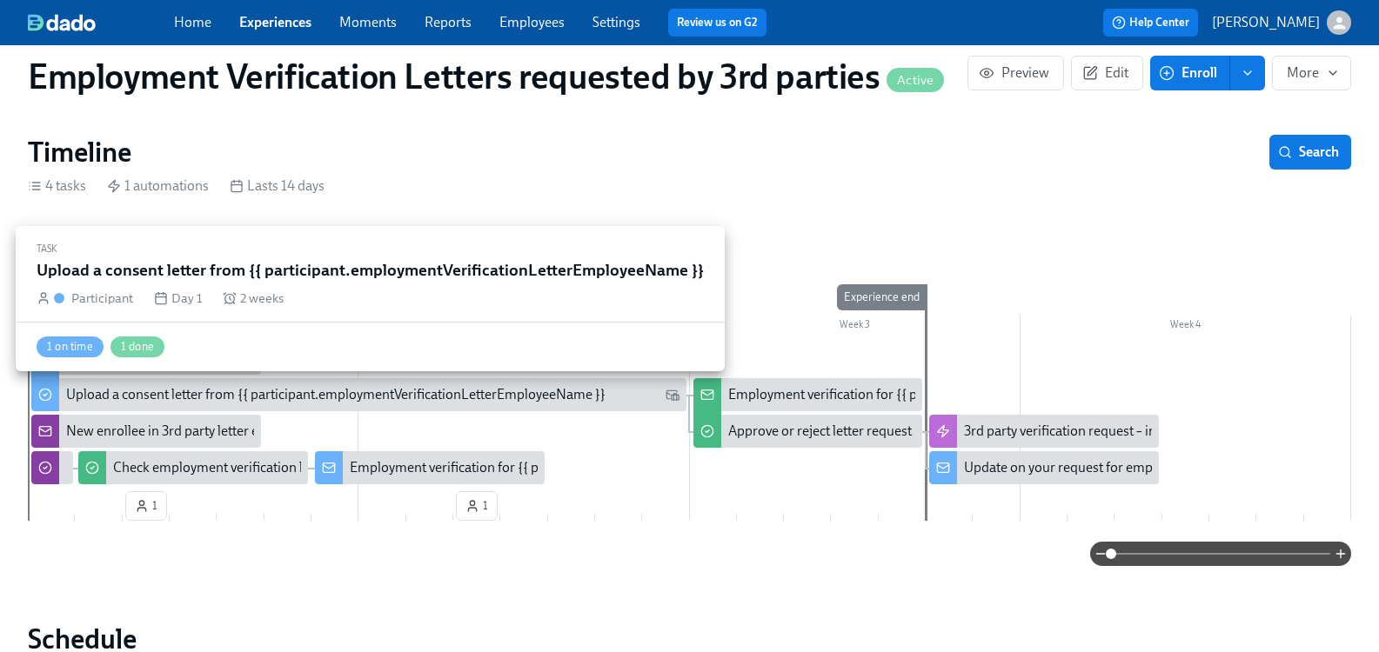
click at [194, 397] on div "Upload a consent letter from {{ participant.employmentVerificationLetterEmploye…" at bounding box center [335, 394] width 539 height 19
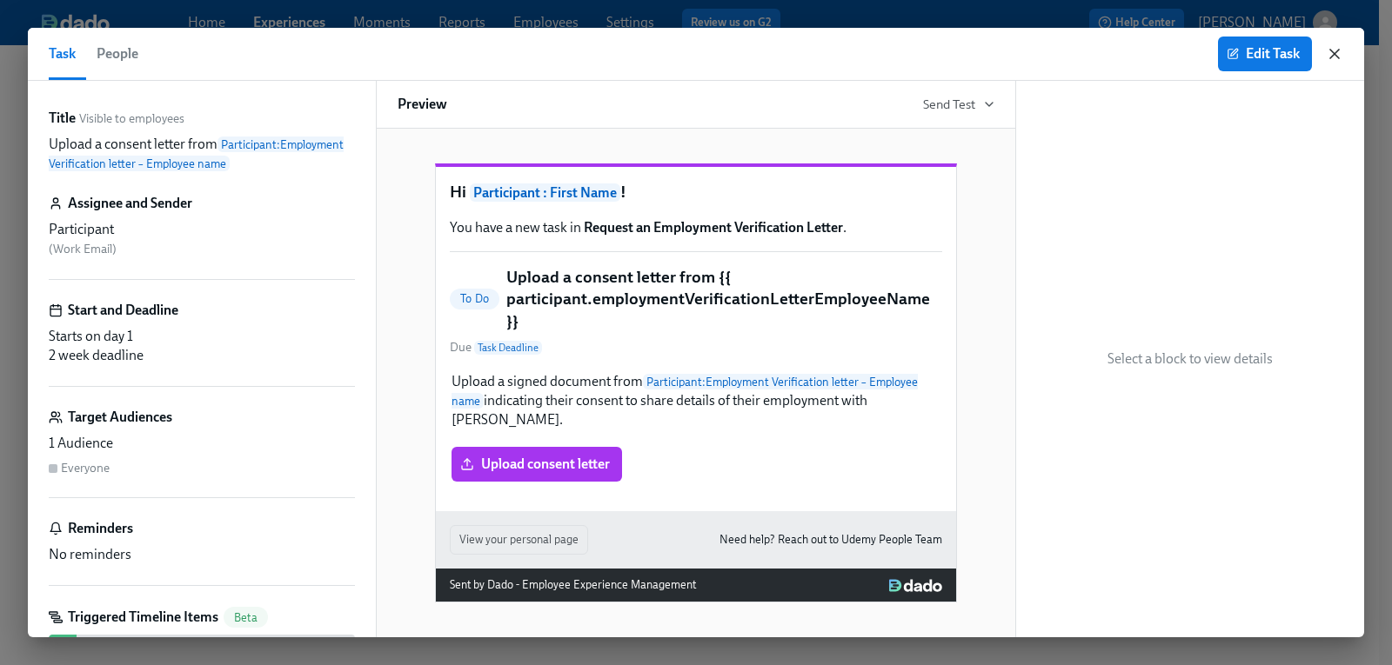
click at [1337, 49] on icon "button" at bounding box center [1334, 53] width 17 height 17
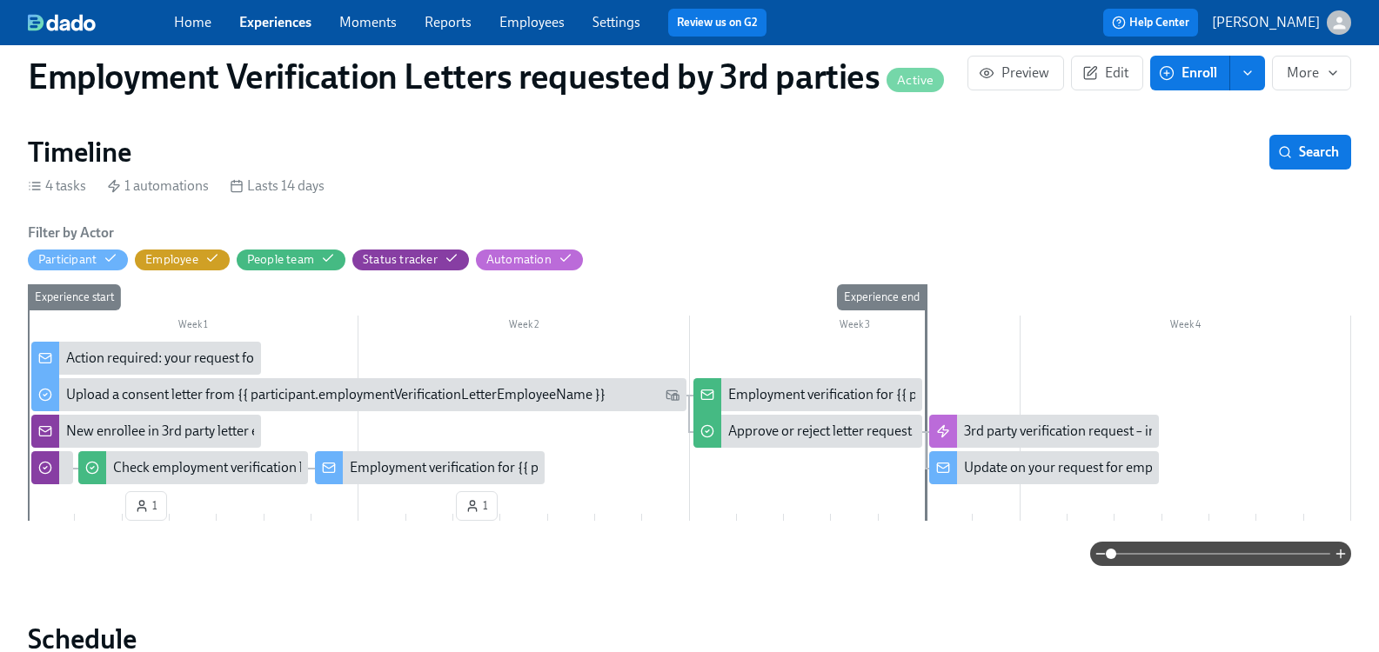
click at [310, 23] on link "Experiences" at bounding box center [275, 22] width 72 height 17
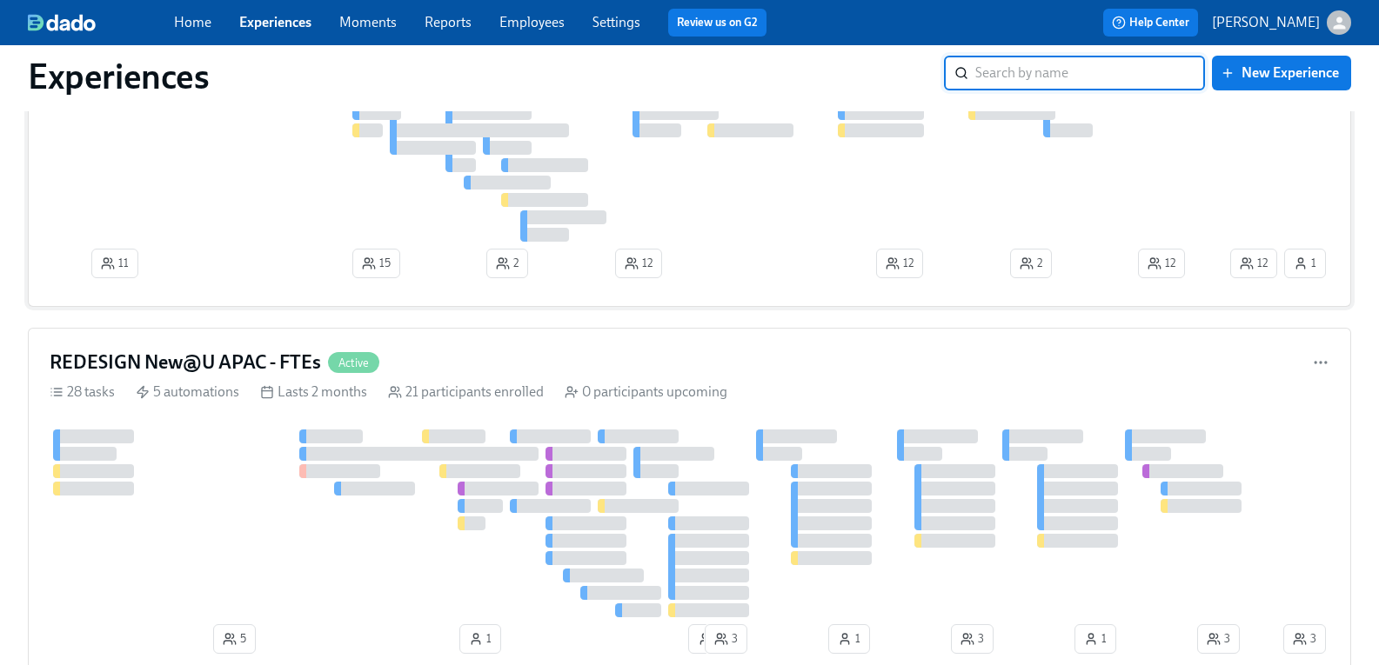
scroll to position [783, 0]
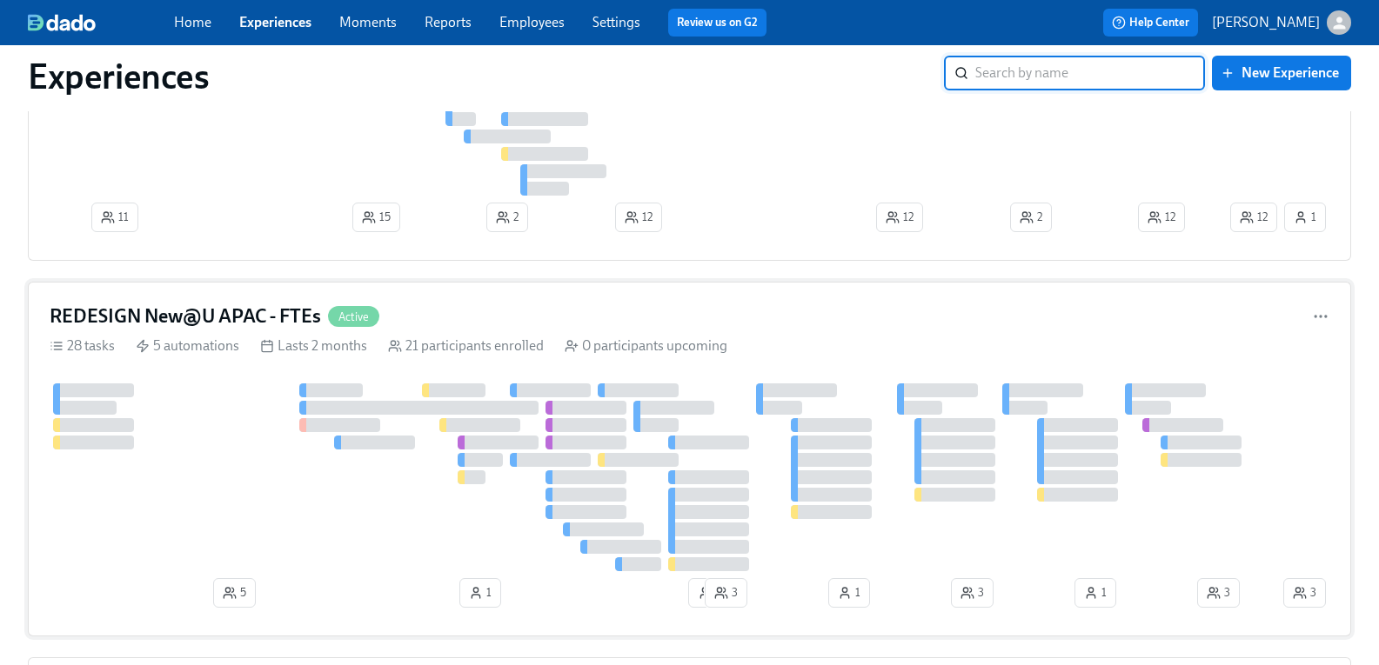
click at [246, 318] on h4 "REDESIGN New@U APAC - FTEs" at bounding box center [185, 317] width 271 height 26
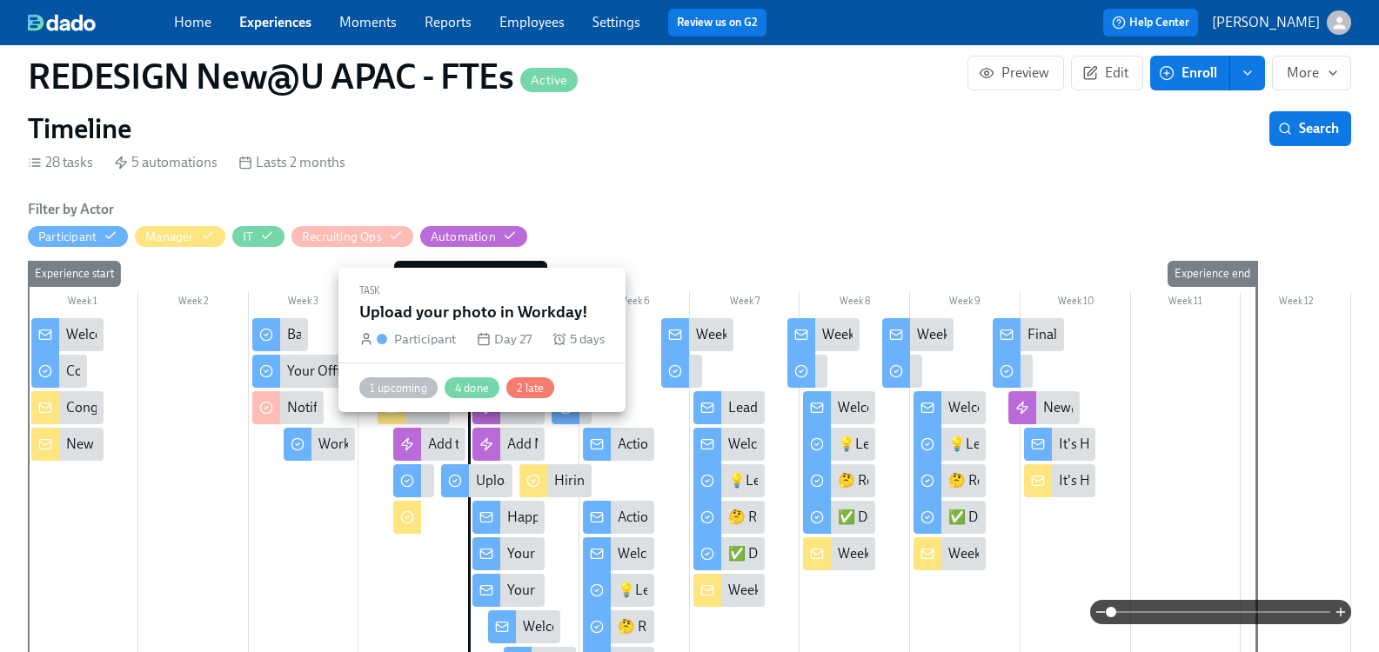
scroll to position [435, 0]
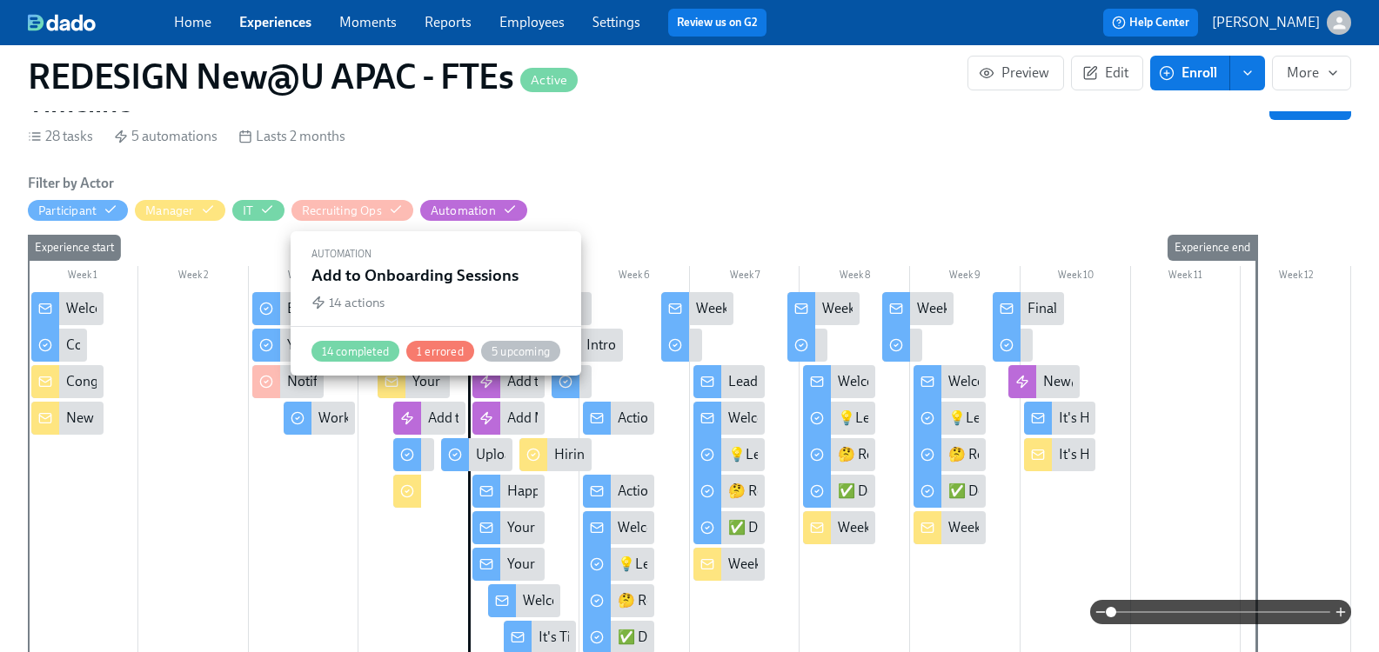
click at [458, 409] on div "Add to Onboarding Sessions" at bounding box center [512, 418] width 169 height 19
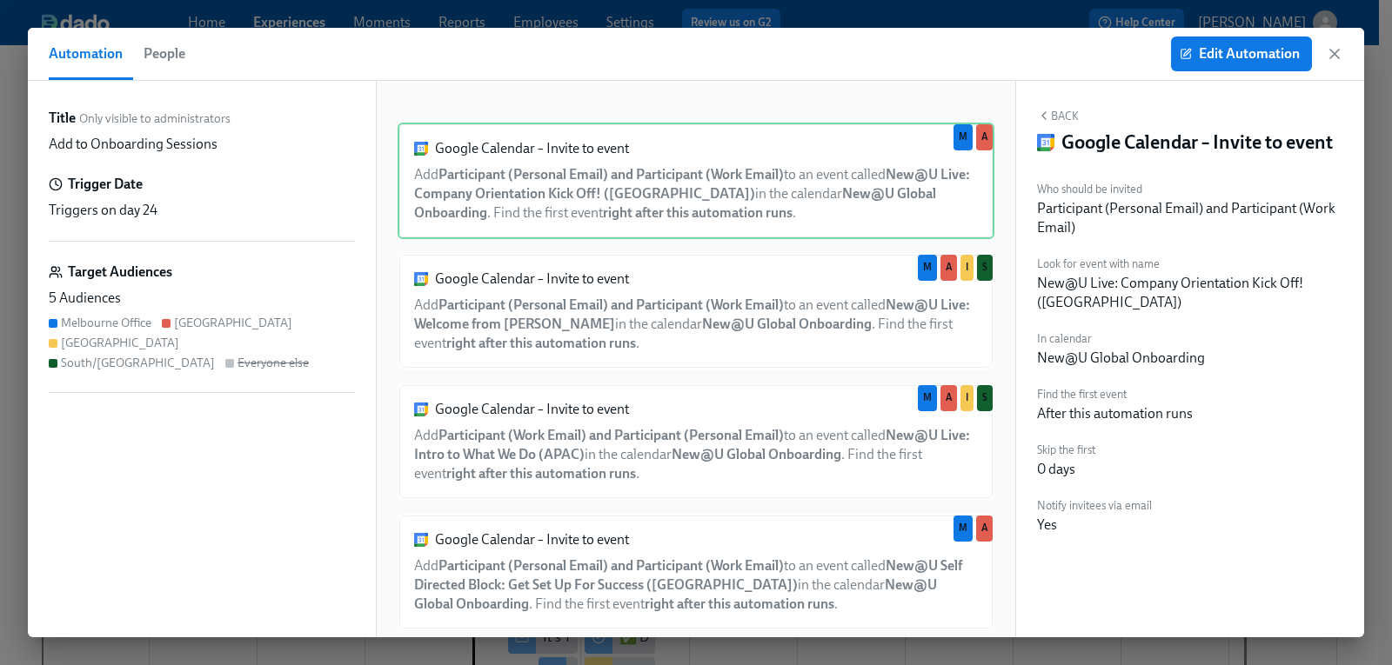
click at [166, 45] on span "People" at bounding box center [165, 54] width 42 height 24
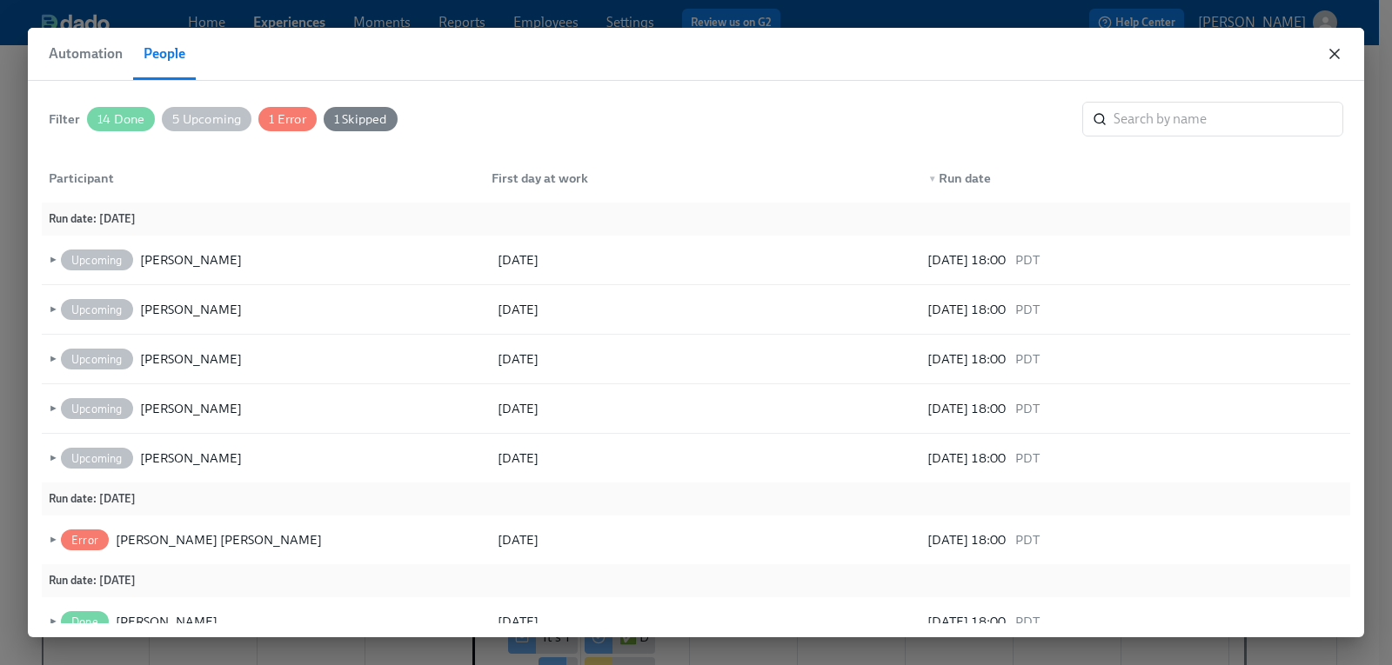
click at [1335, 50] on icon "button" at bounding box center [1334, 53] width 17 height 17
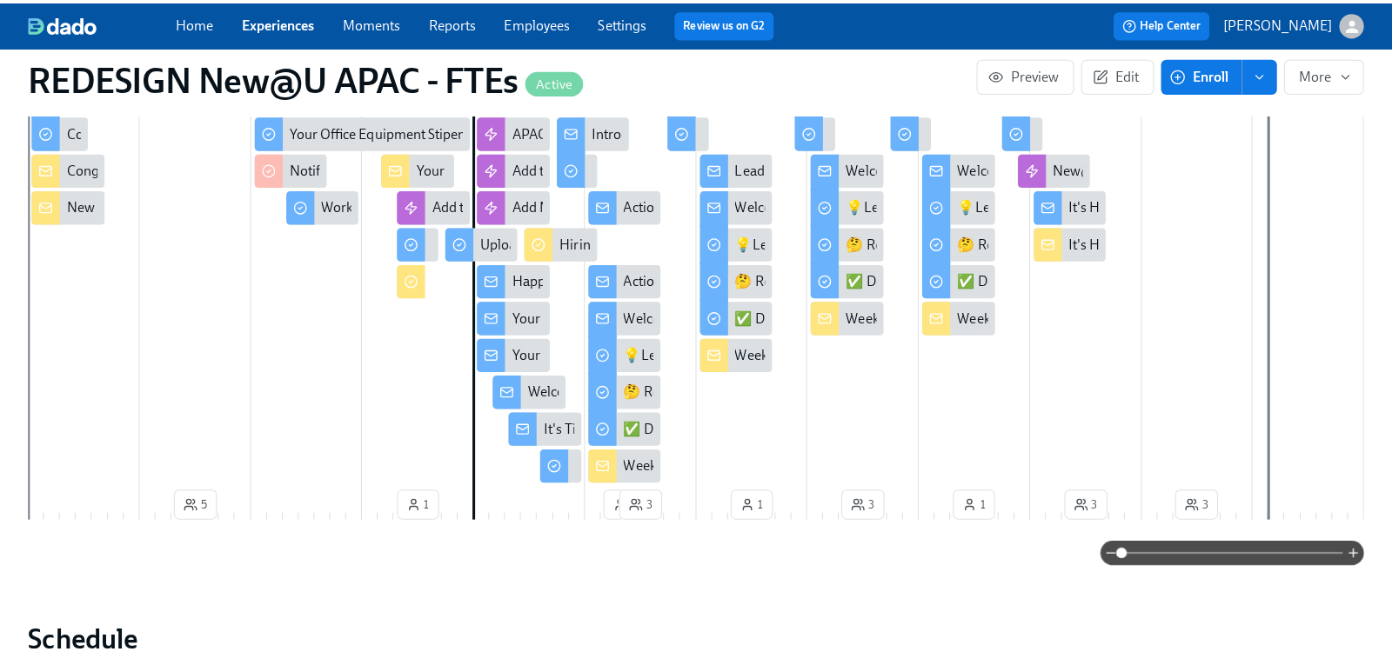
scroll to position [522, 0]
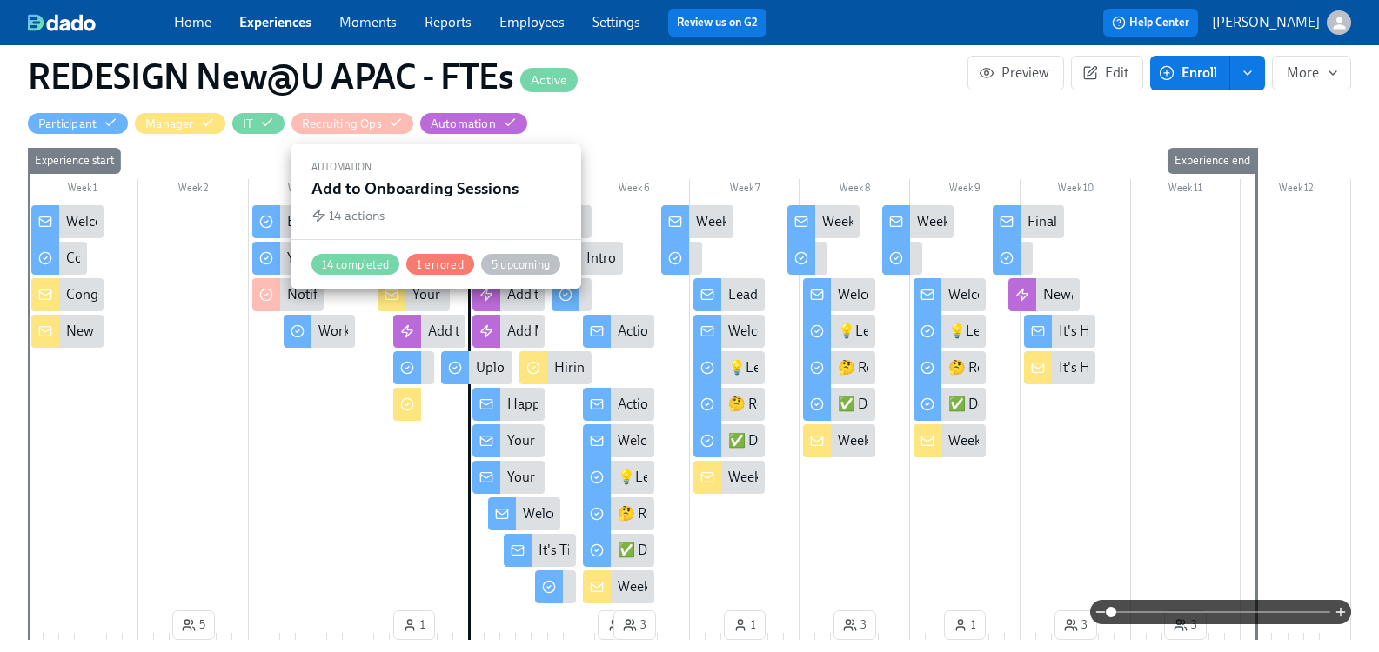
click at [433, 315] on div "Add to Onboarding Sessions" at bounding box center [429, 331] width 72 height 33
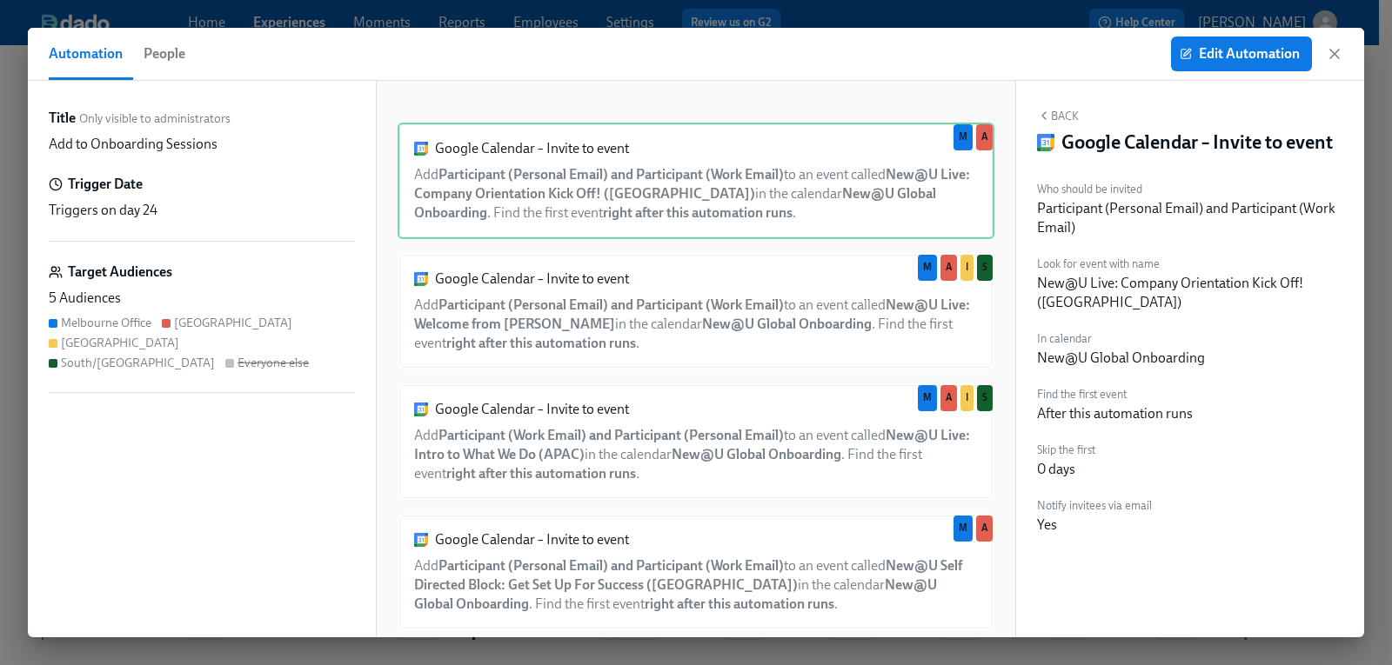
click at [165, 52] on span "People" at bounding box center [165, 54] width 42 height 24
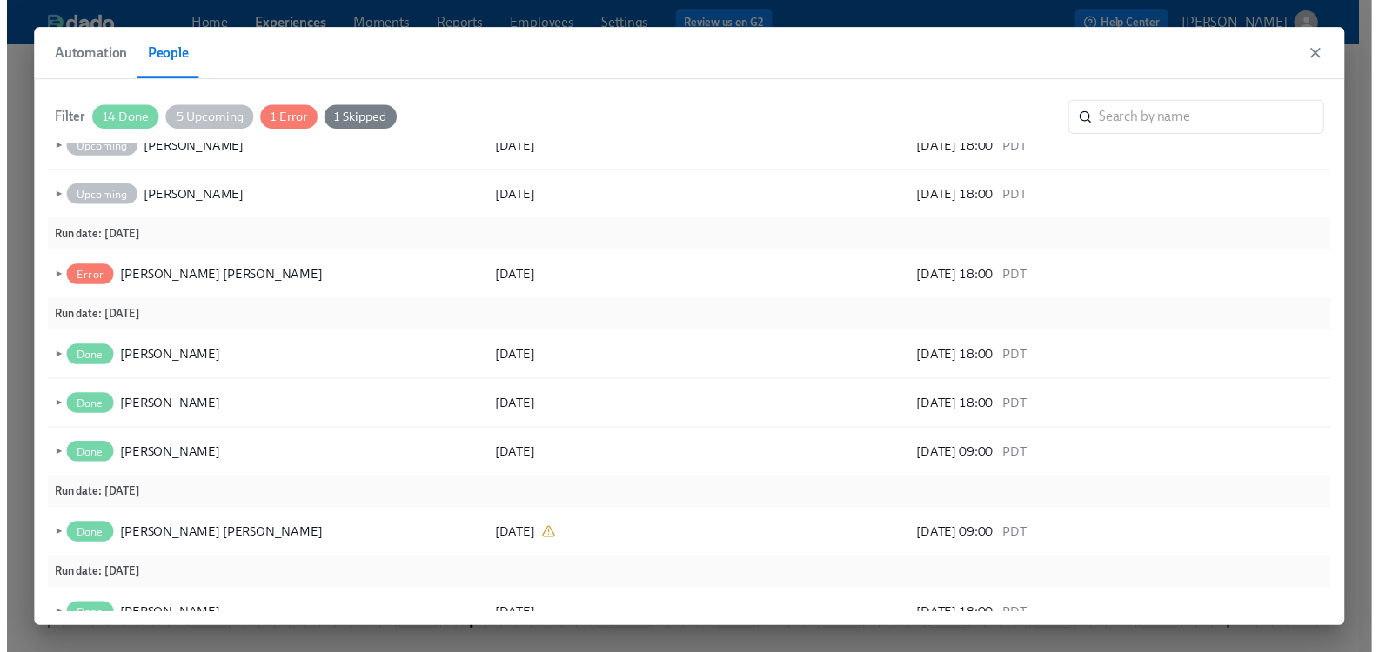
scroll to position [139, 0]
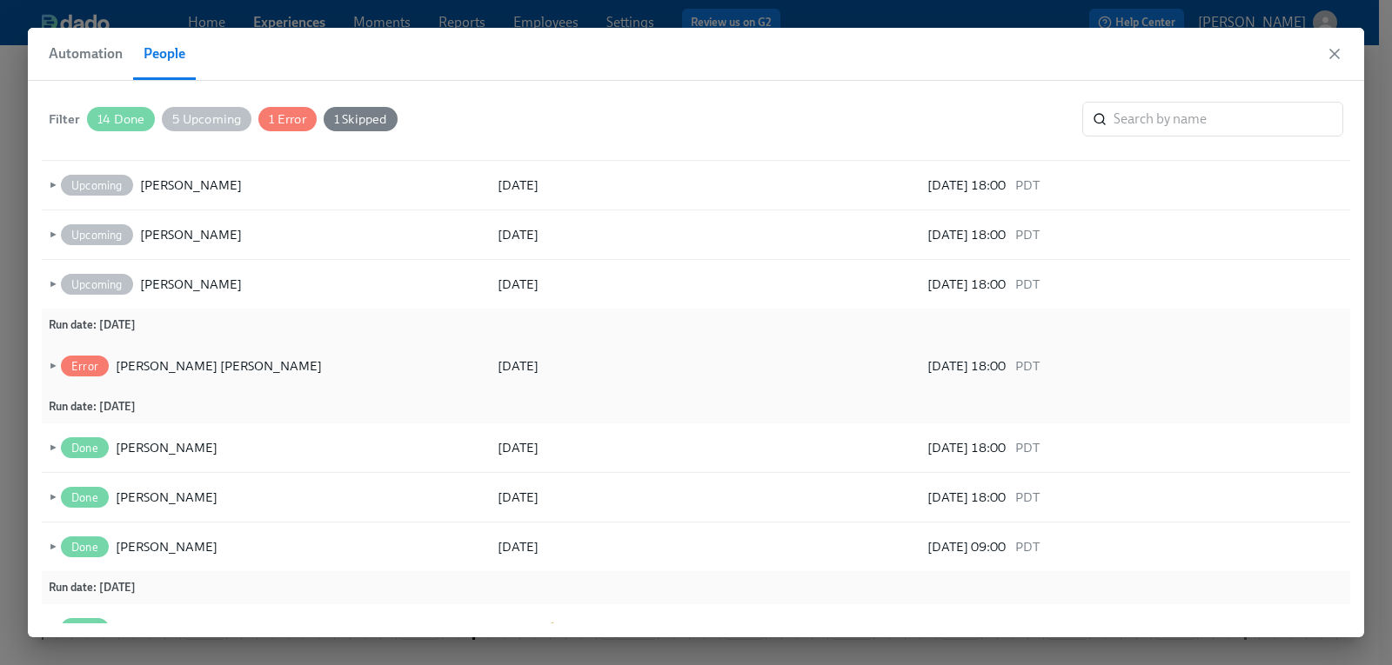
click at [49, 365] on span "►" at bounding box center [51, 366] width 12 height 19
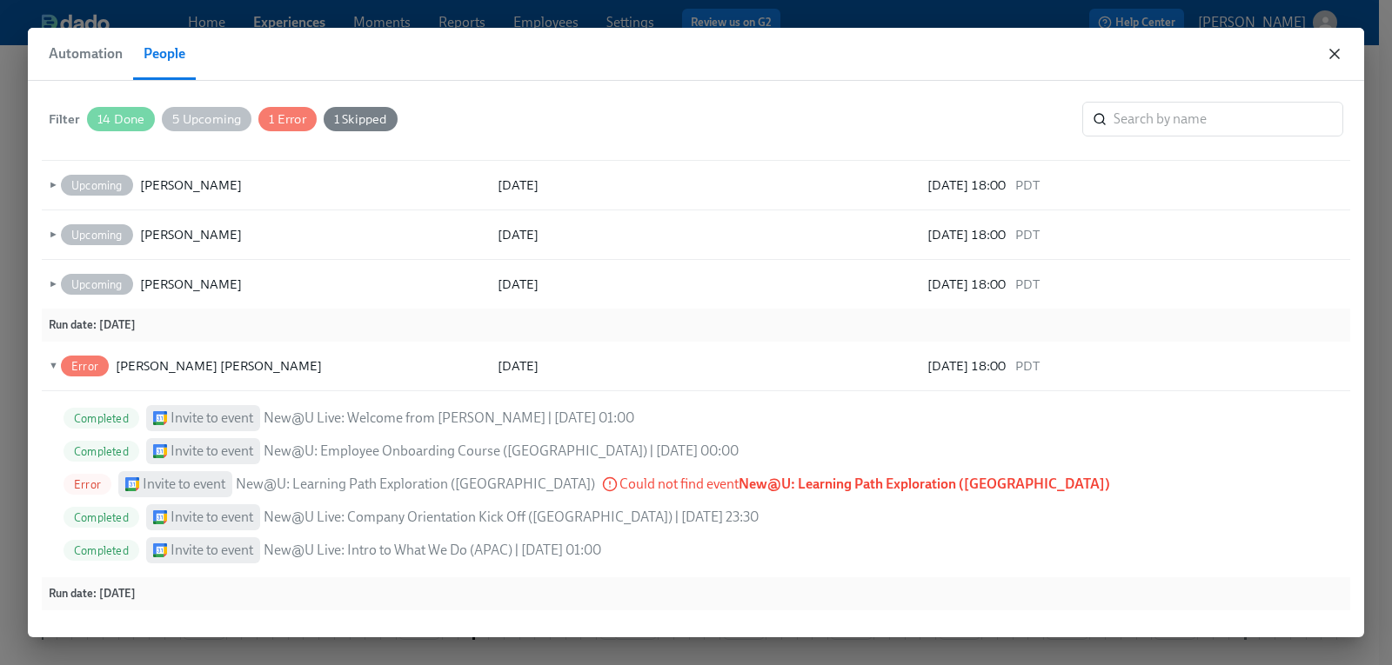
click at [1330, 53] on icon "button" at bounding box center [1334, 53] width 17 height 17
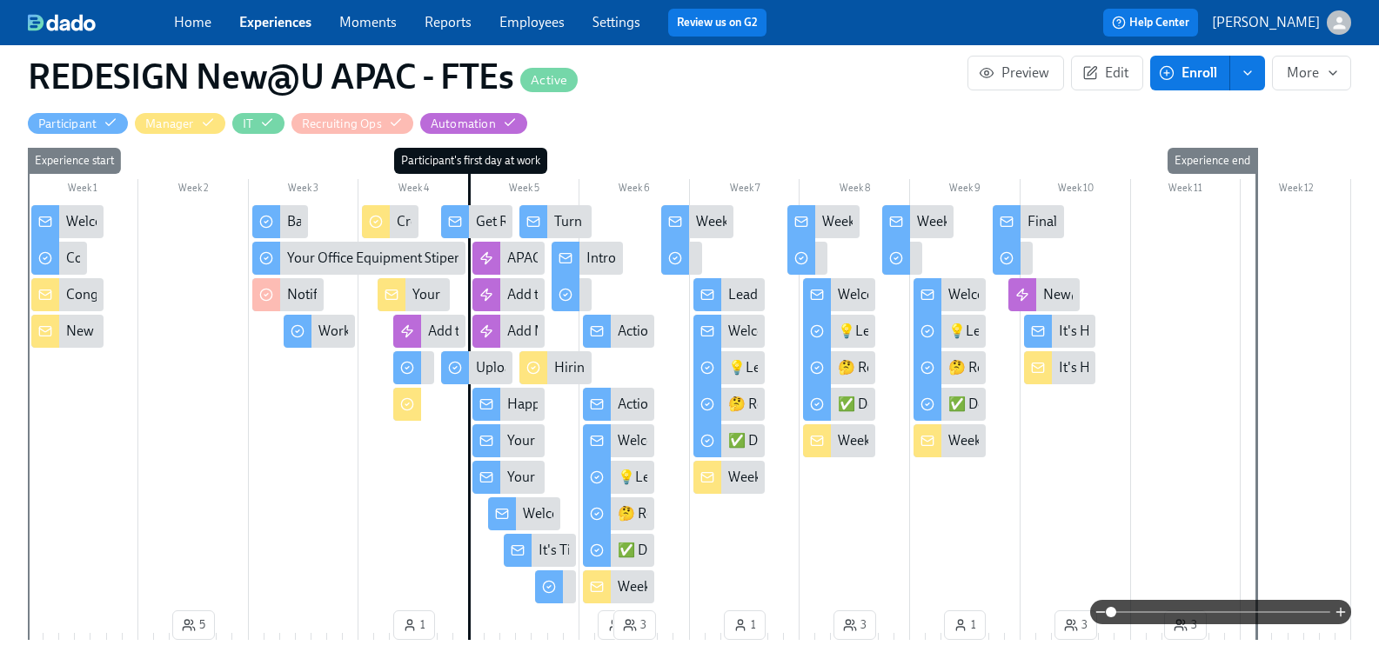
click at [294, 26] on link "Experiences" at bounding box center [275, 22] width 72 height 17
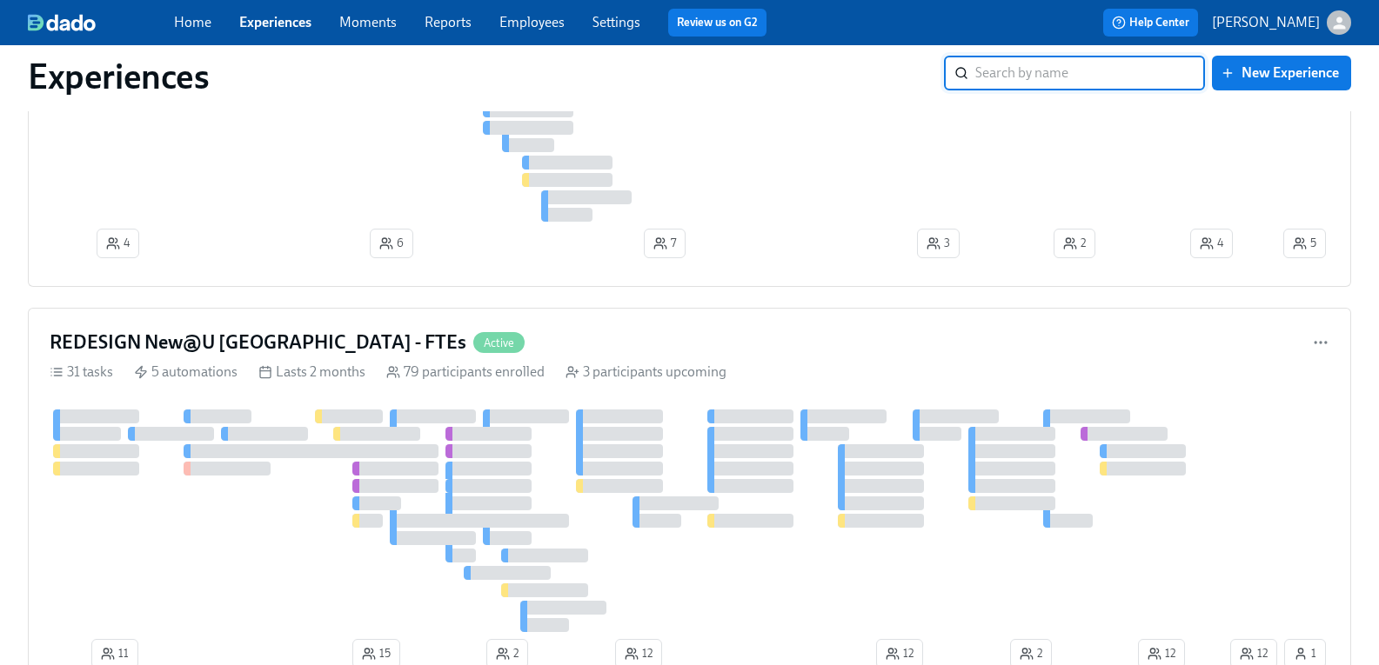
scroll to position [348, 0]
click at [294, 333] on h4 "REDESIGN New@U Americas - FTEs" at bounding box center [258, 341] width 417 height 26
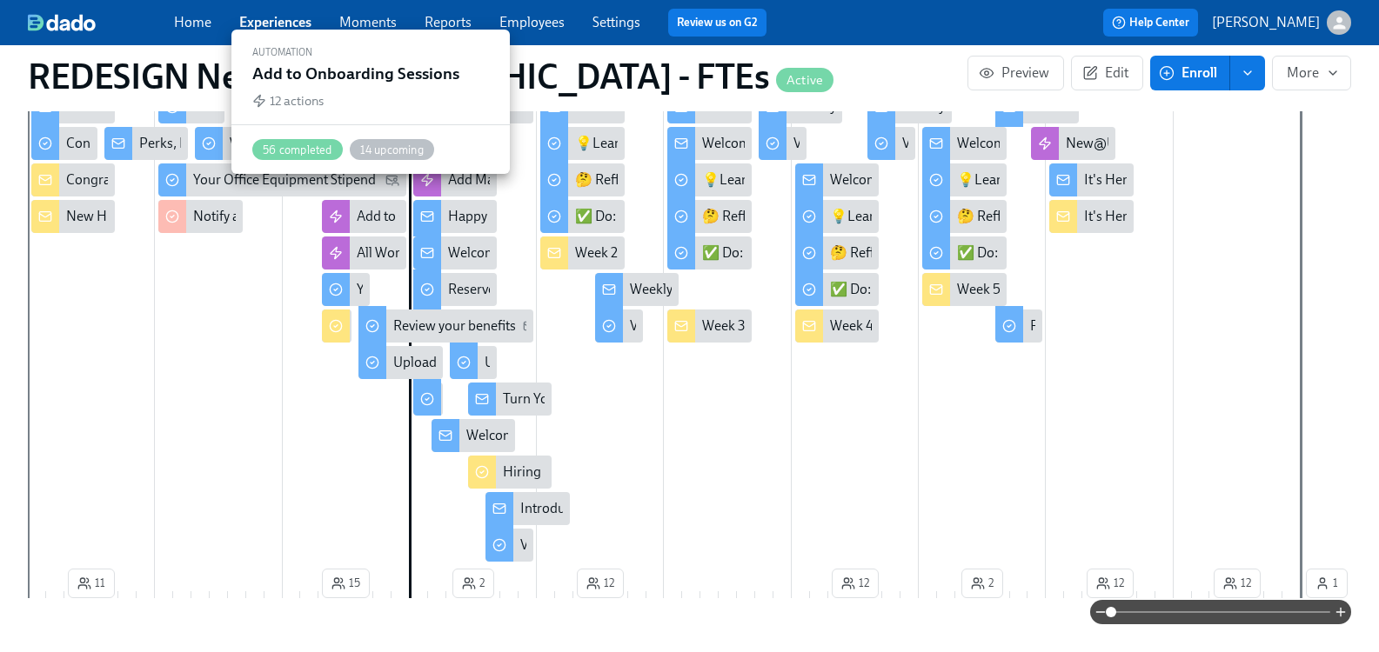
click at [393, 207] on div "Add to Onboarding Sessions" at bounding box center [441, 216] width 169 height 19
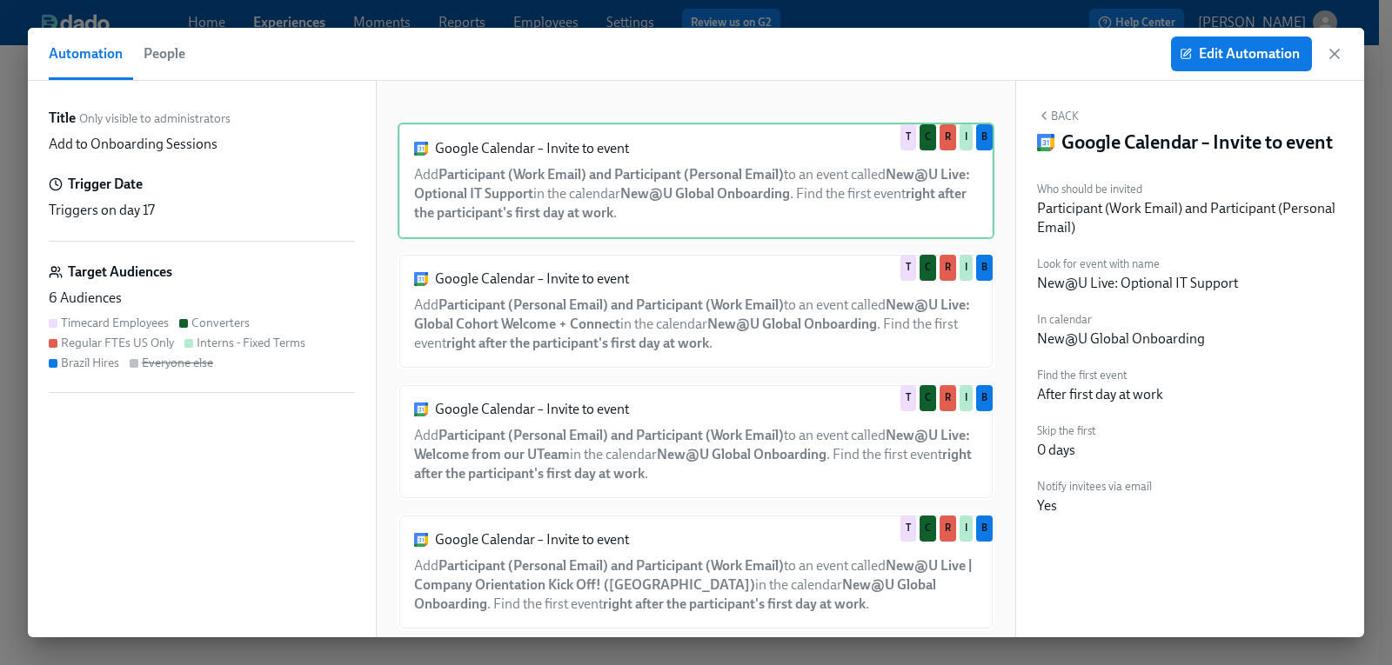
click at [170, 54] on span "People" at bounding box center [165, 54] width 42 height 24
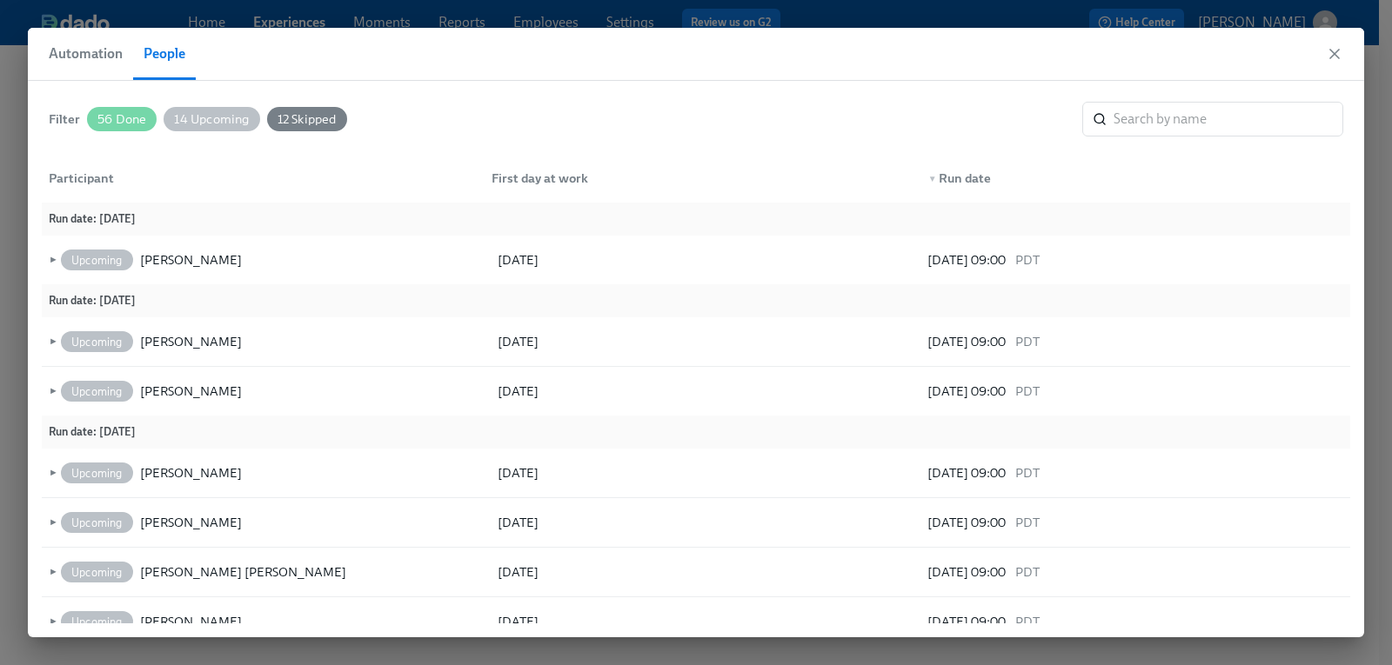
click at [96, 58] on span "Automation" at bounding box center [86, 54] width 74 height 24
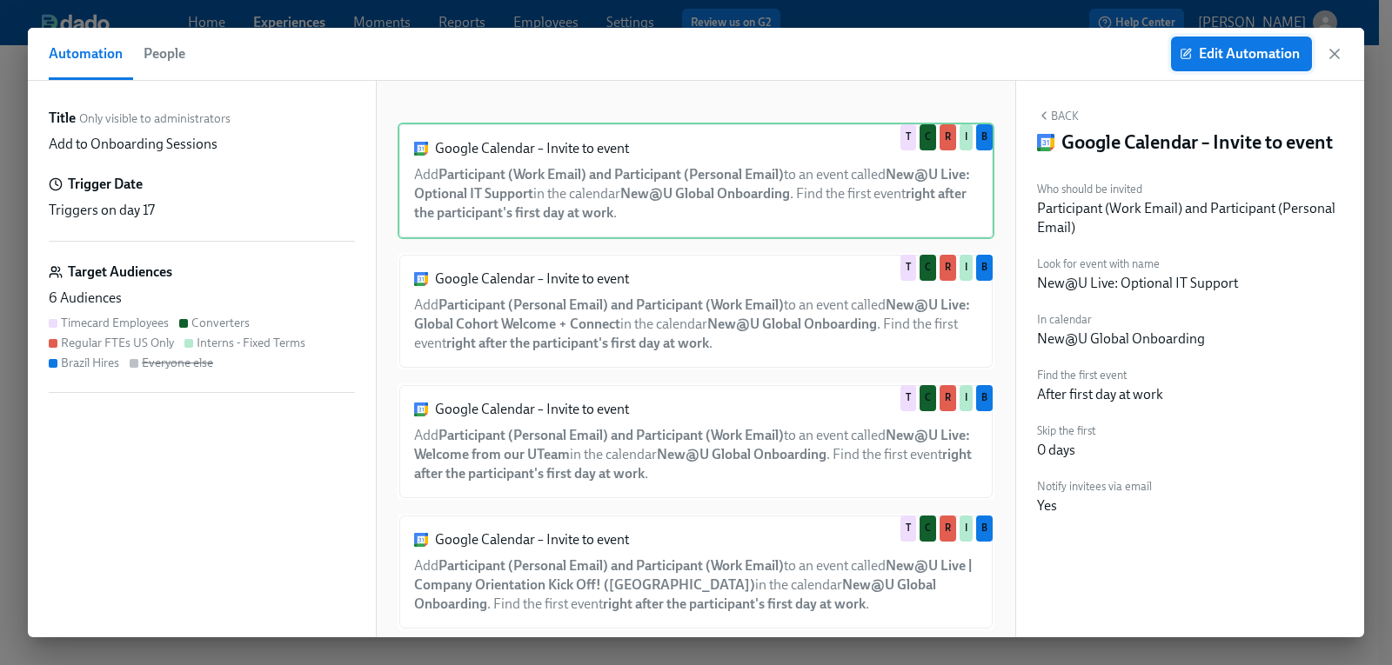
click at [1273, 51] on span "Edit Automation" at bounding box center [1241, 53] width 117 height 17
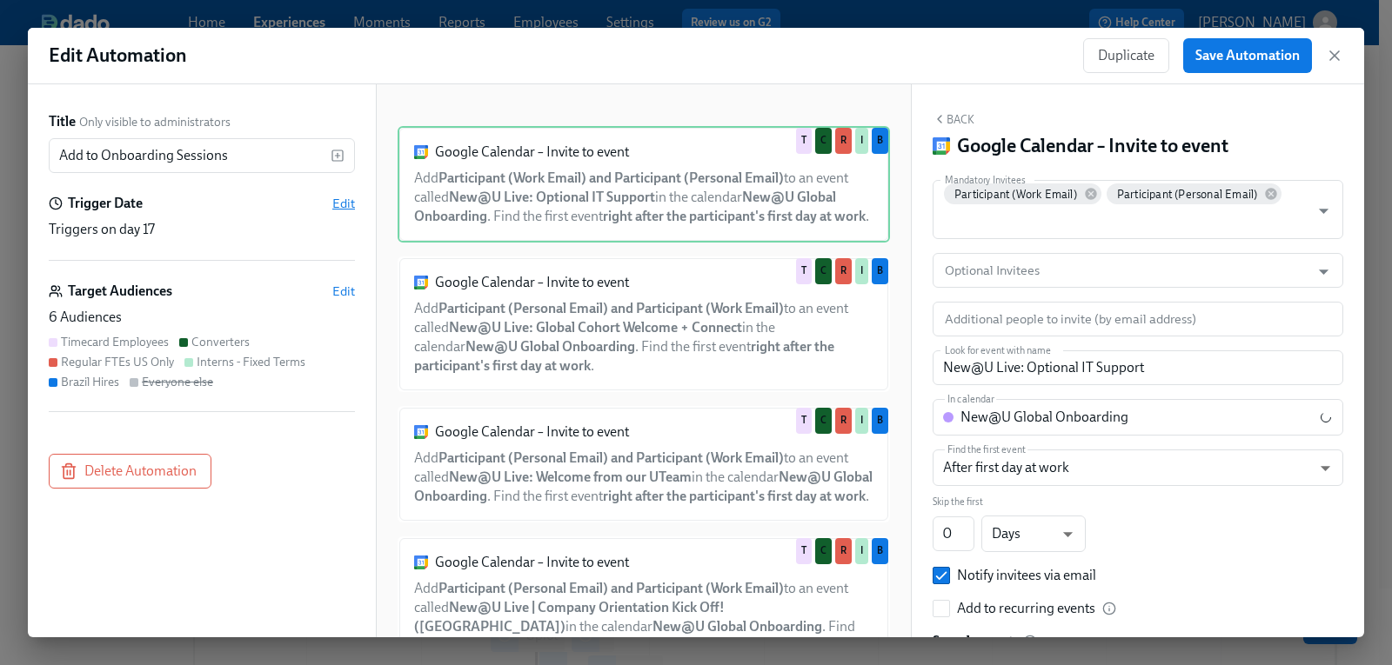
click at [340, 208] on span "Edit" at bounding box center [343, 203] width 23 height 17
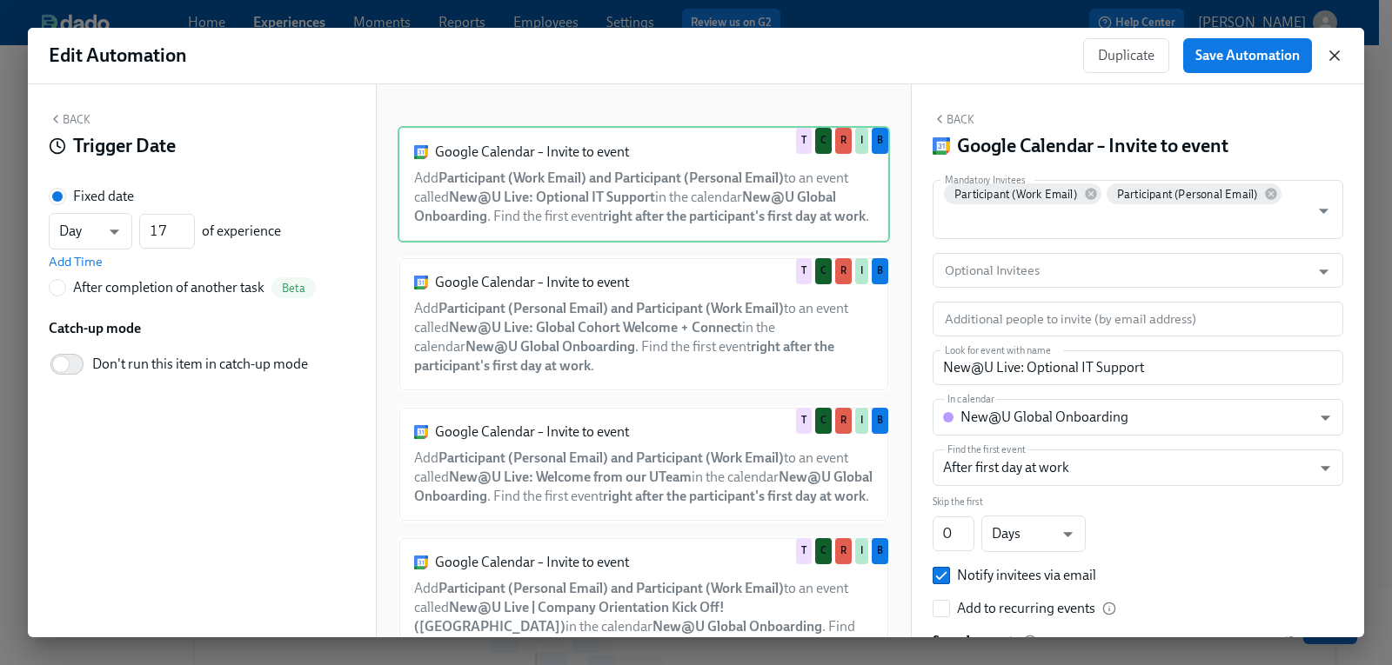
click at [1334, 56] on icon "button" at bounding box center [1334, 55] width 9 height 9
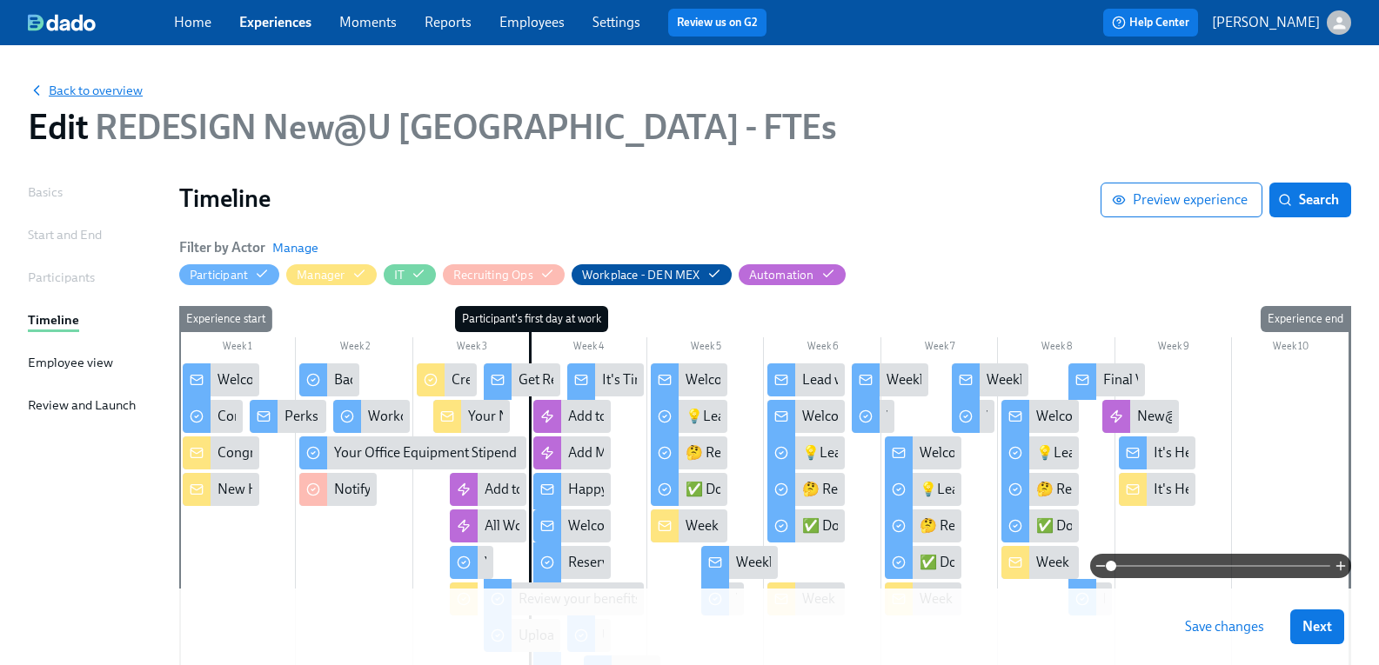
click at [117, 93] on span "Back to overview" at bounding box center [85, 90] width 115 height 17
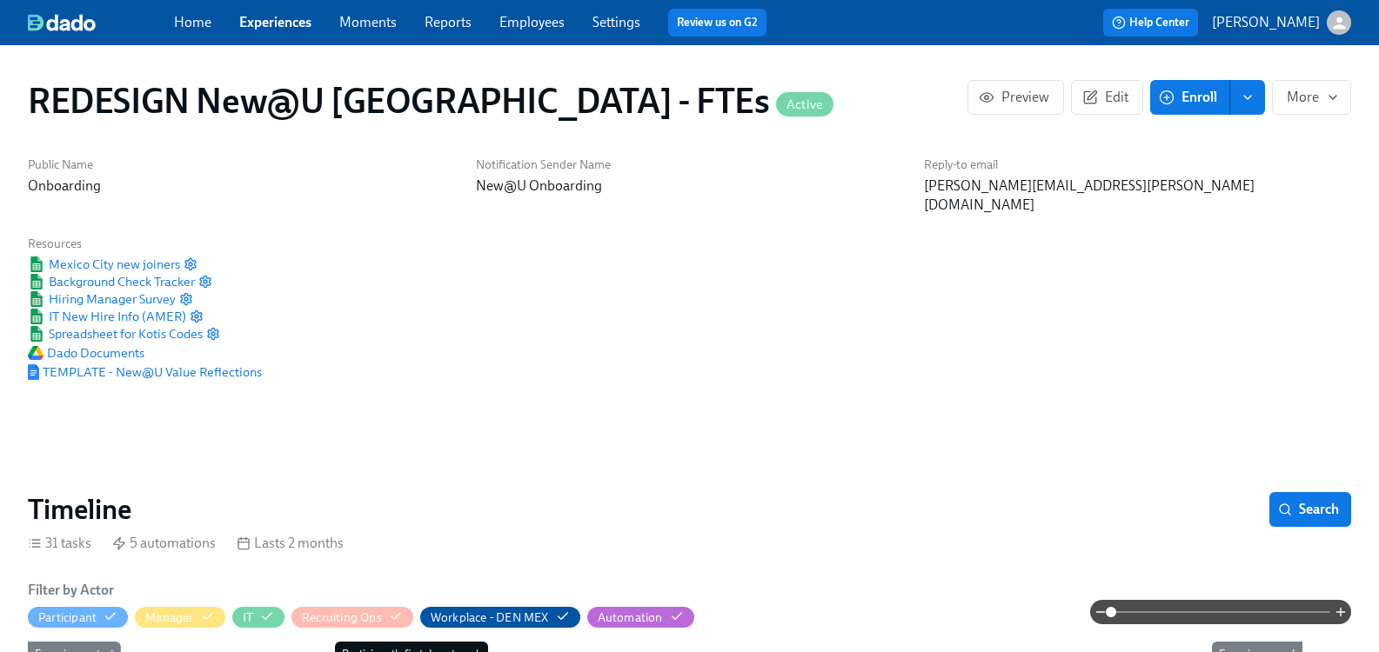
click at [297, 26] on link "Experiences" at bounding box center [275, 22] width 72 height 17
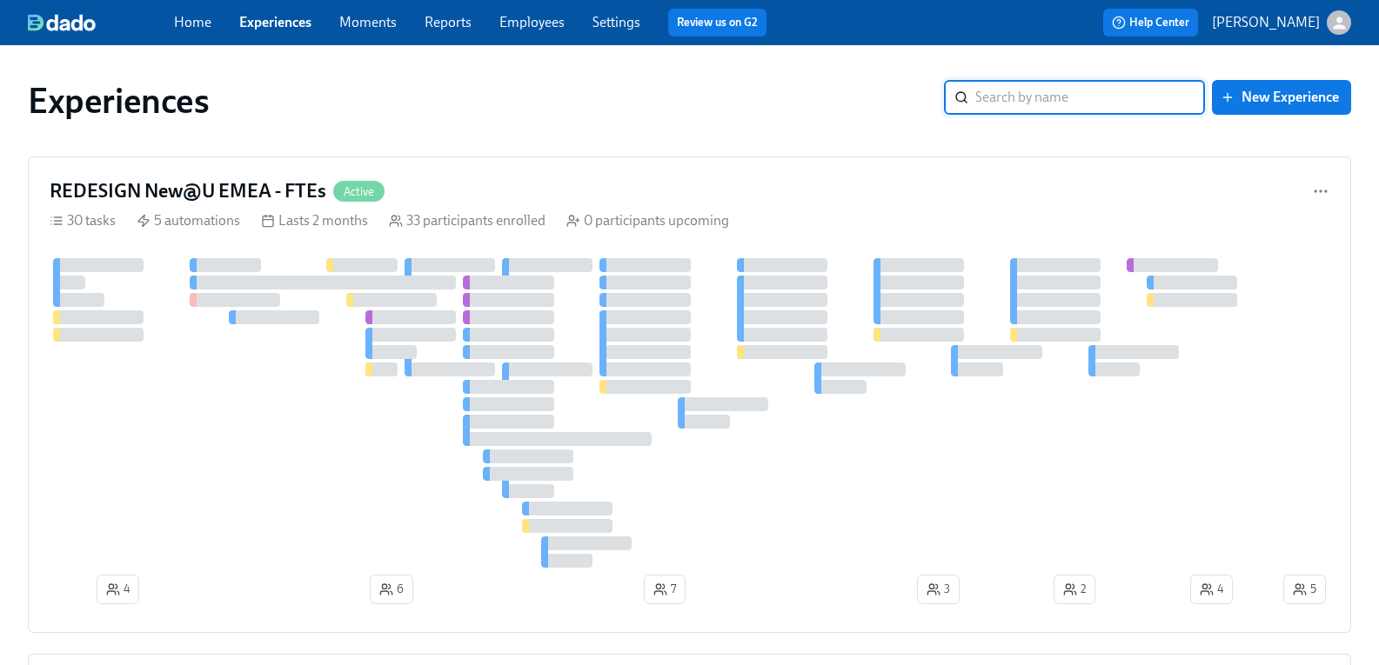
click at [640, 27] on link "Settings" at bounding box center [616, 22] width 48 height 17
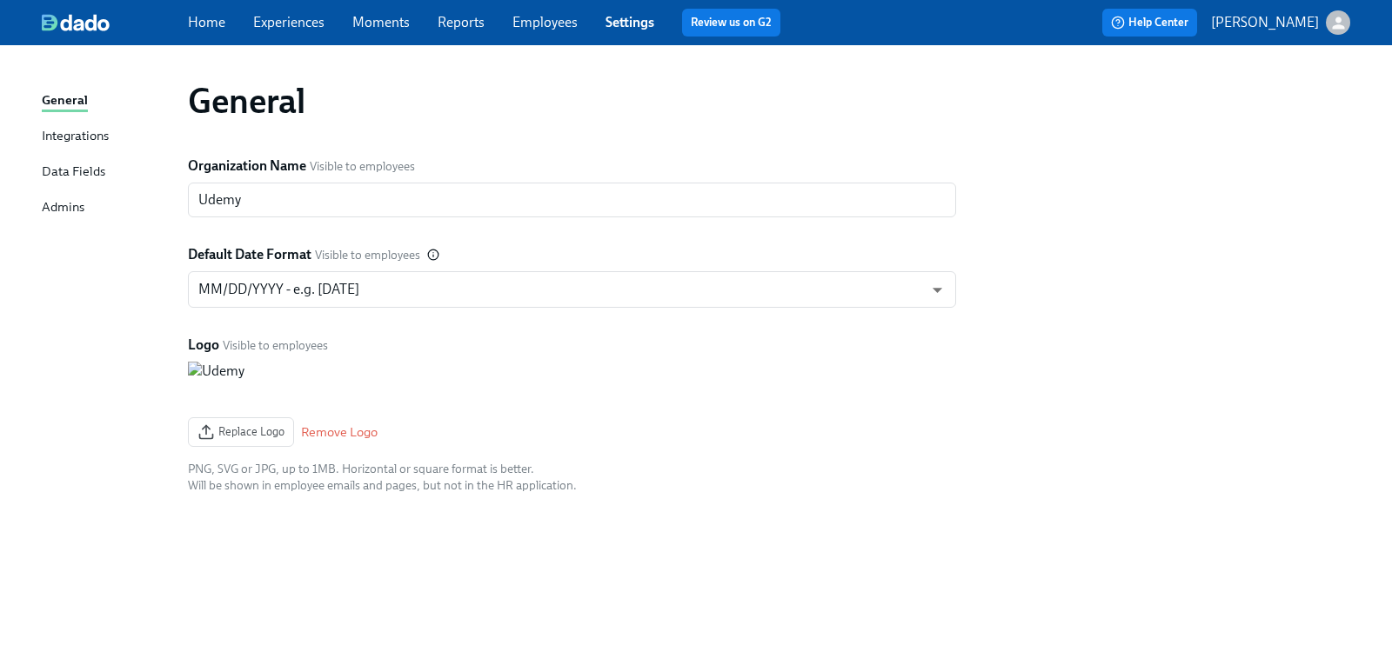
click at [571, 25] on link "Employees" at bounding box center [544, 22] width 65 height 17
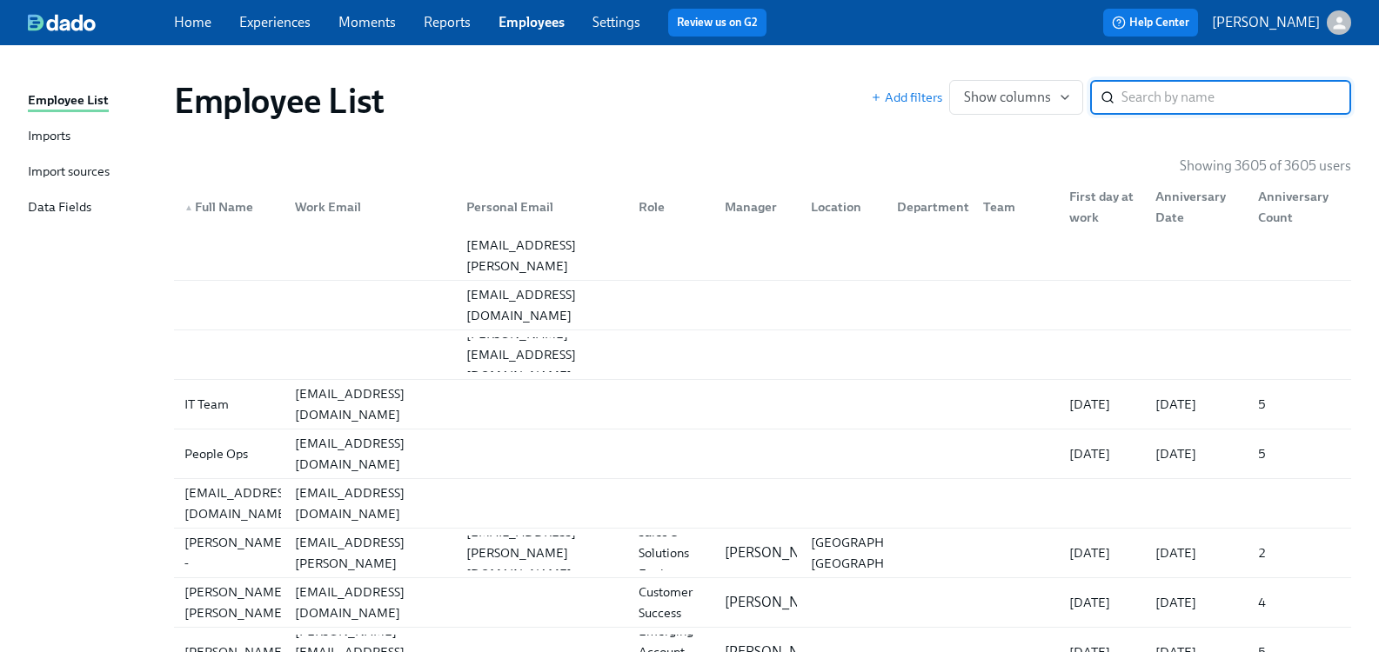
click at [629, 17] on link "Settings" at bounding box center [616, 22] width 48 height 17
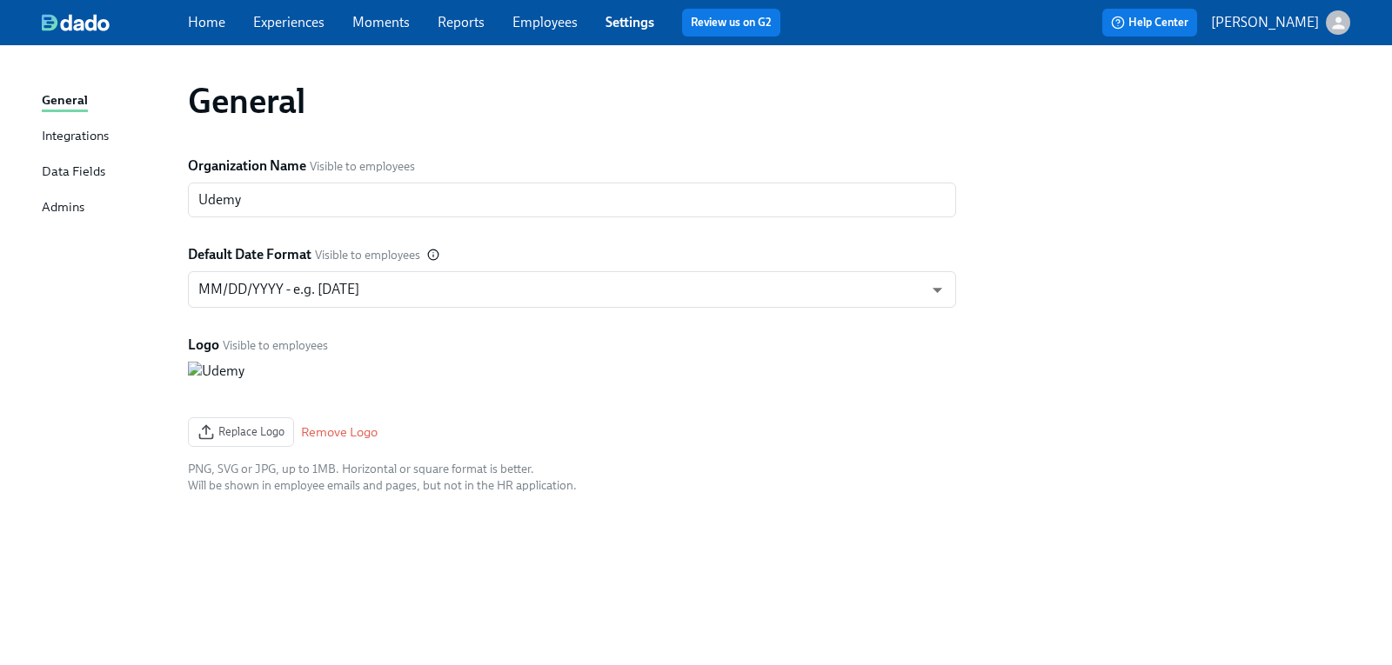
click at [273, 29] on link "Experiences" at bounding box center [288, 22] width 71 height 17
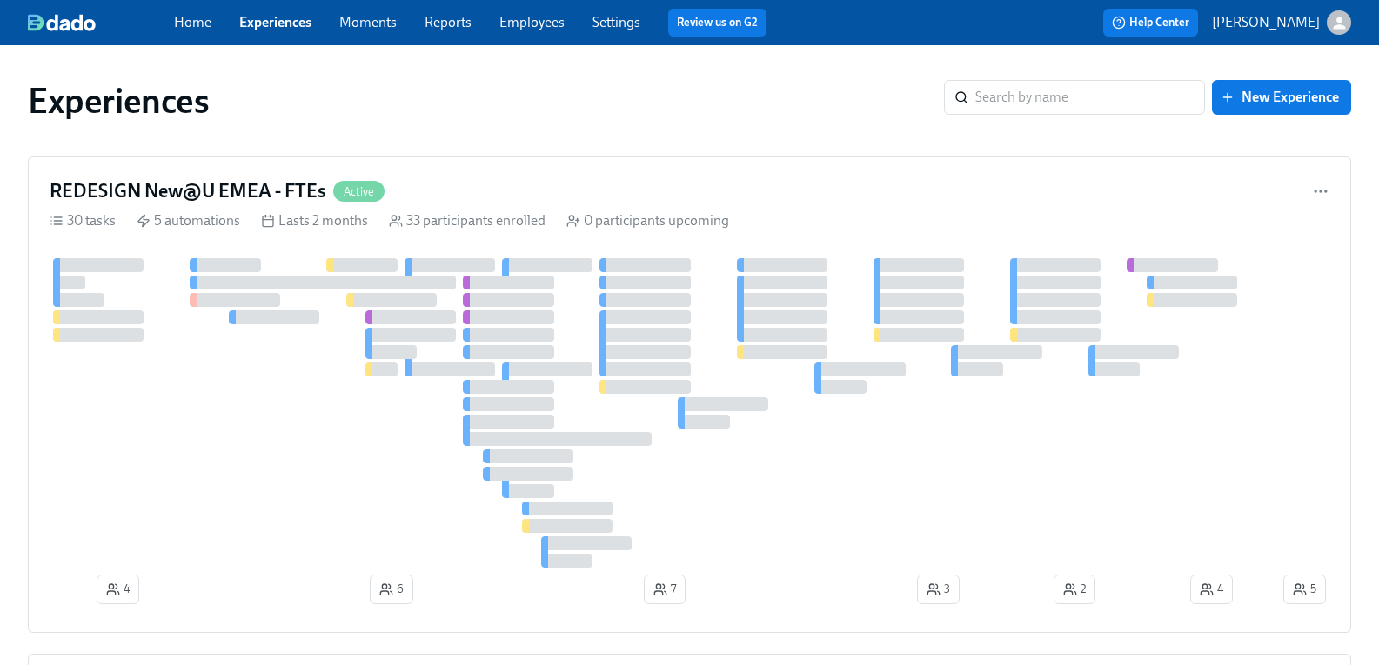
click at [281, 23] on link "Experiences" at bounding box center [275, 22] width 72 height 17
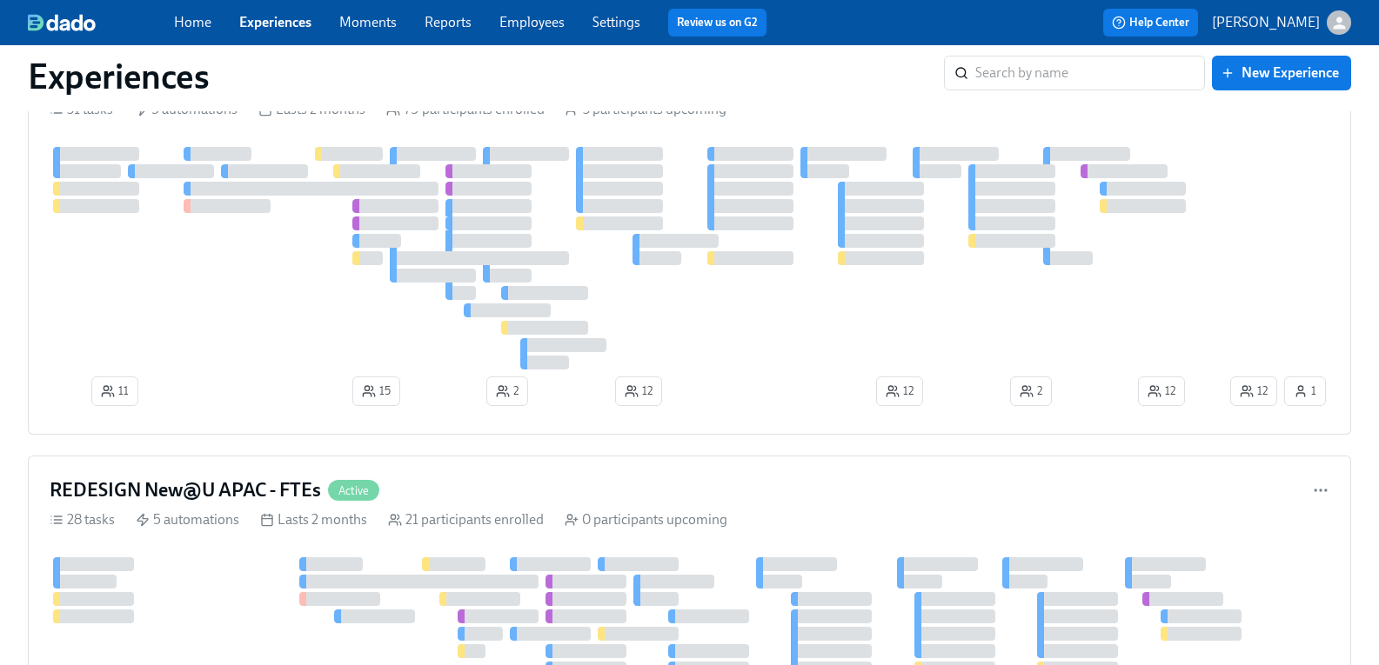
scroll to position [783, 0]
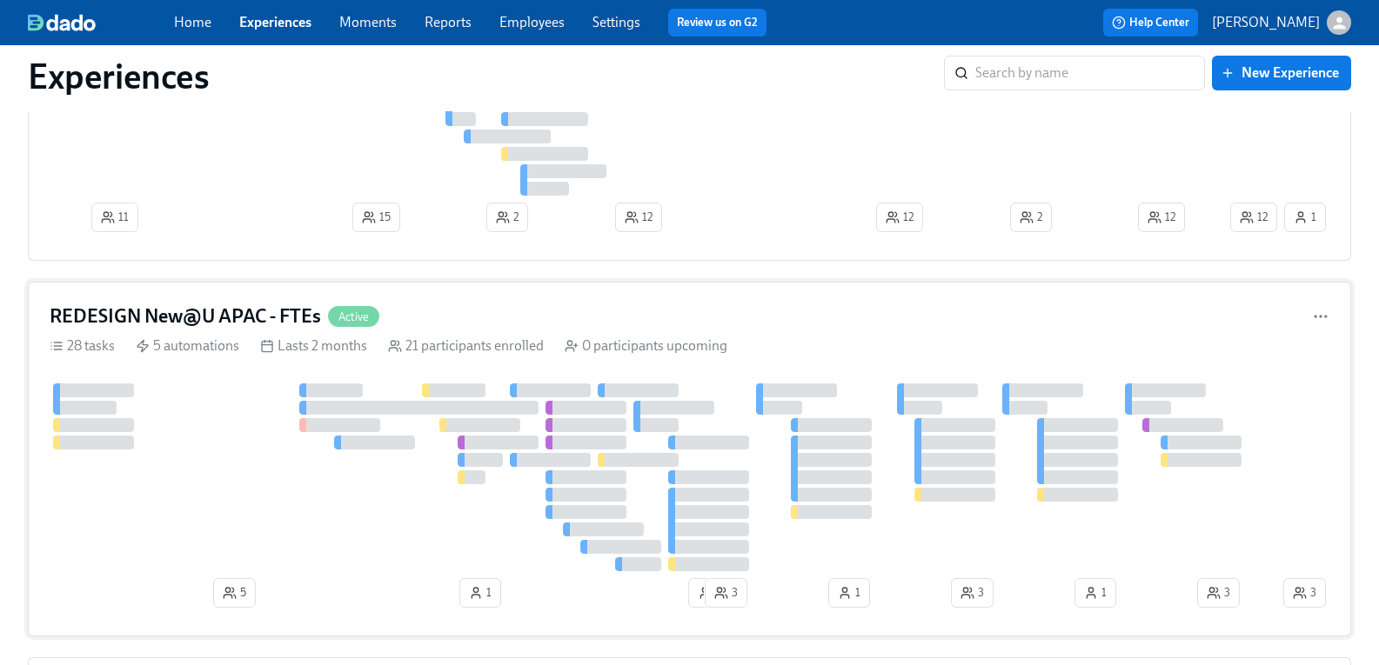
click at [276, 314] on h4 "REDESIGN New@U APAC - FTEs" at bounding box center [185, 317] width 271 height 26
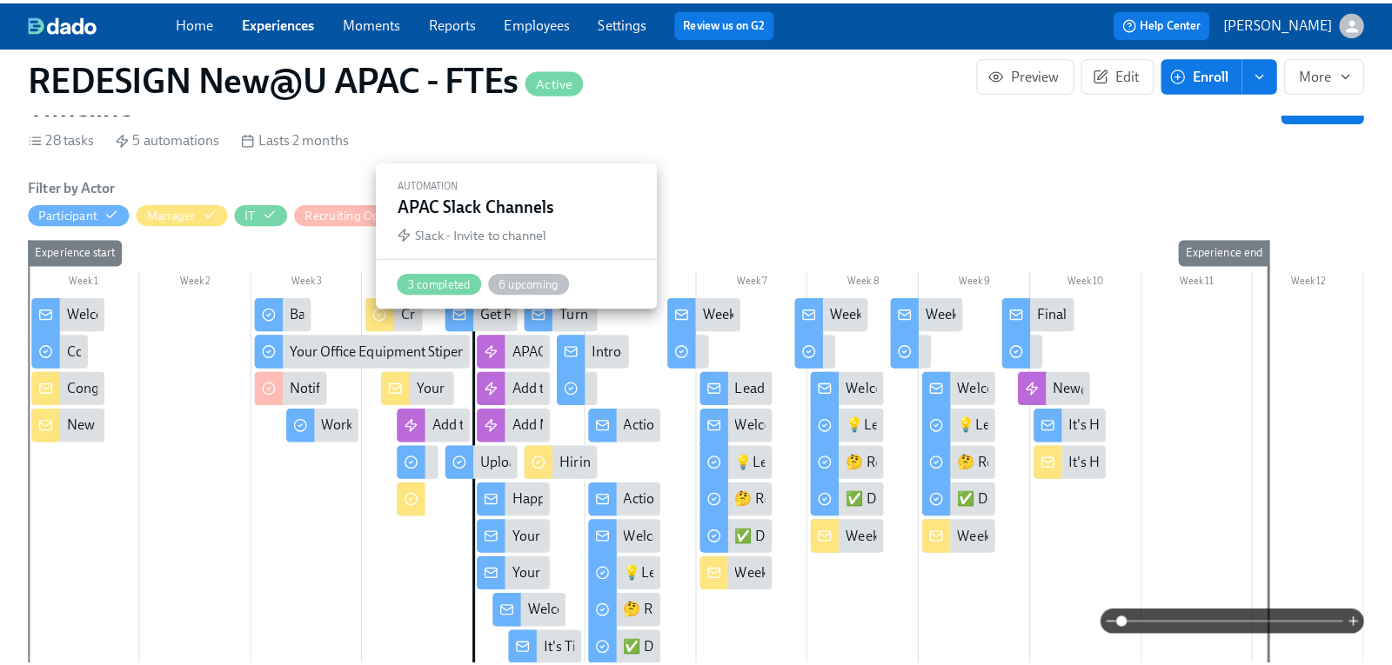
scroll to position [0, 13460]
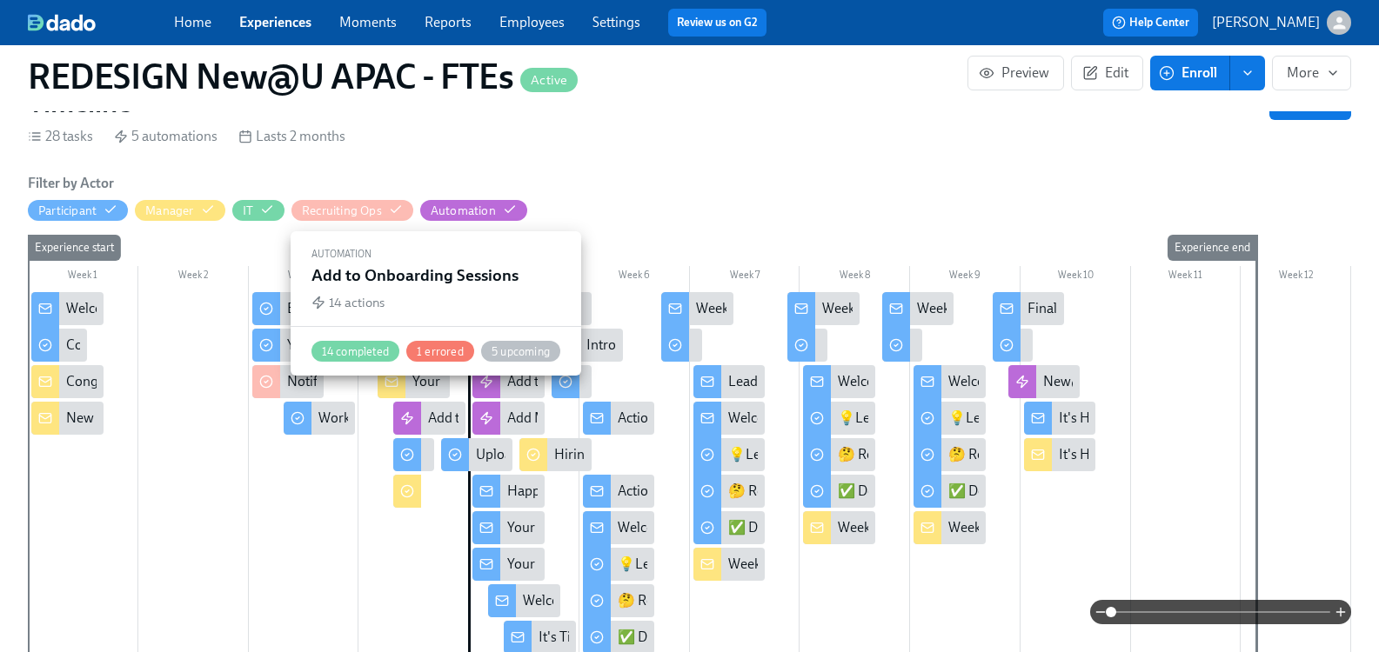
click at [445, 409] on div "Add to Onboarding Sessions" at bounding box center [512, 418] width 169 height 19
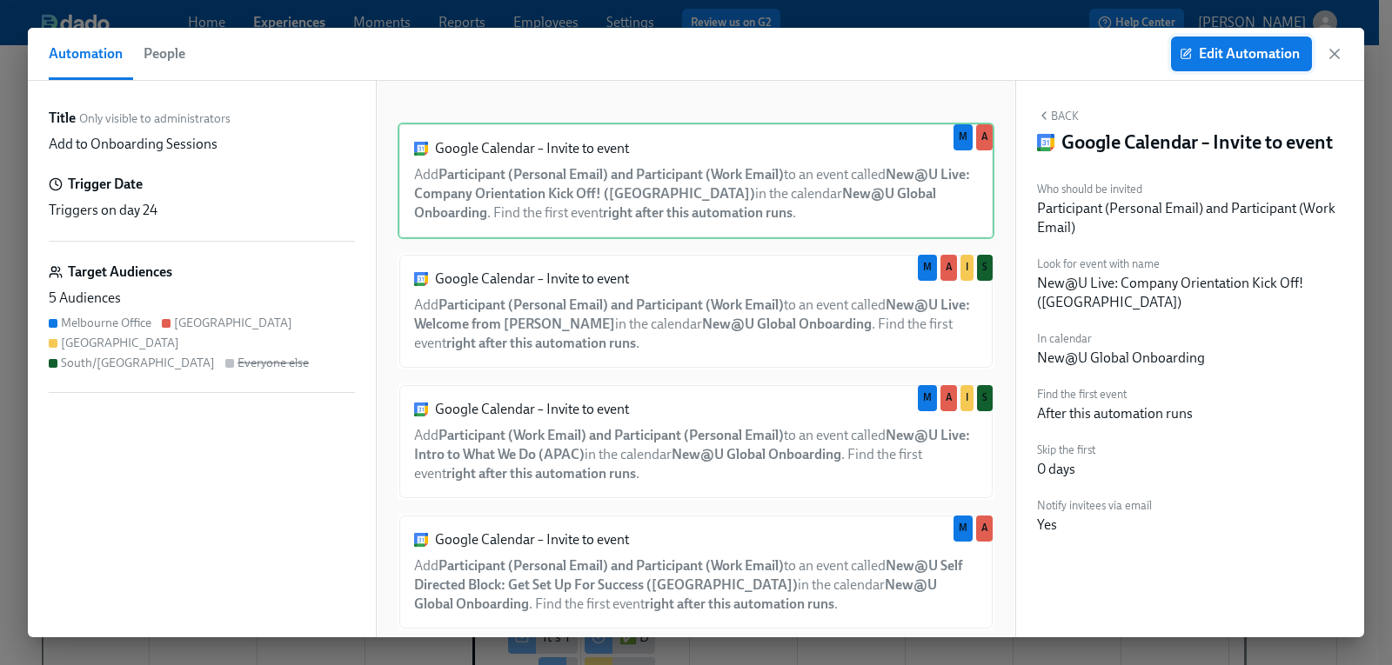
click at [1238, 51] on span "Edit Automation" at bounding box center [1241, 53] width 117 height 17
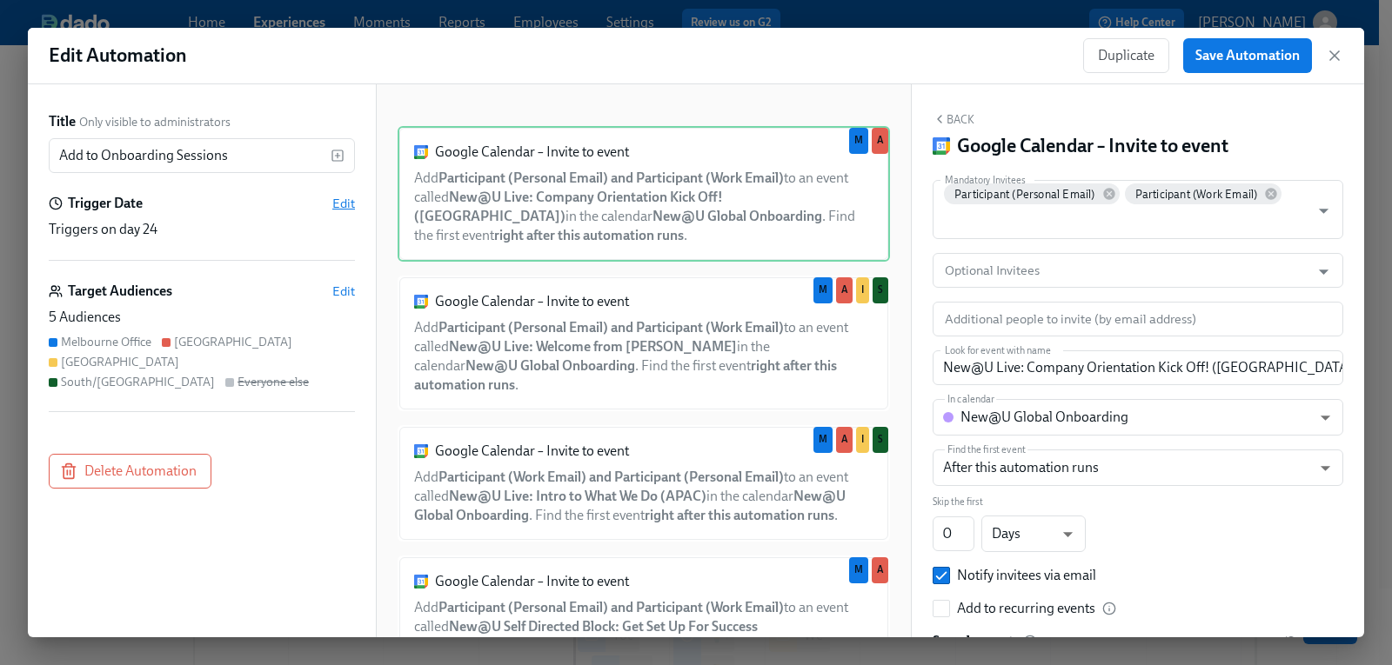
click at [346, 198] on span "Edit" at bounding box center [343, 203] width 23 height 17
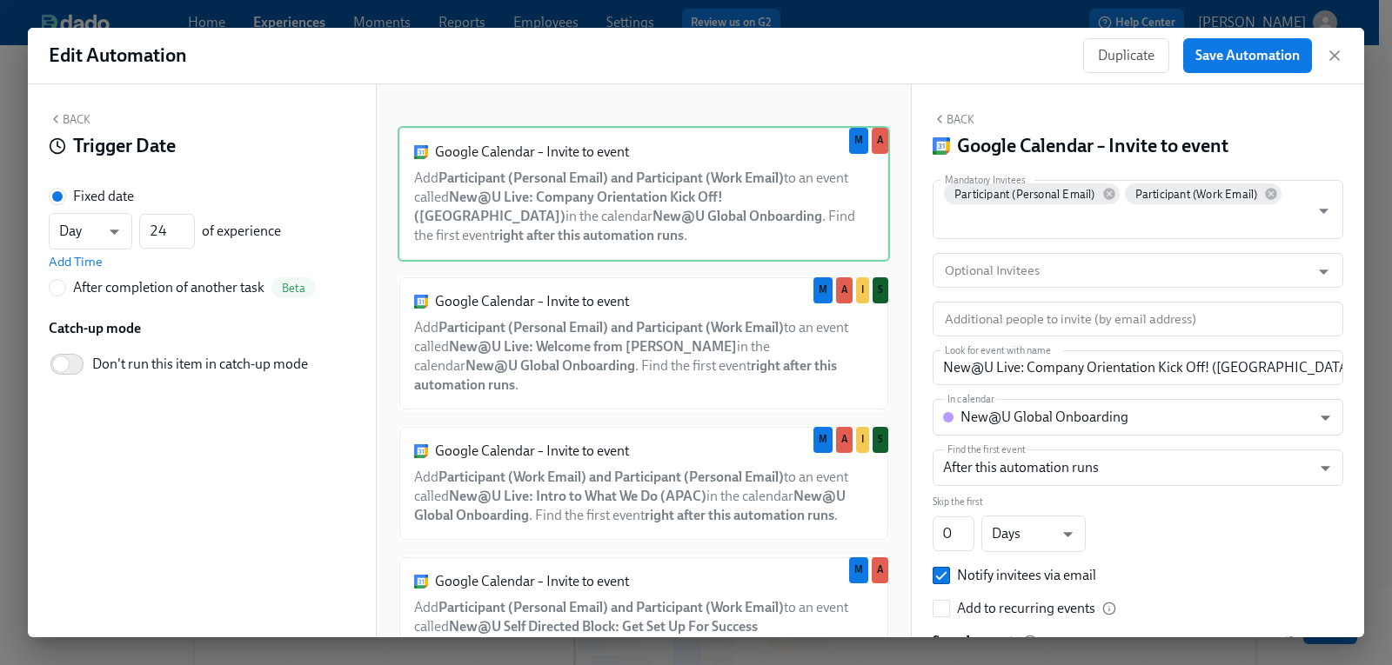
click at [78, 111] on div "Back Trigger Date Fixed date Day d ​ 24 ​ of experience Add Time After completi…" at bounding box center [202, 360] width 348 height 553
click at [79, 111] on div "Back Trigger Date Fixed date Day d ​ 24 ​ of experience Add Time After completi…" at bounding box center [202, 360] width 348 height 553
click at [81, 123] on button "Back" at bounding box center [70, 119] width 42 height 14
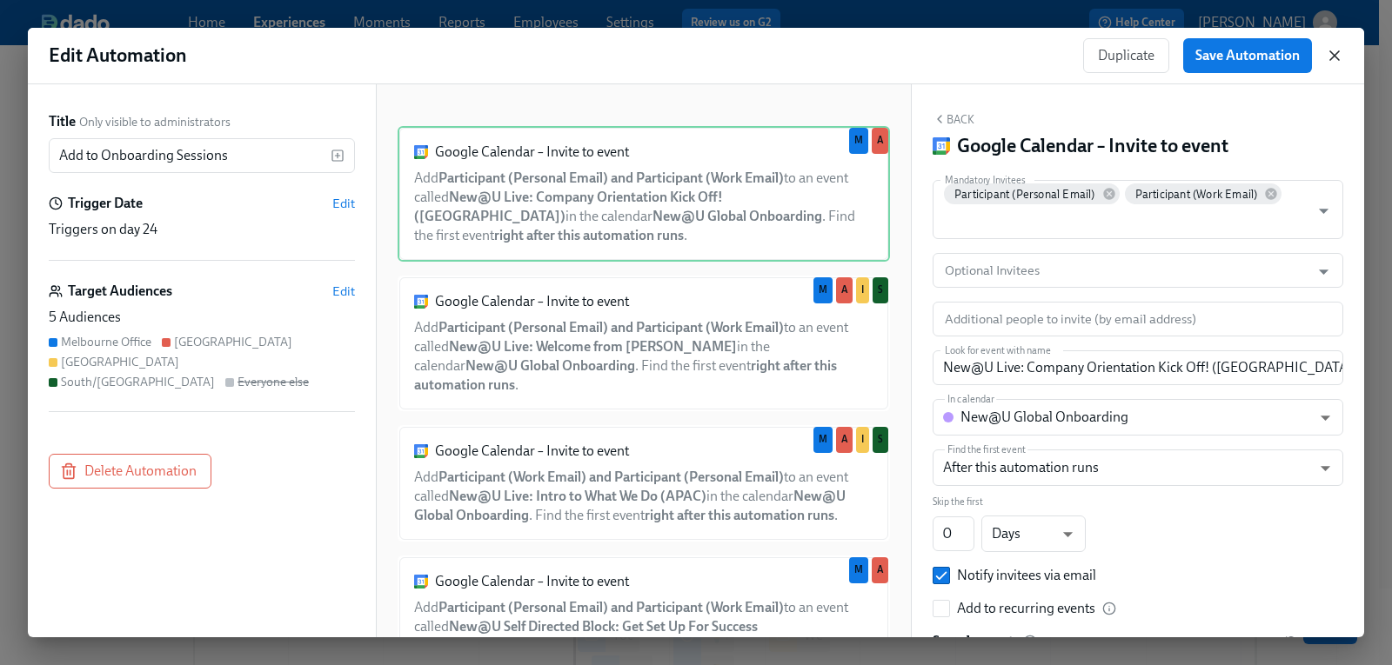
click at [1336, 54] on icon "button" at bounding box center [1334, 55] width 9 height 9
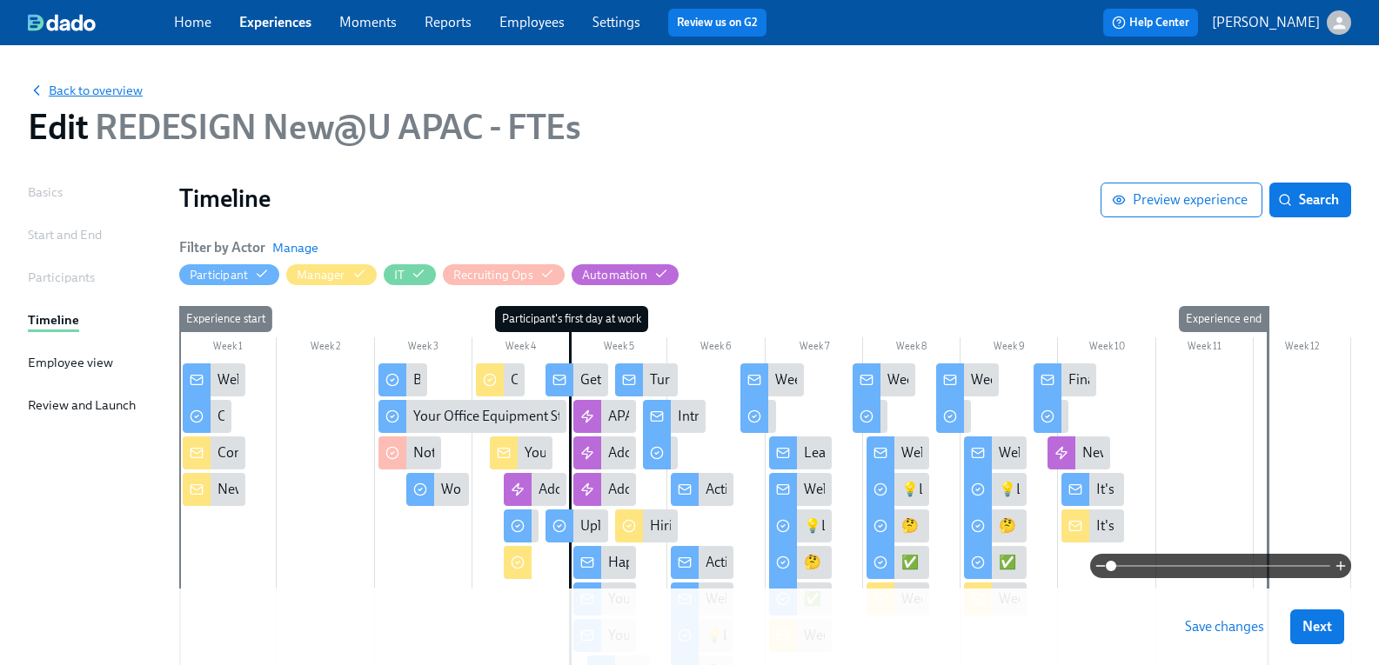
click at [129, 86] on span "Back to overview" at bounding box center [85, 90] width 115 height 17
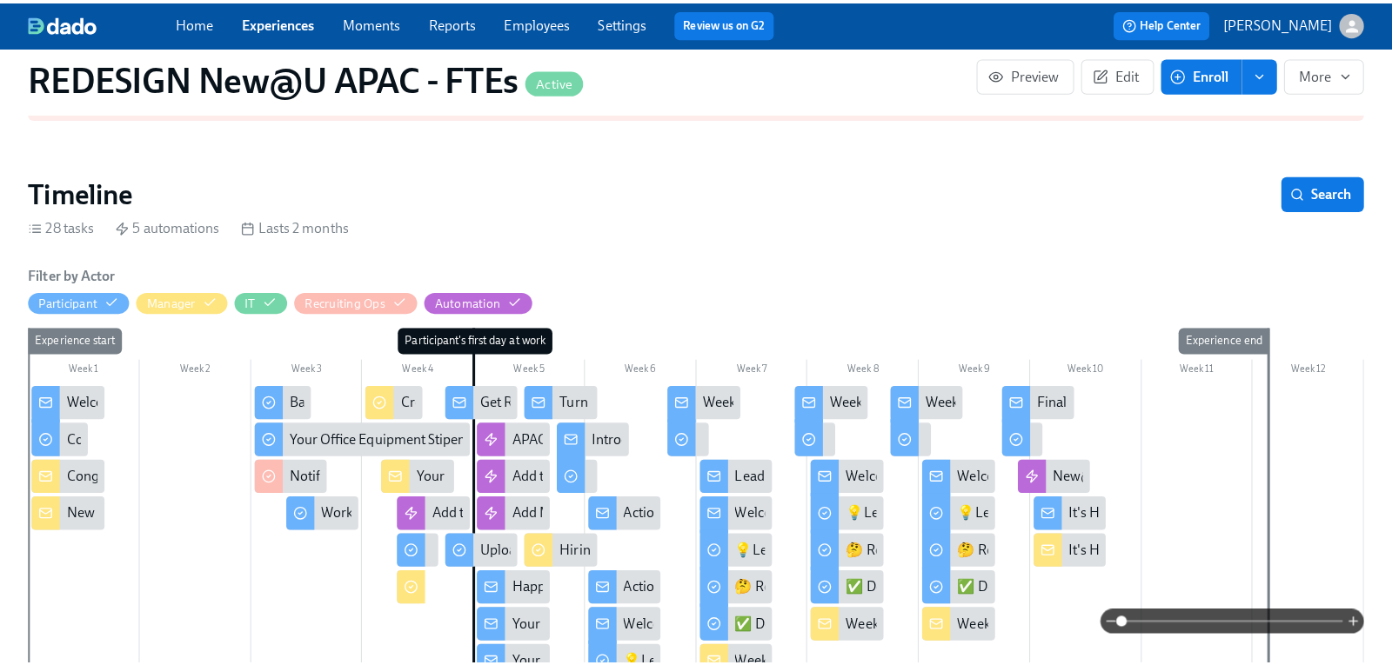
scroll to position [0, 13460]
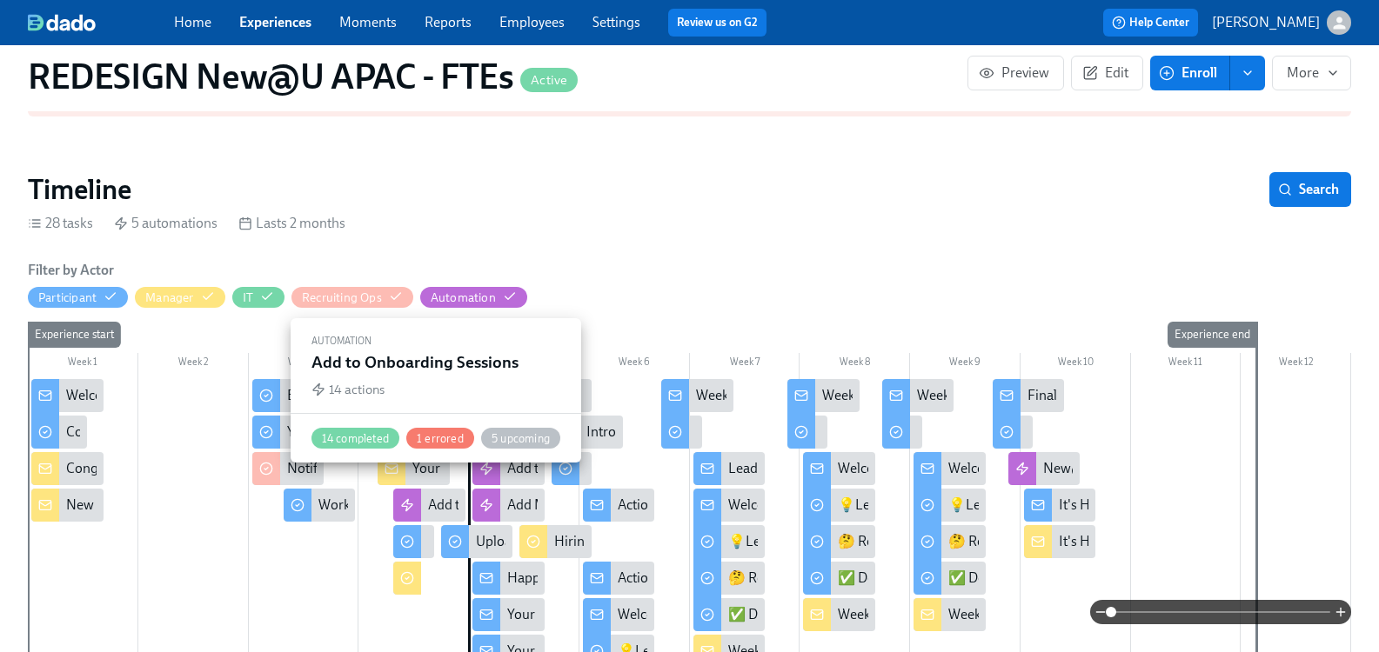
click at [421, 489] on div at bounding box center [407, 505] width 28 height 33
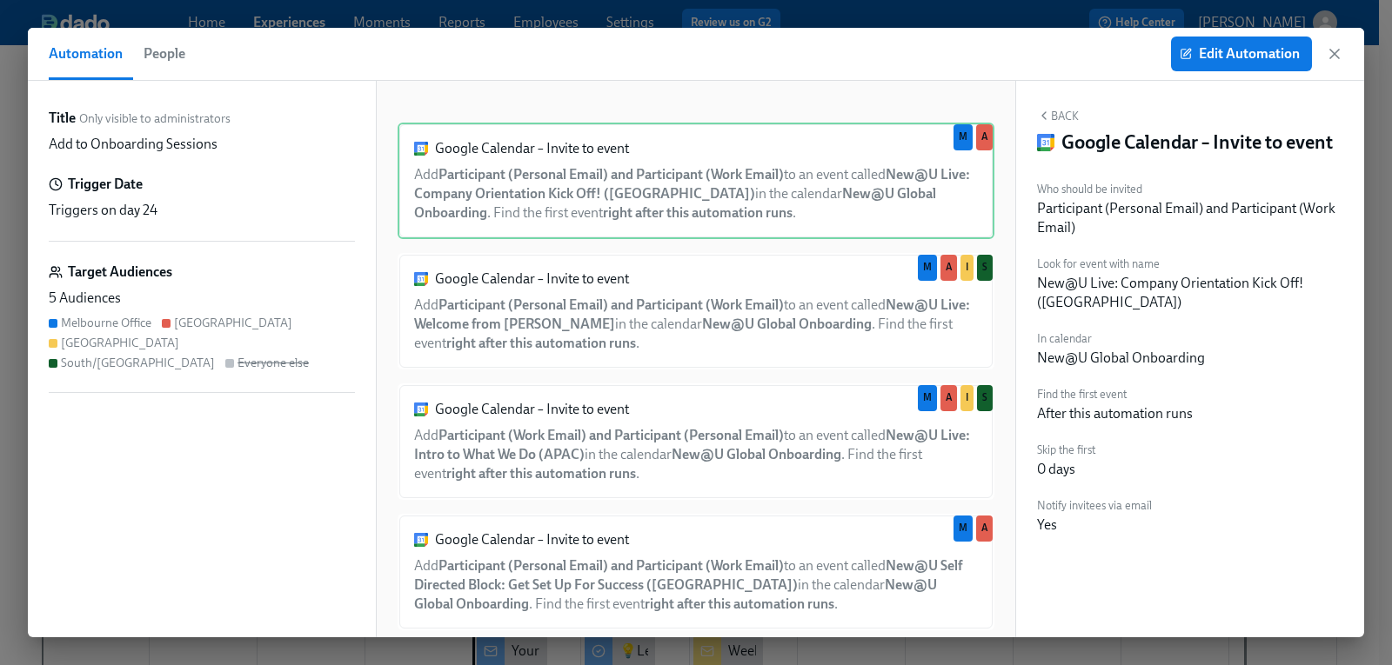
click at [159, 44] on span "People" at bounding box center [165, 54] width 42 height 24
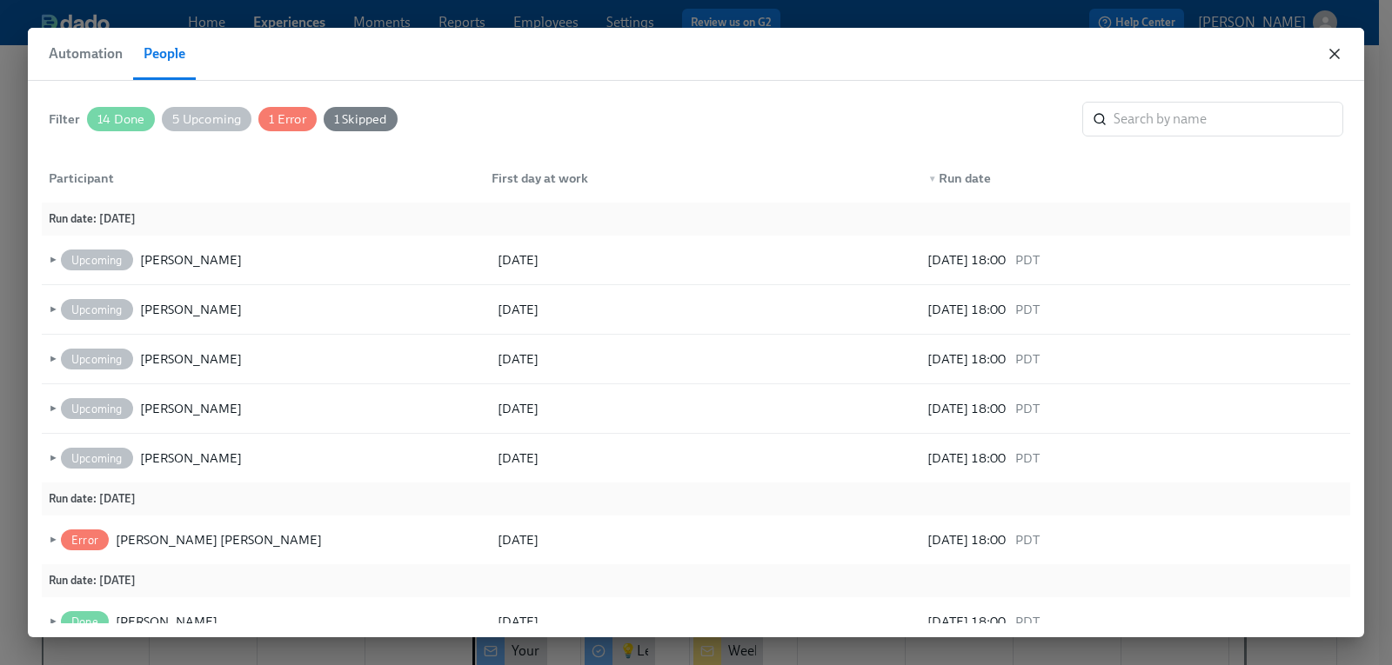
click at [1335, 58] on icon "button" at bounding box center [1334, 53] width 17 height 17
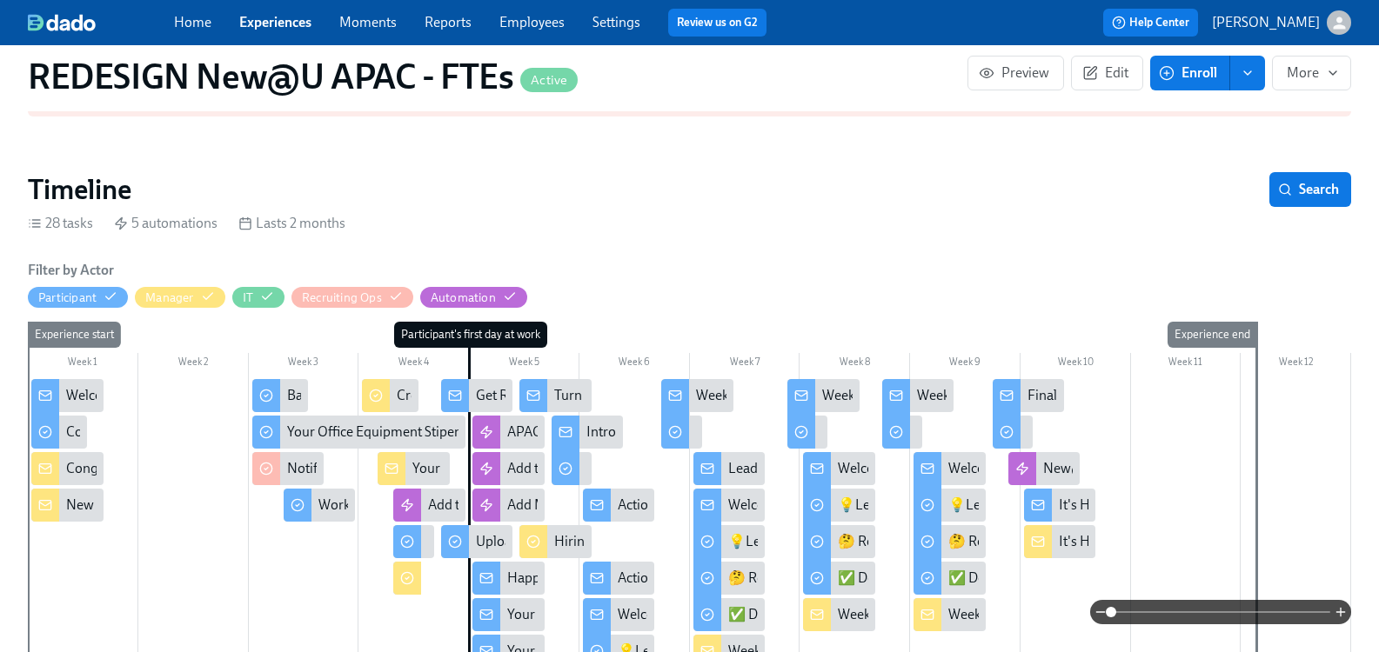
click at [279, 27] on link "Experiences" at bounding box center [275, 22] width 72 height 17
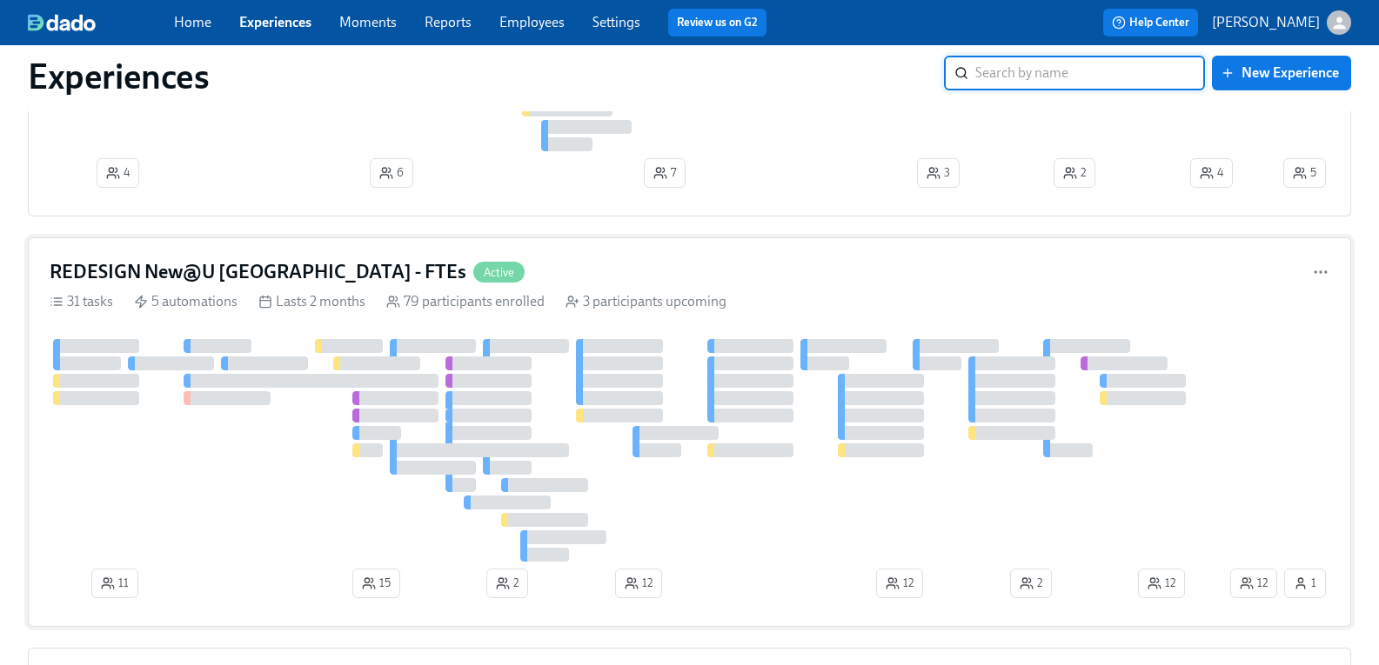
scroll to position [435, 0]
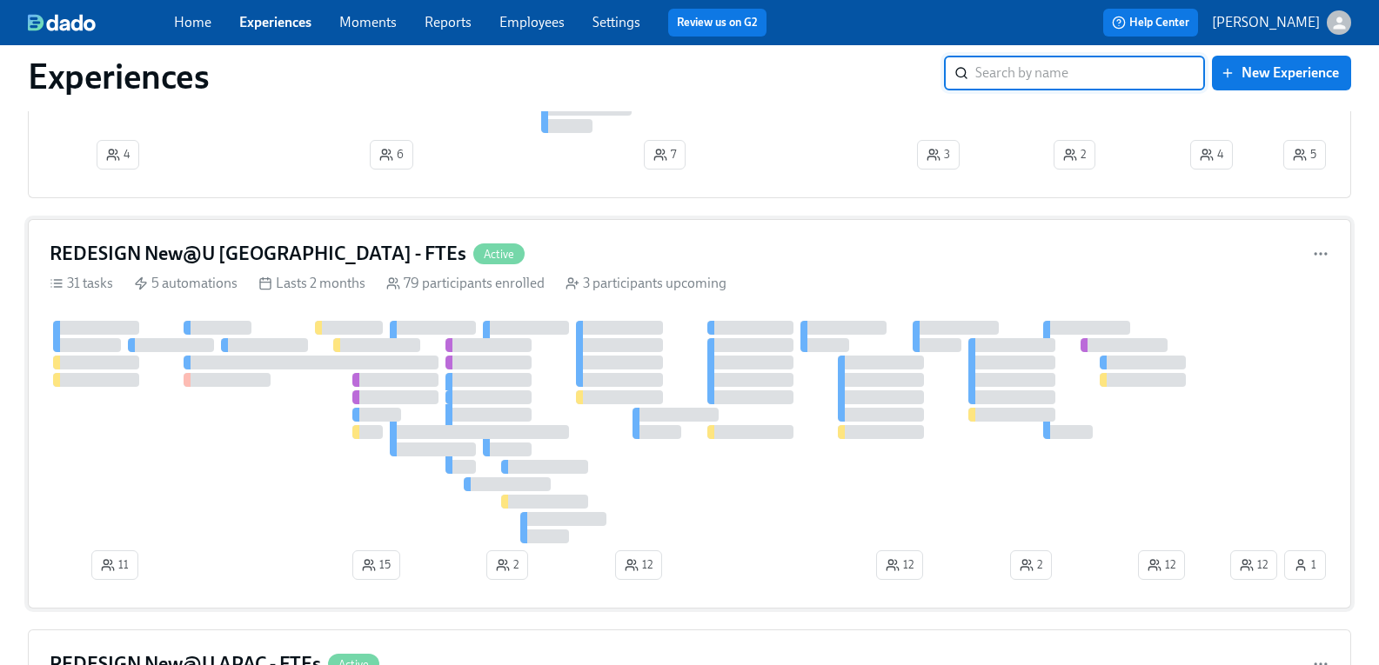
click at [292, 250] on h4 "REDESIGN New@U Americas - FTEs" at bounding box center [258, 254] width 417 height 26
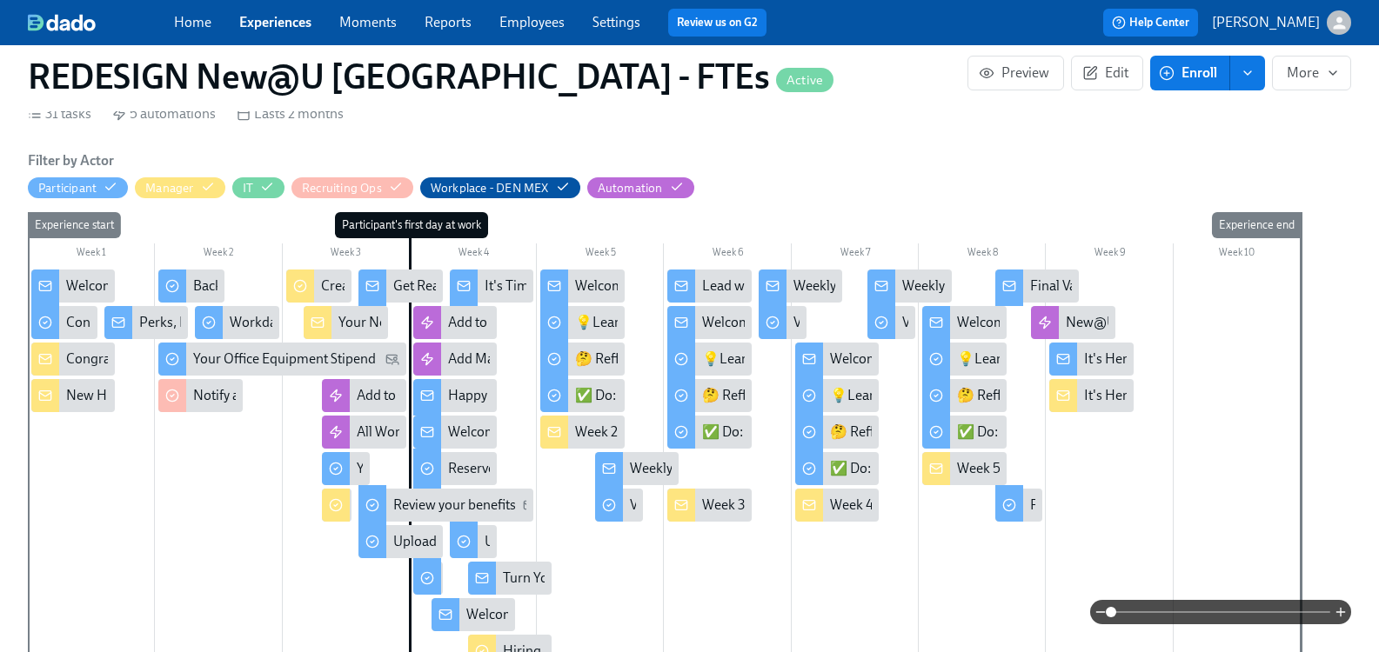
scroll to position [435, 0]
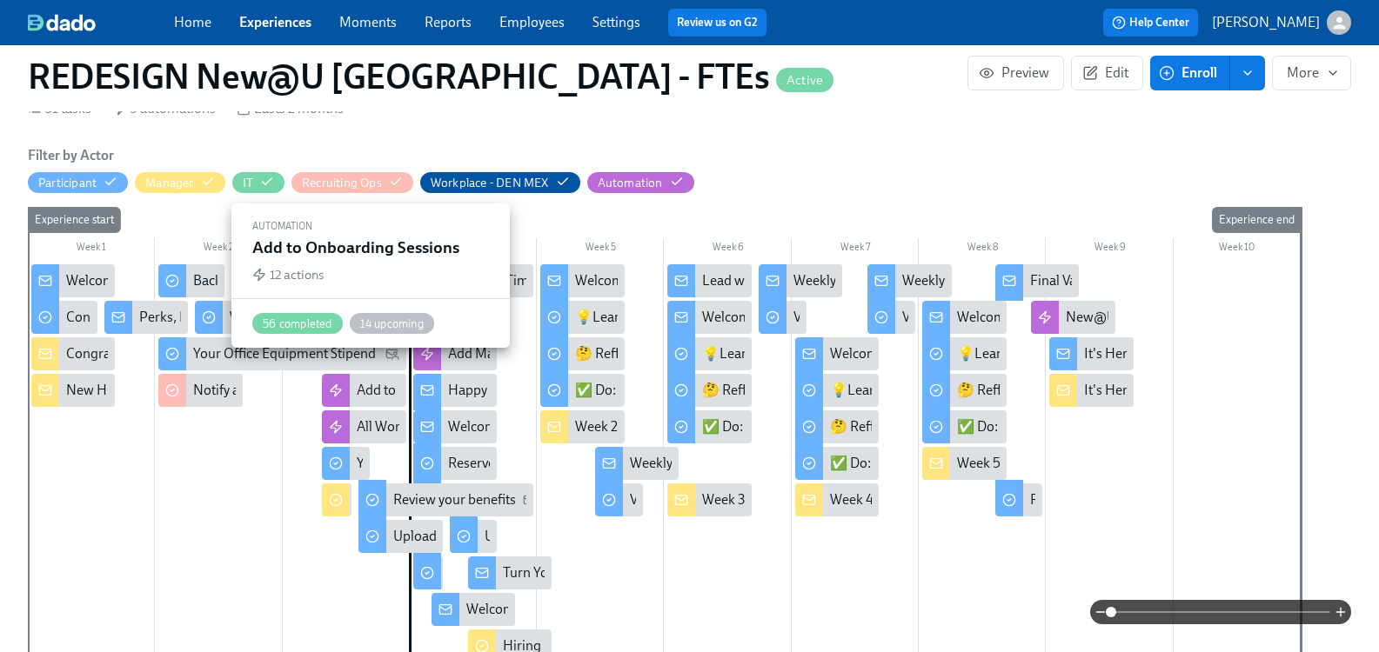
click at [392, 381] on div "Add to Onboarding Sessions" at bounding box center [441, 390] width 169 height 19
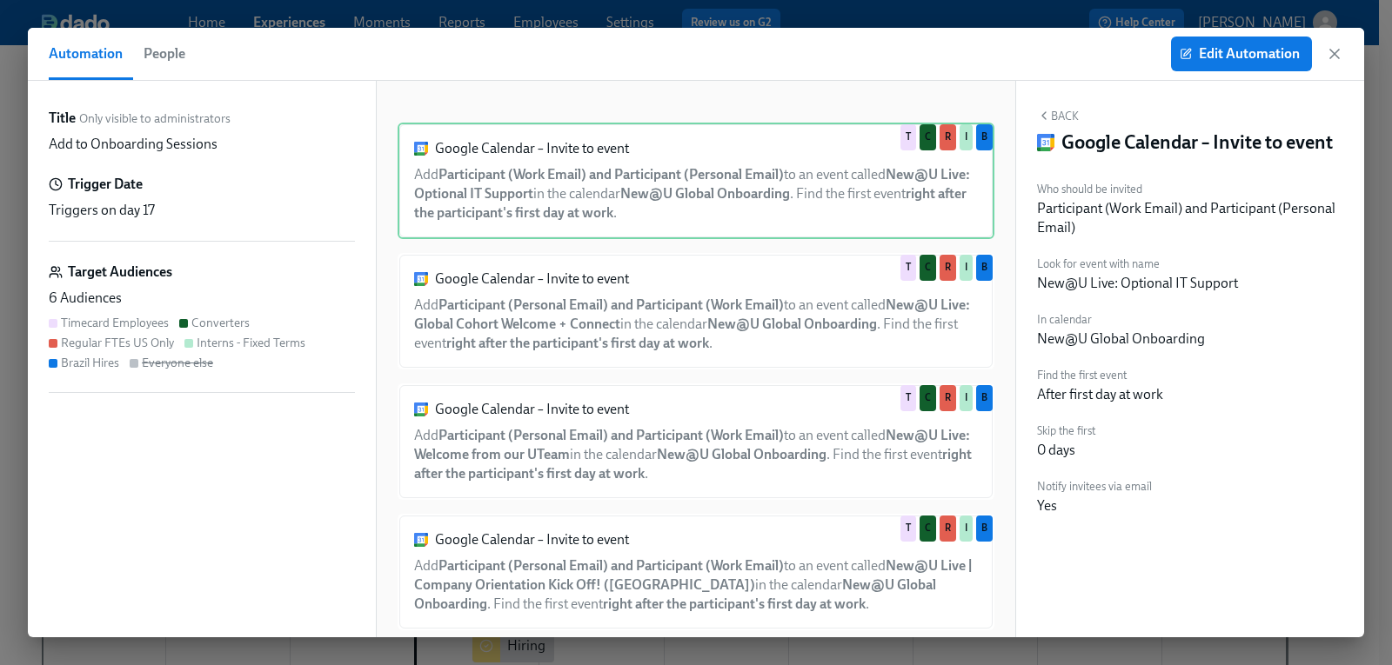
click at [150, 53] on span "People" at bounding box center [165, 54] width 42 height 24
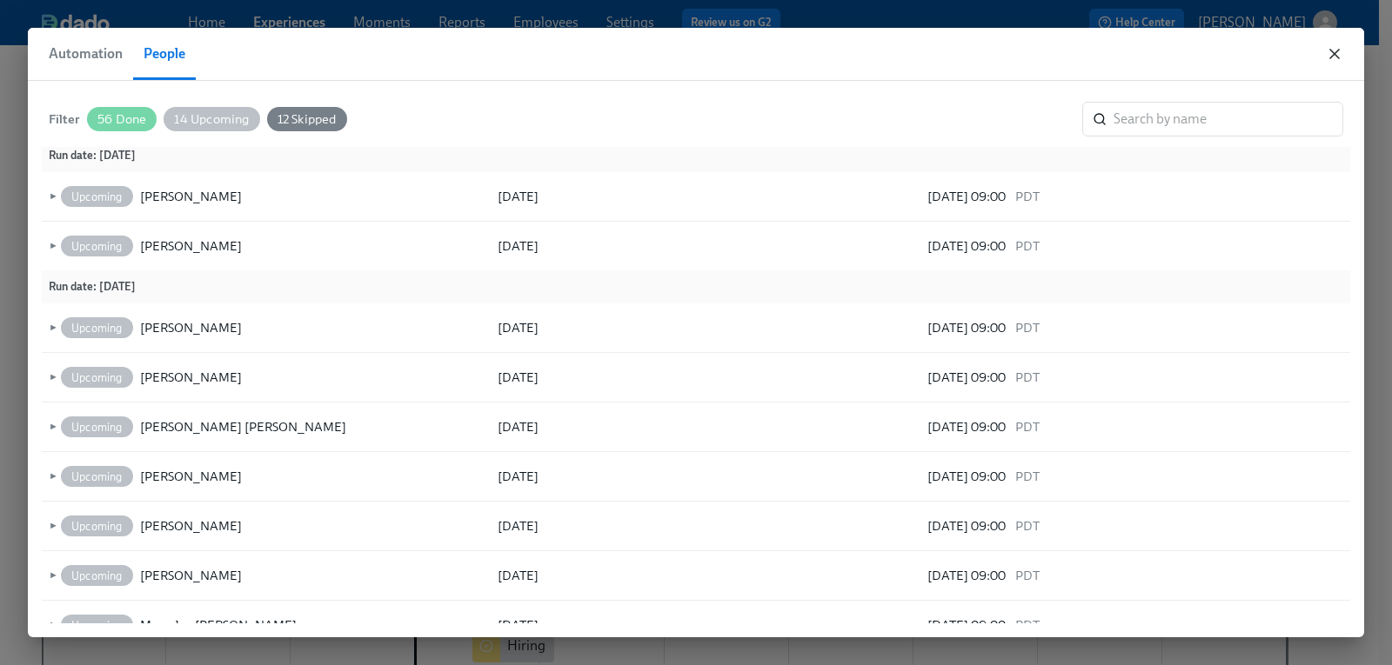
click at [1338, 50] on icon "button" at bounding box center [1334, 54] width 9 height 9
